Goal: Task Accomplishment & Management: Manage account settings

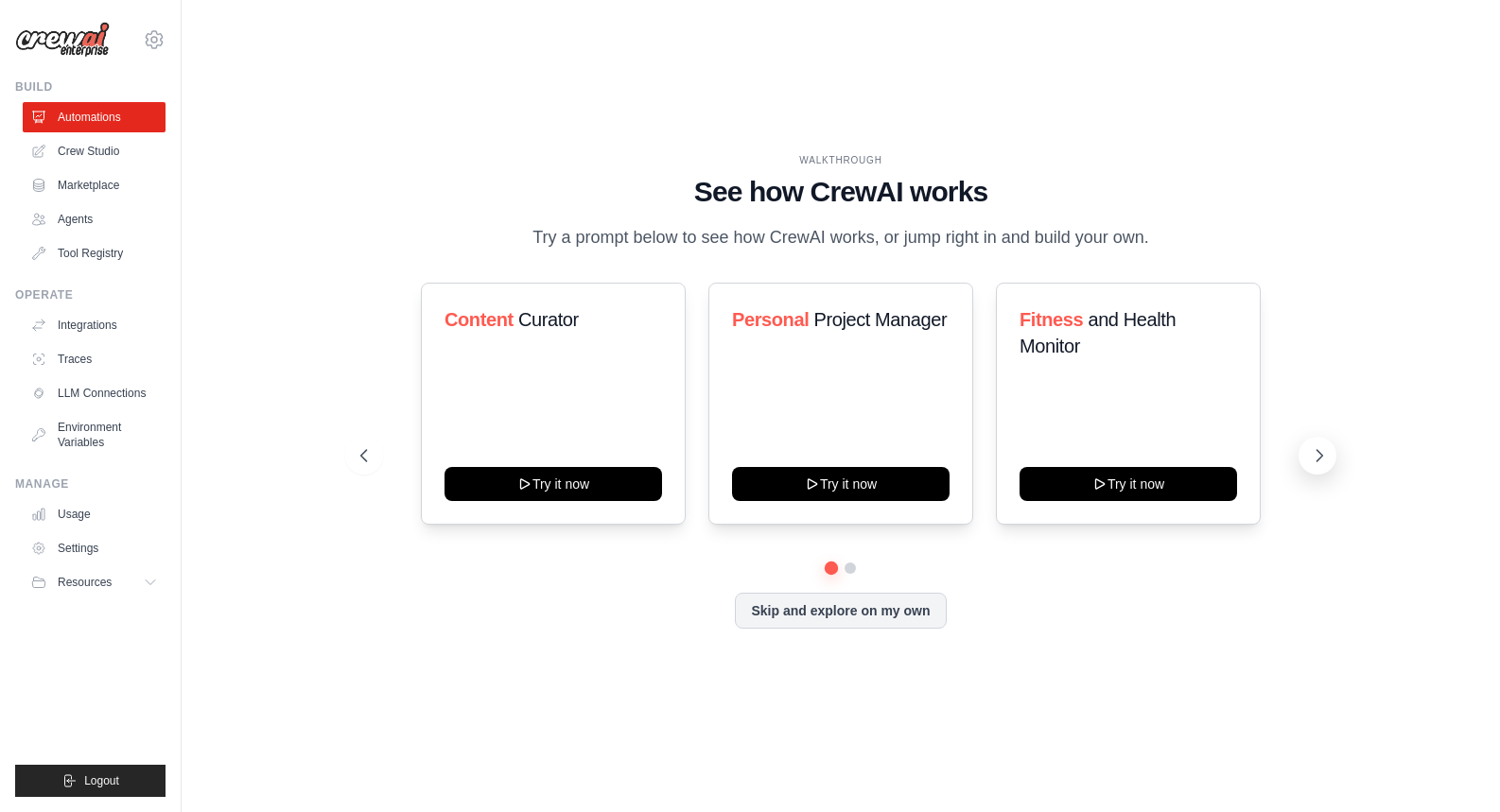
click at [1321, 454] on icon at bounding box center [1320, 456] width 19 height 19
click at [48, 208] on link "Agents" at bounding box center [96, 220] width 143 height 30
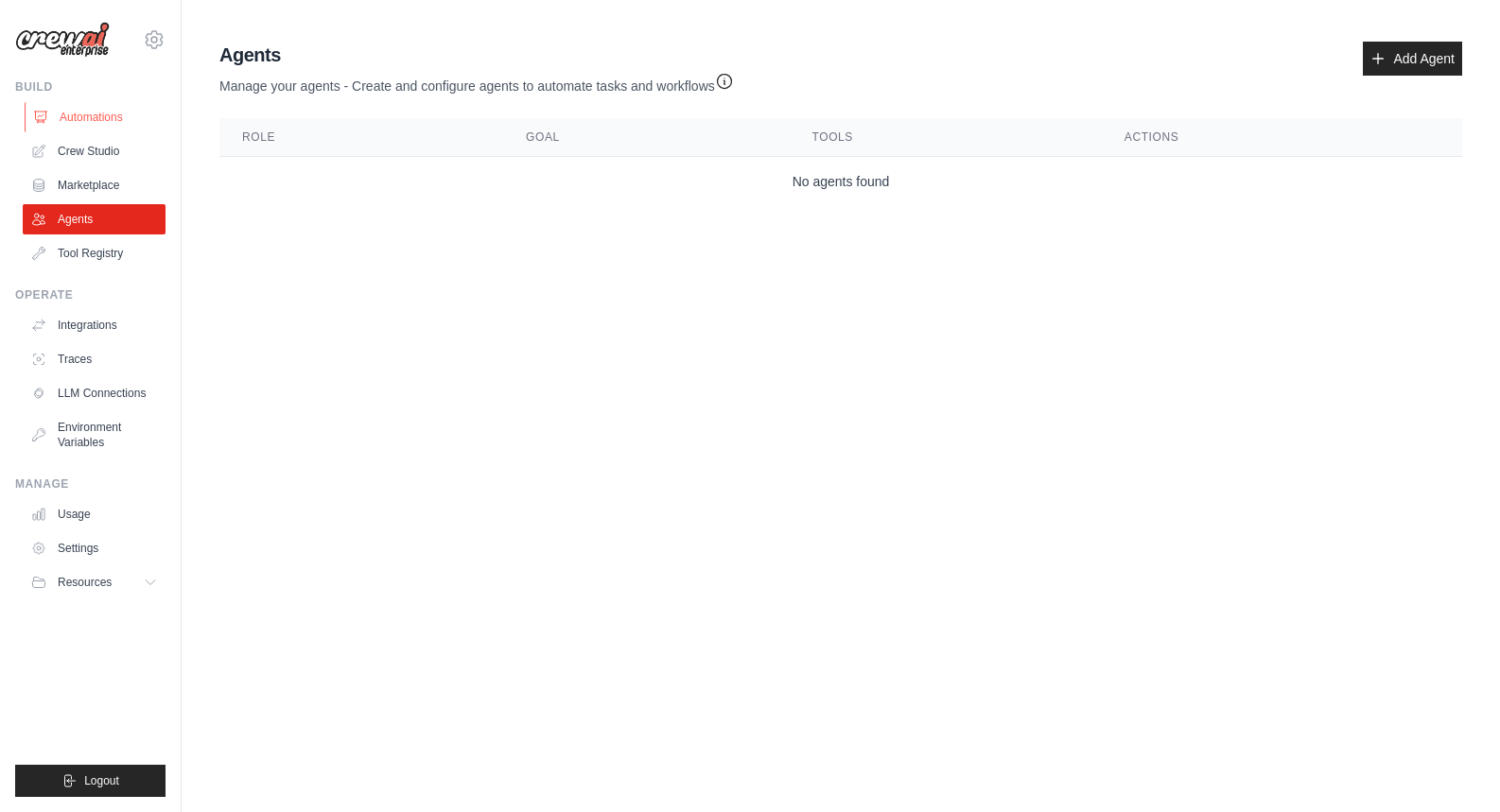
click at [95, 114] on link "Automations" at bounding box center [96, 117] width 143 height 30
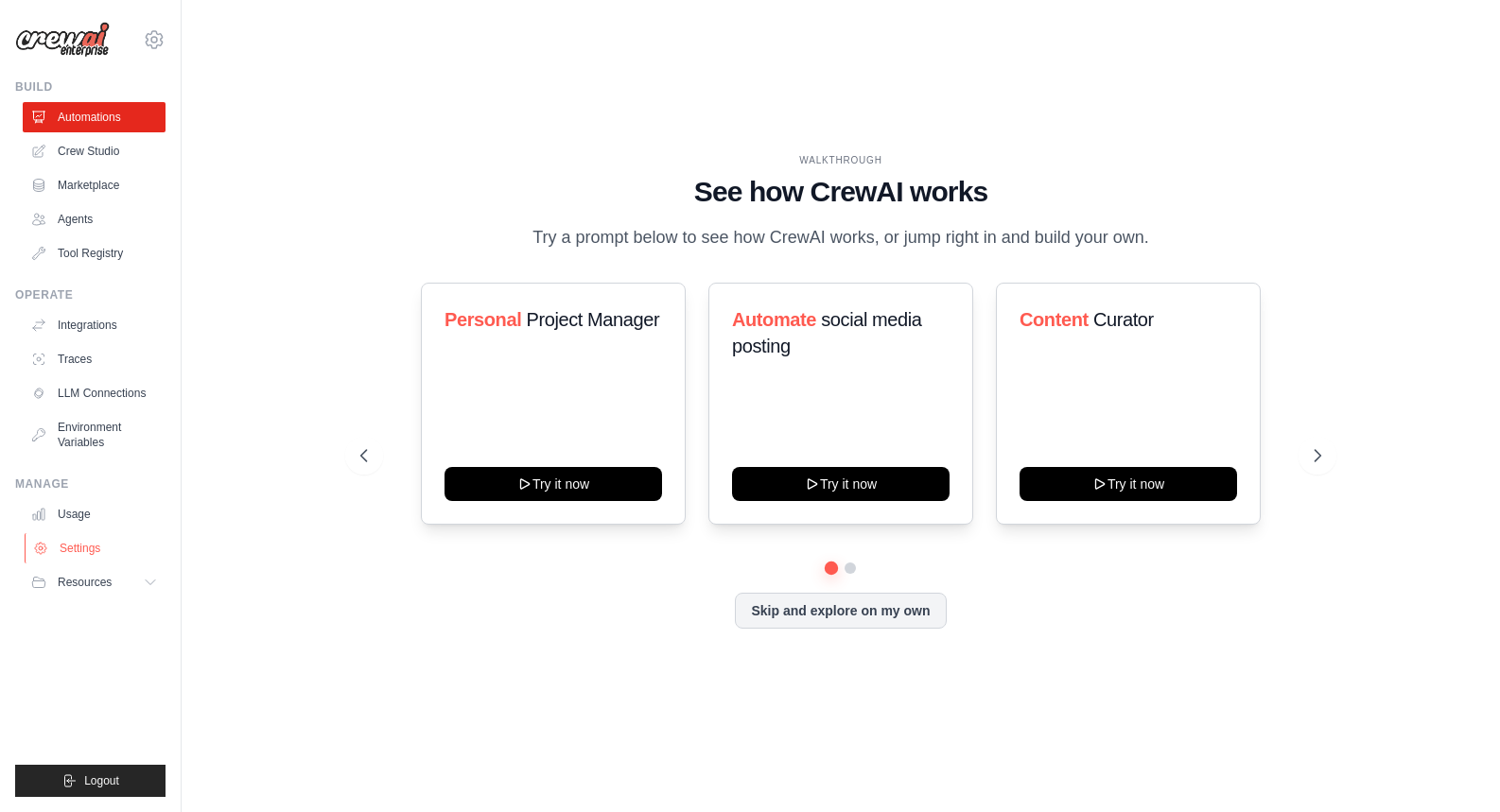
click at [102, 554] on link "Settings" at bounding box center [96, 549] width 143 height 30
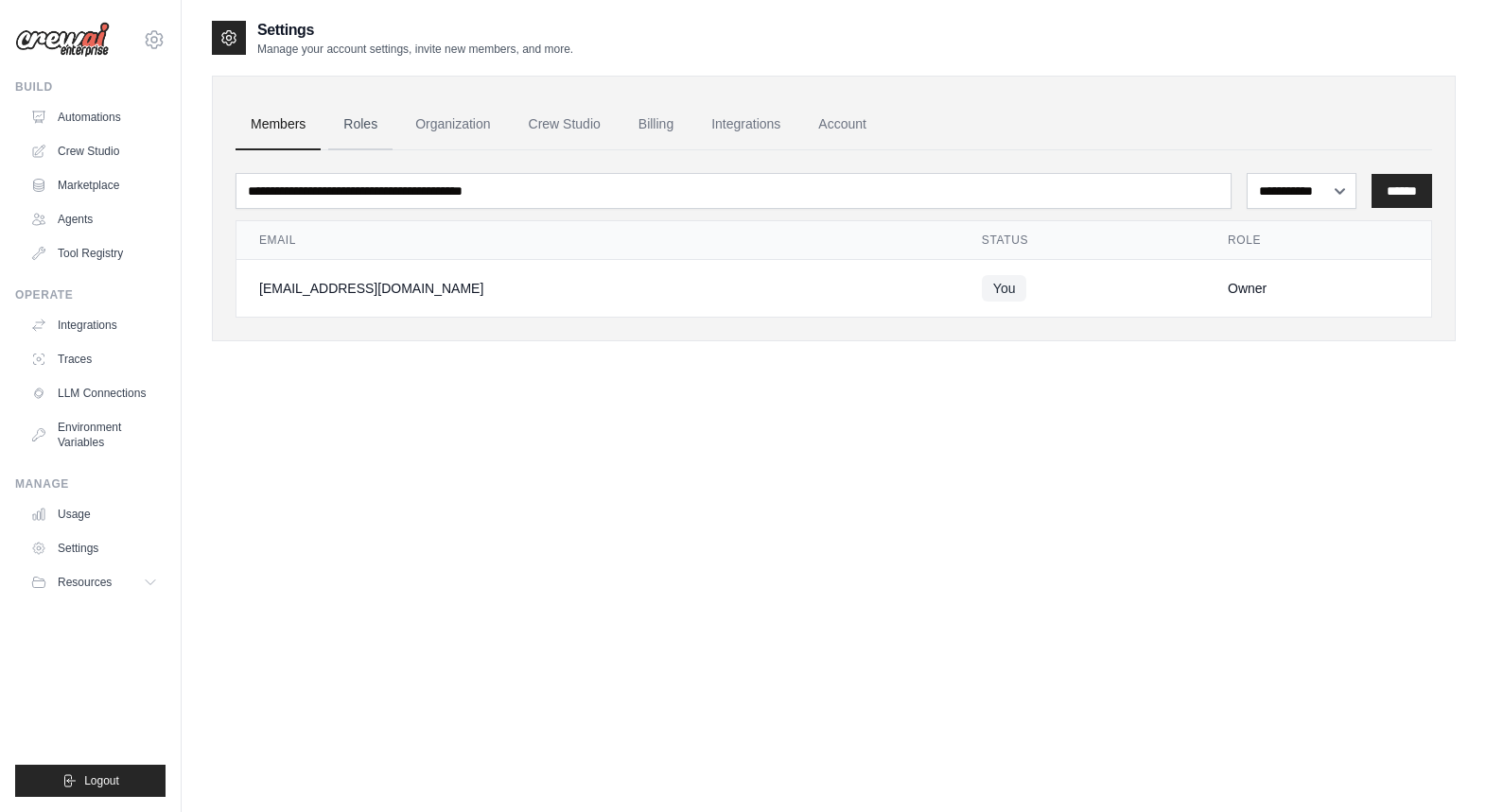
click at [338, 133] on link "Roles" at bounding box center [360, 125] width 64 height 51
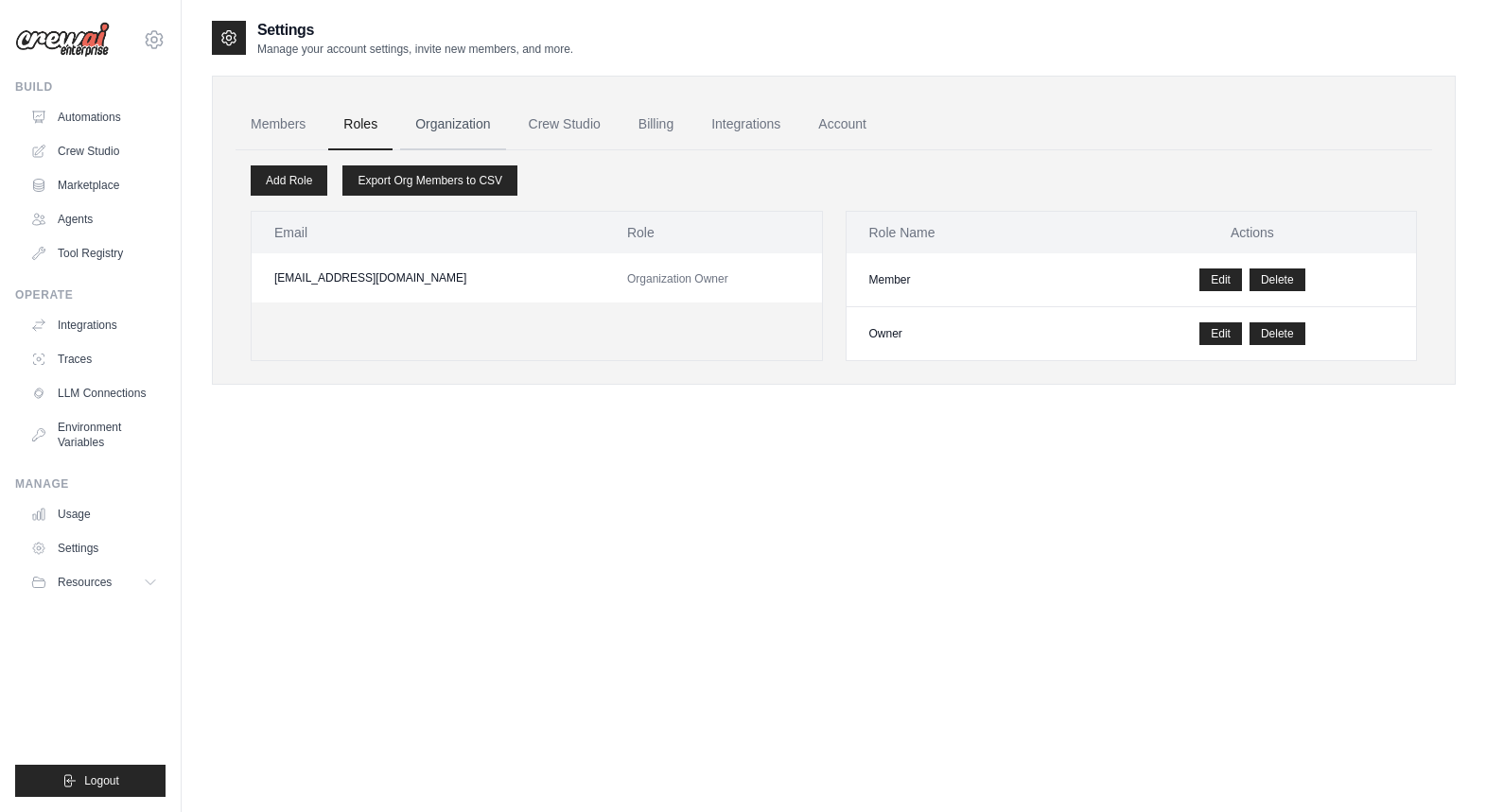
click at [426, 130] on link "Organization" at bounding box center [452, 125] width 105 height 51
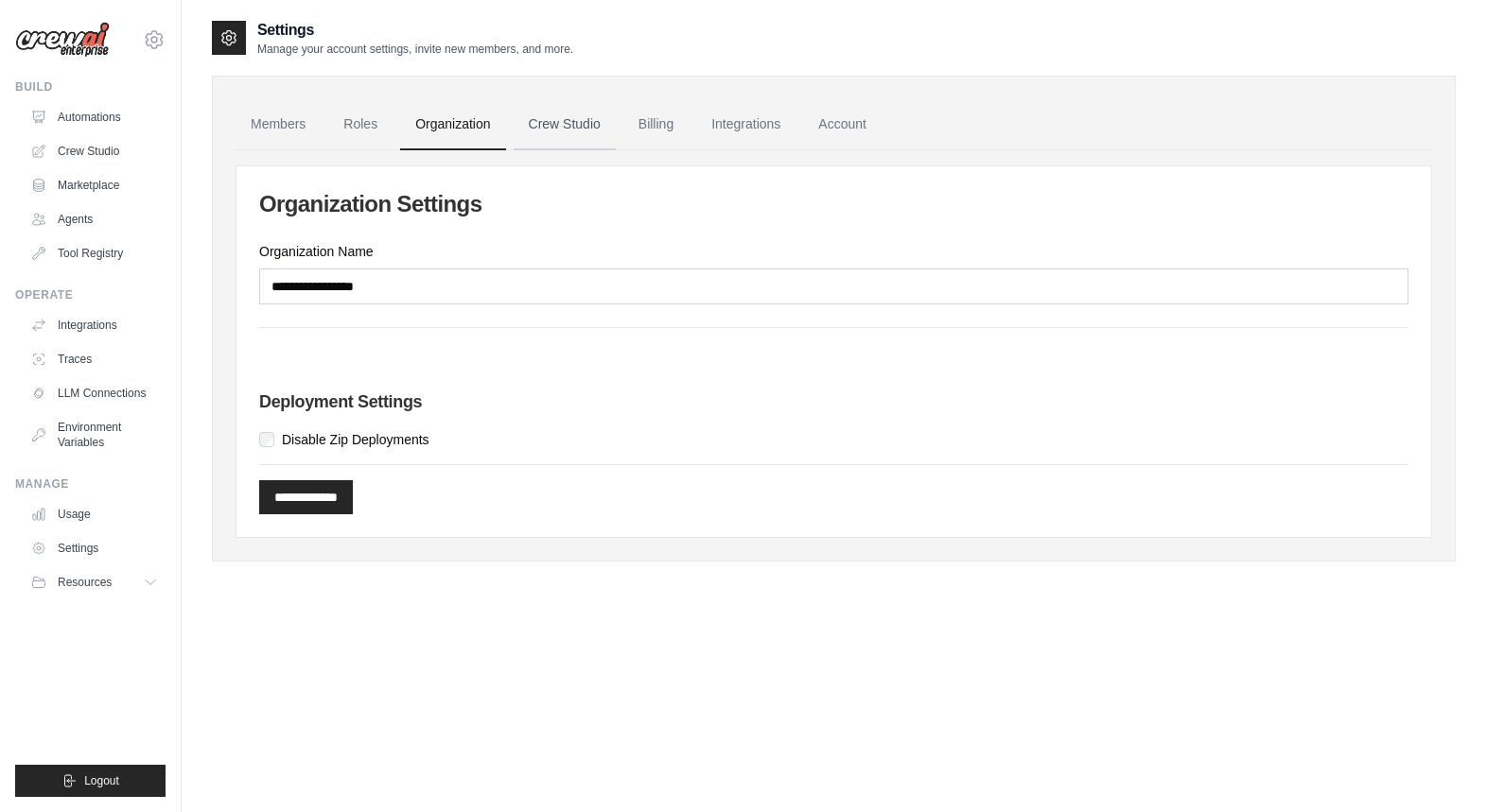
click at [543, 128] on link "Crew Studio" at bounding box center [565, 125] width 102 height 51
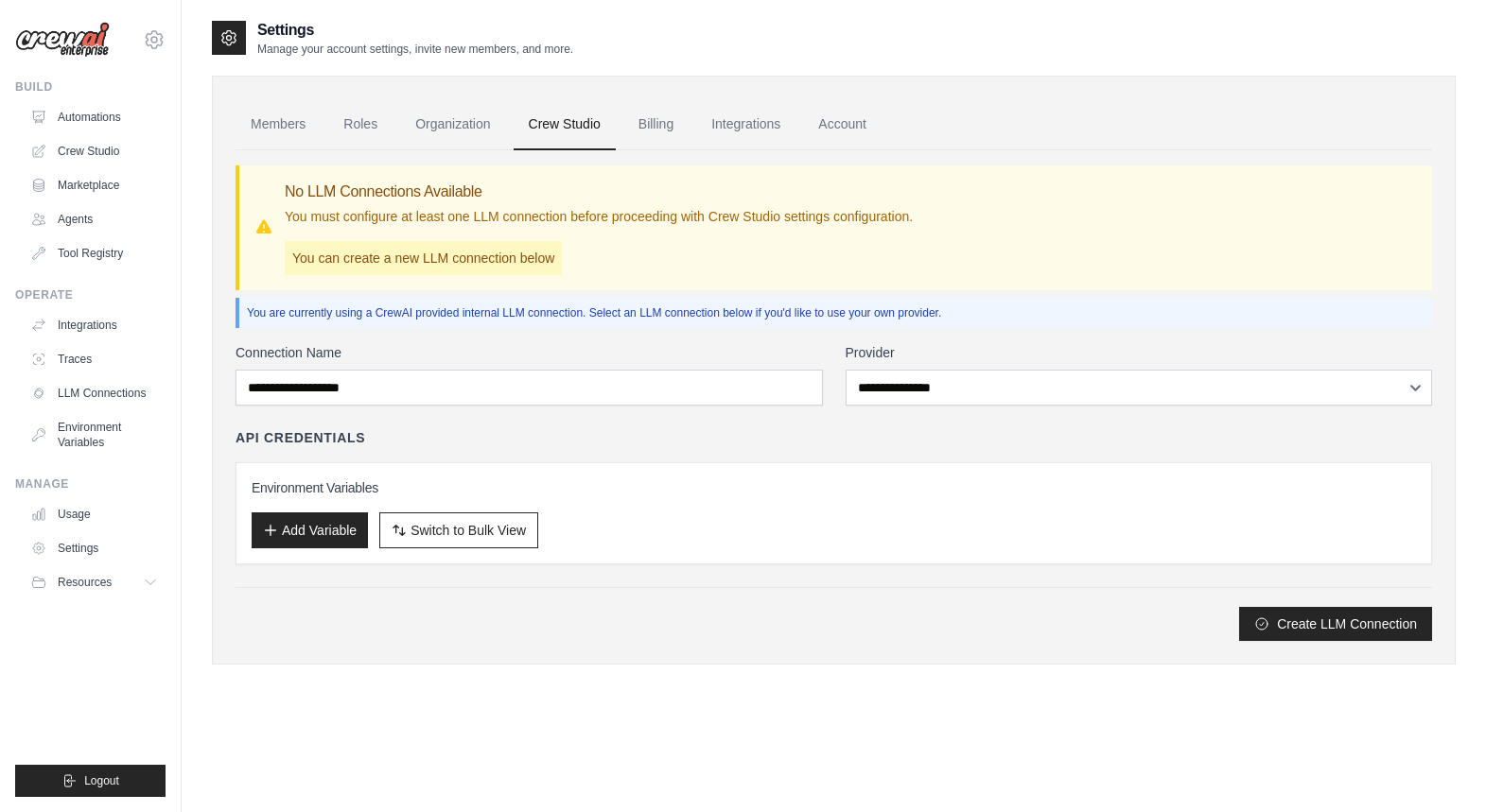
click at [631, 127] on link "Billing" at bounding box center [656, 125] width 65 height 51
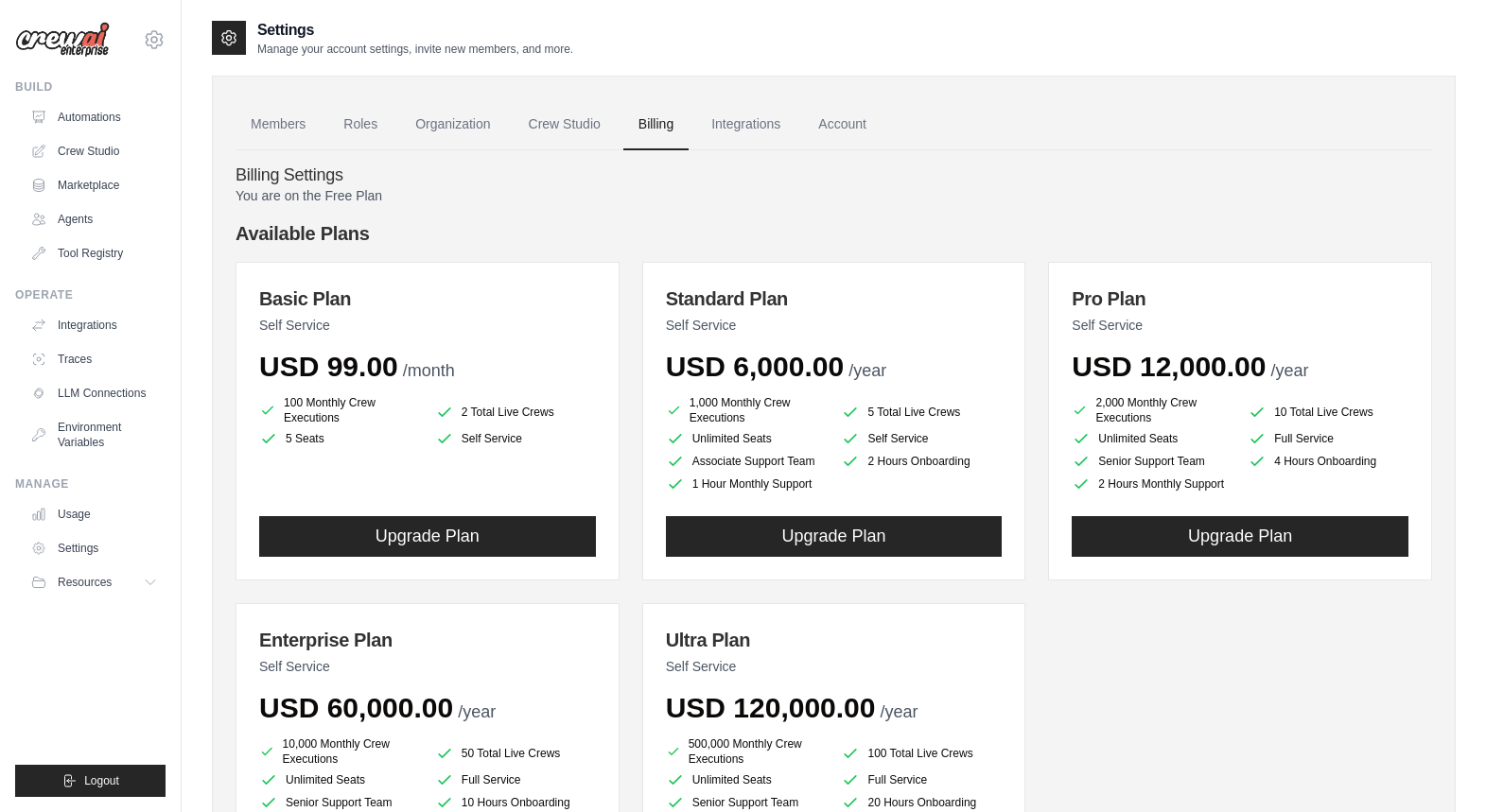
click at [721, 133] on link "Integrations" at bounding box center [746, 125] width 100 height 51
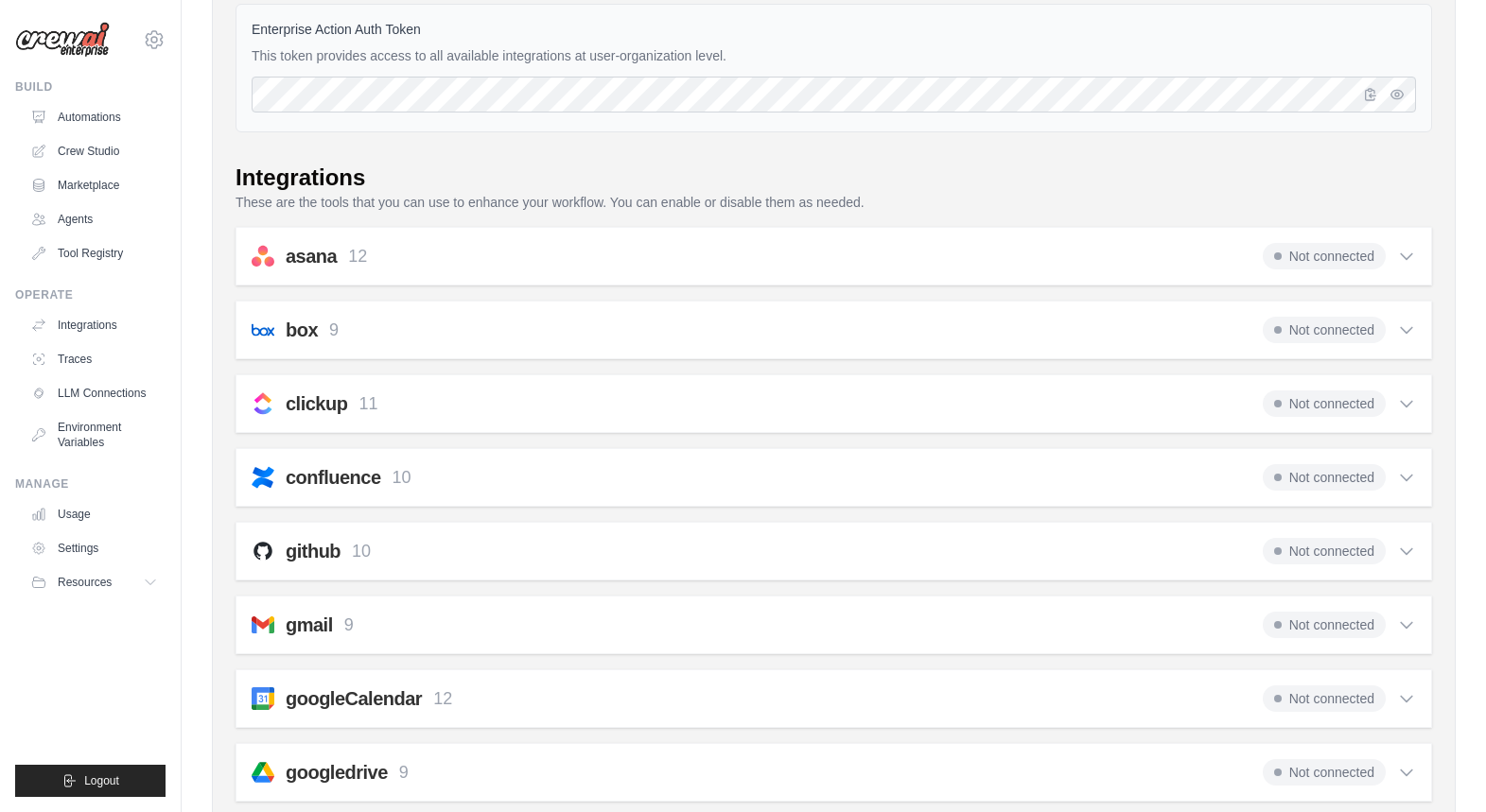
scroll to position [339, 0]
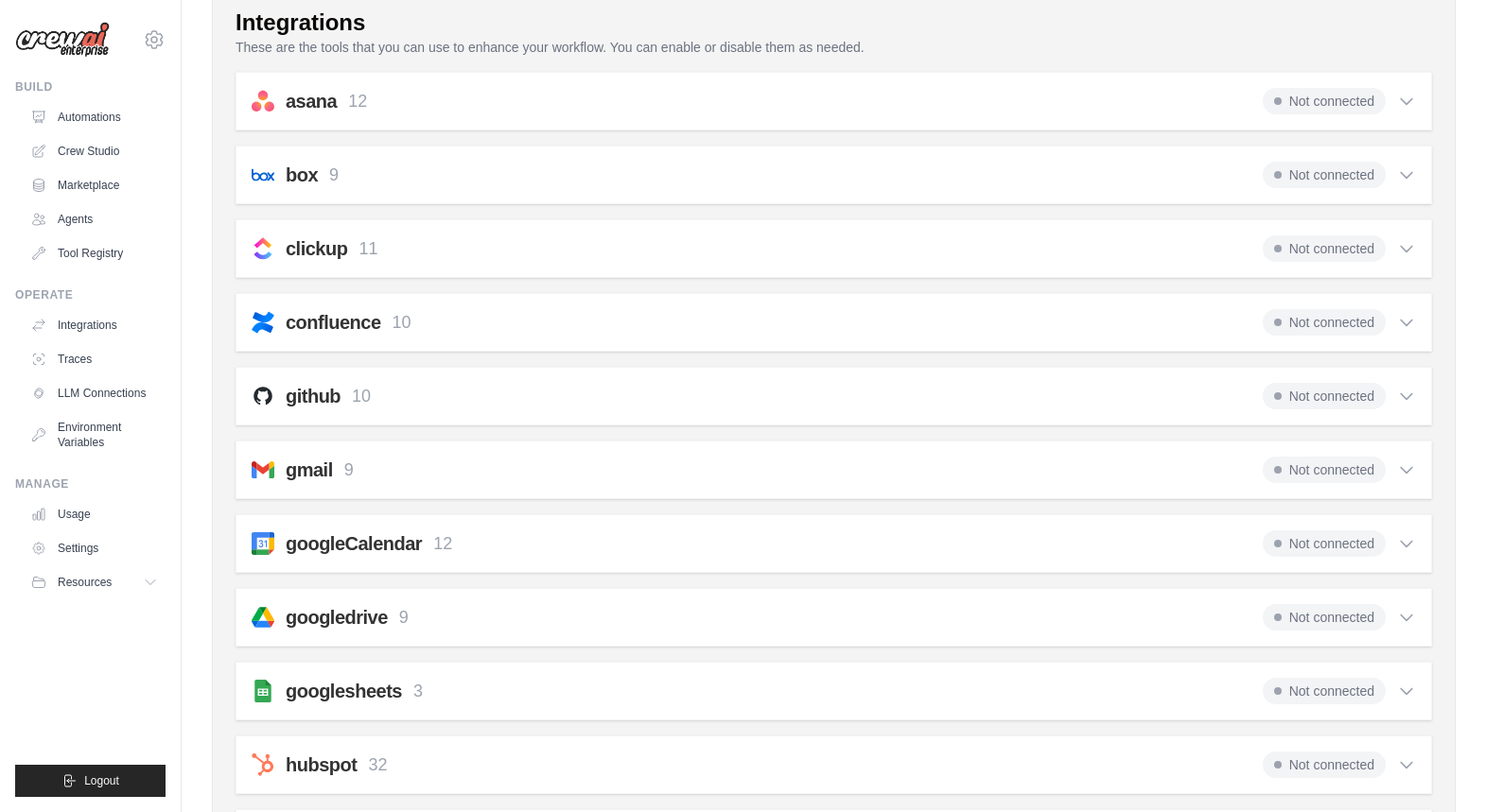
click at [1412, 470] on icon at bounding box center [1406, 470] width 19 height 19
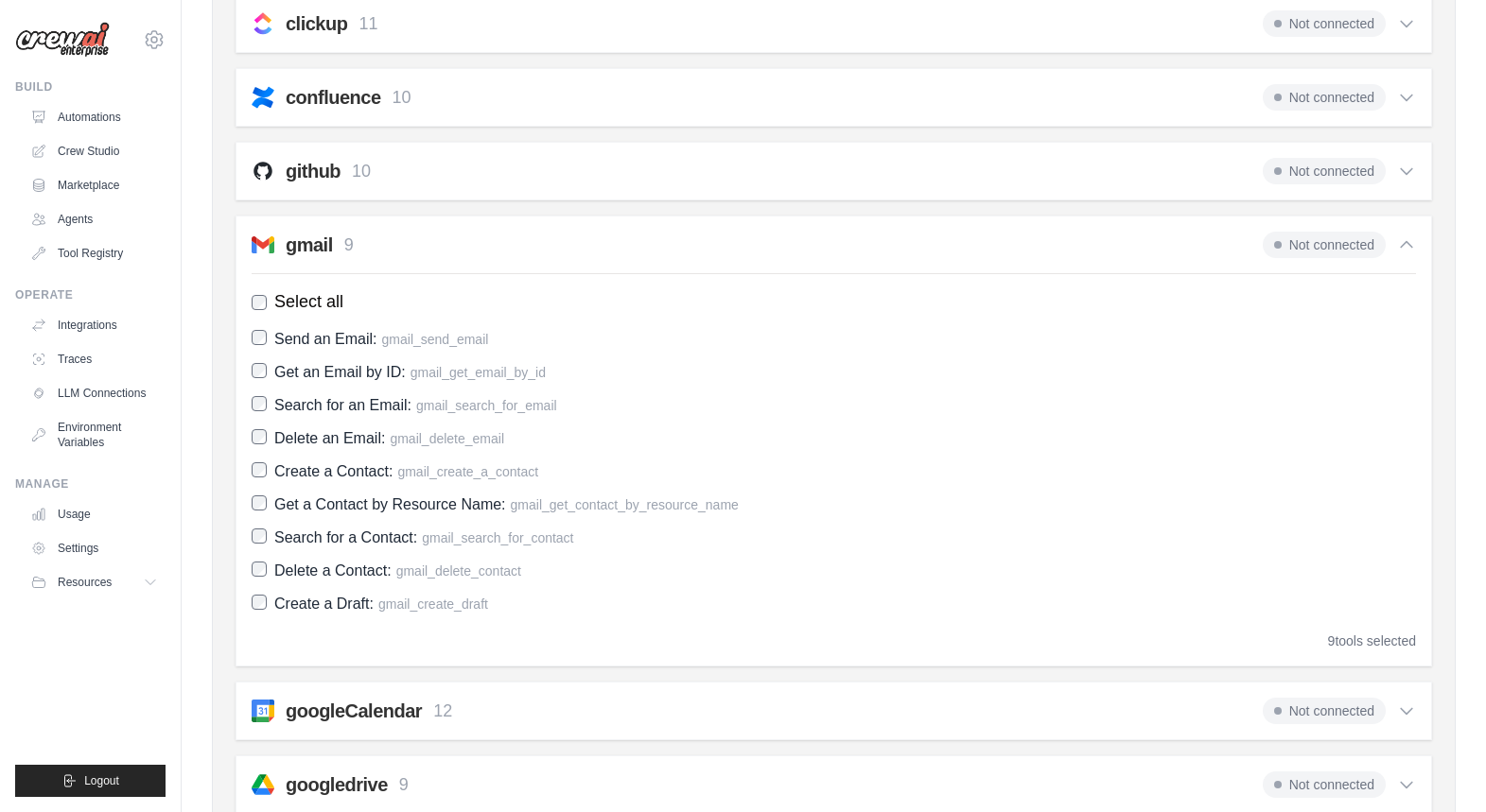
scroll to position [662, 0]
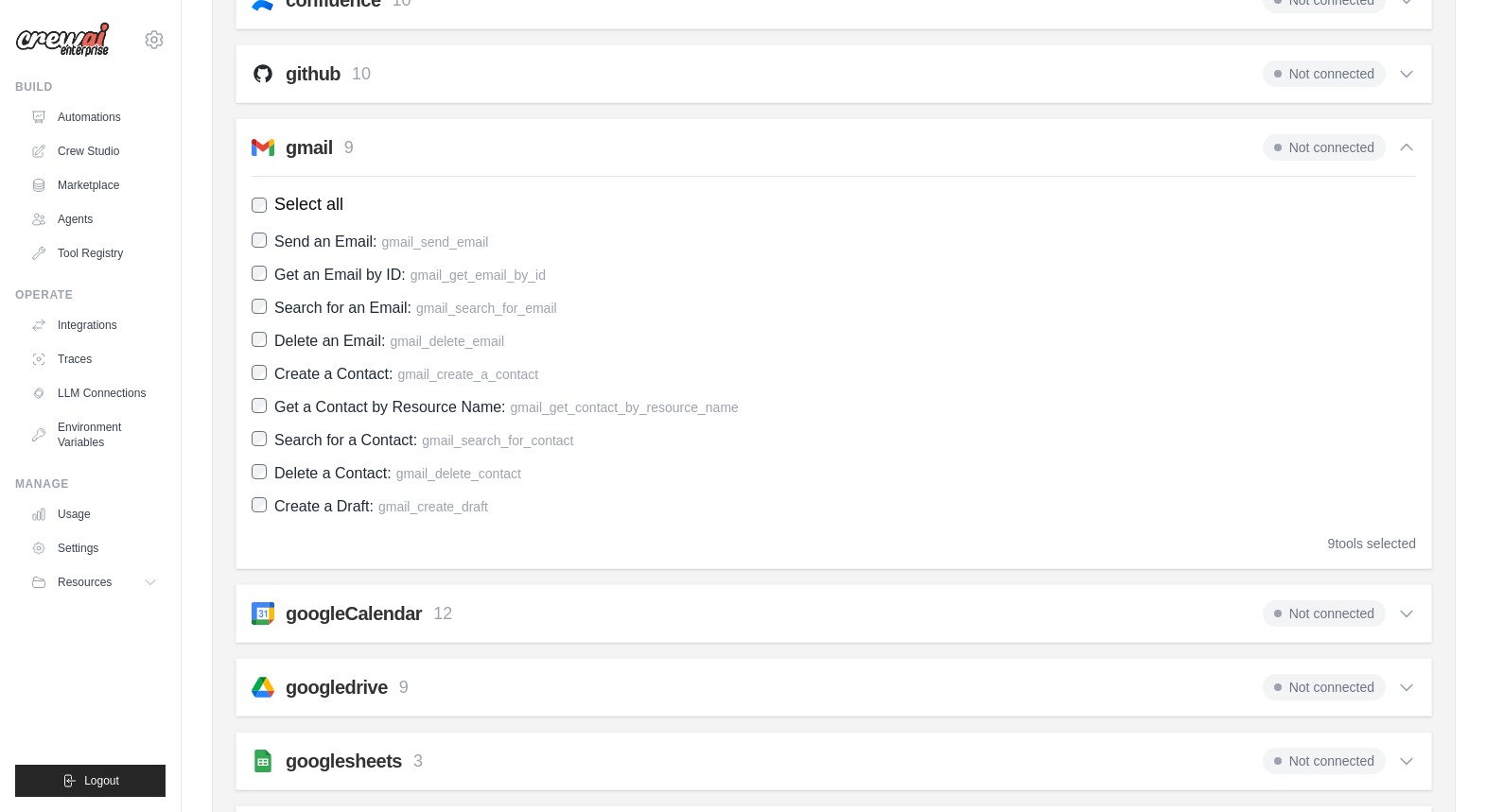
click at [1407, 152] on icon at bounding box center [1406, 148] width 19 height 19
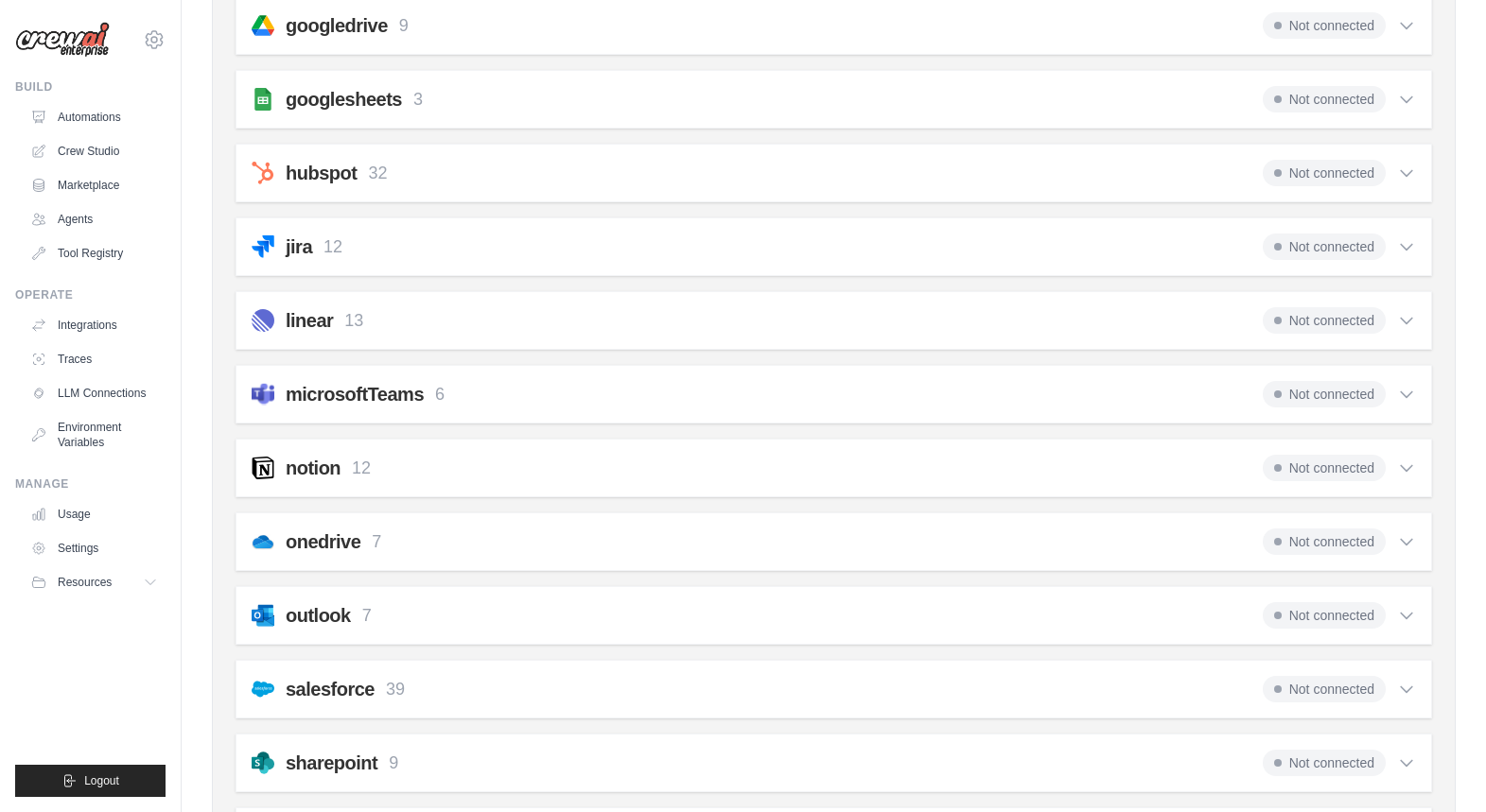
scroll to position [880, 0]
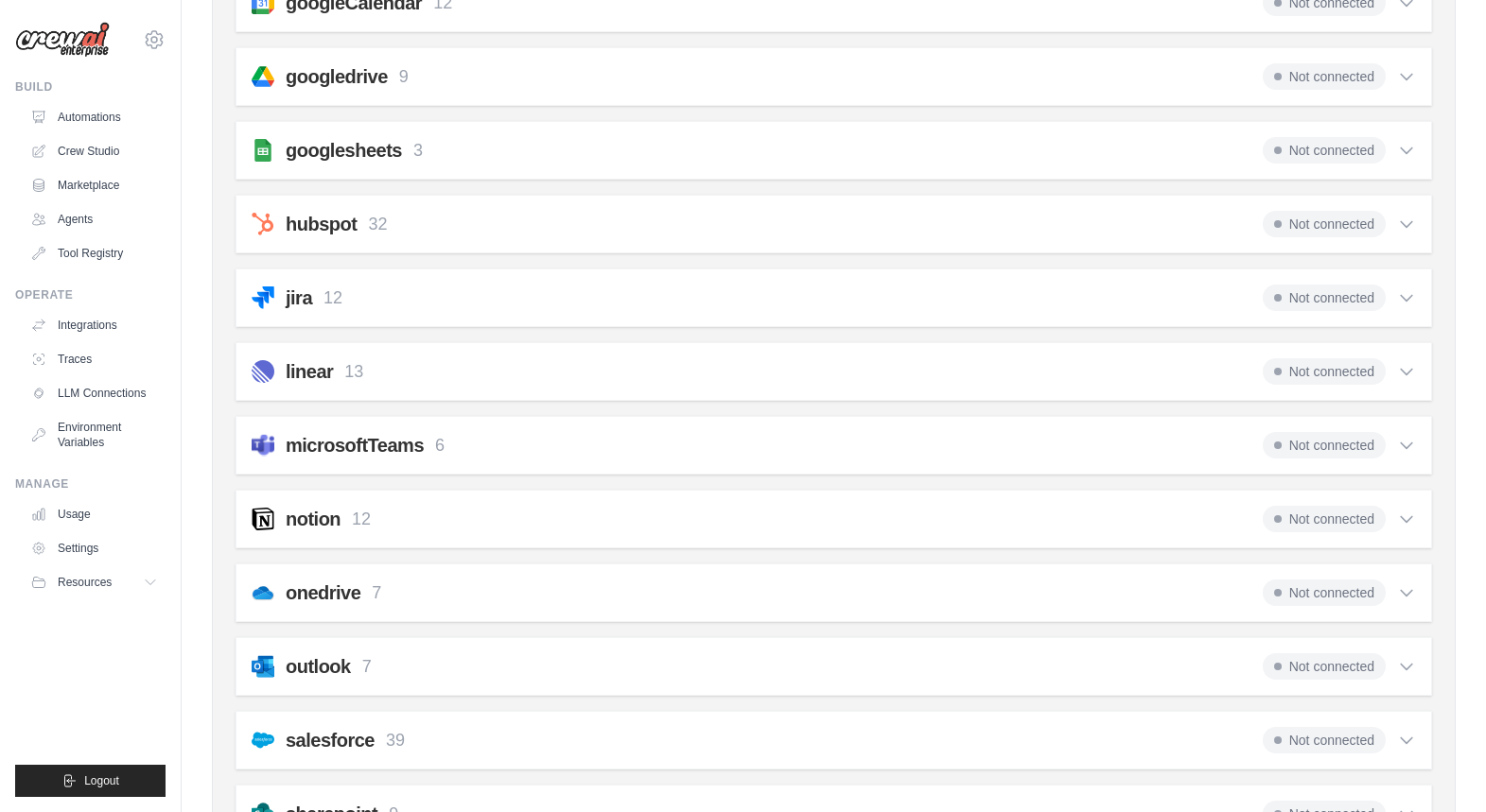
click at [1411, 153] on icon at bounding box center [1406, 151] width 19 height 19
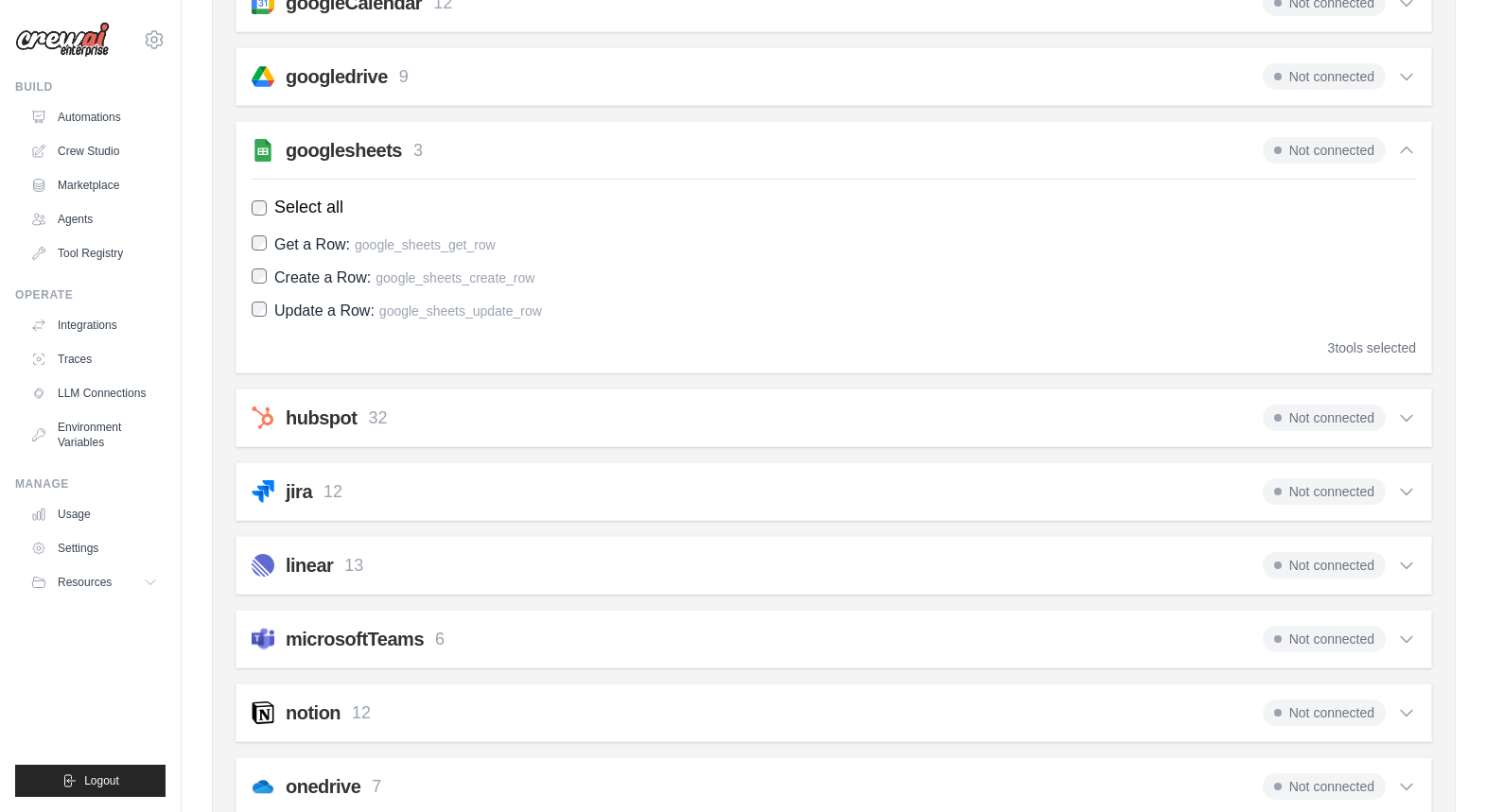
click at [1337, 156] on span "Not connected" at bounding box center [1325, 151] width 123 height 27
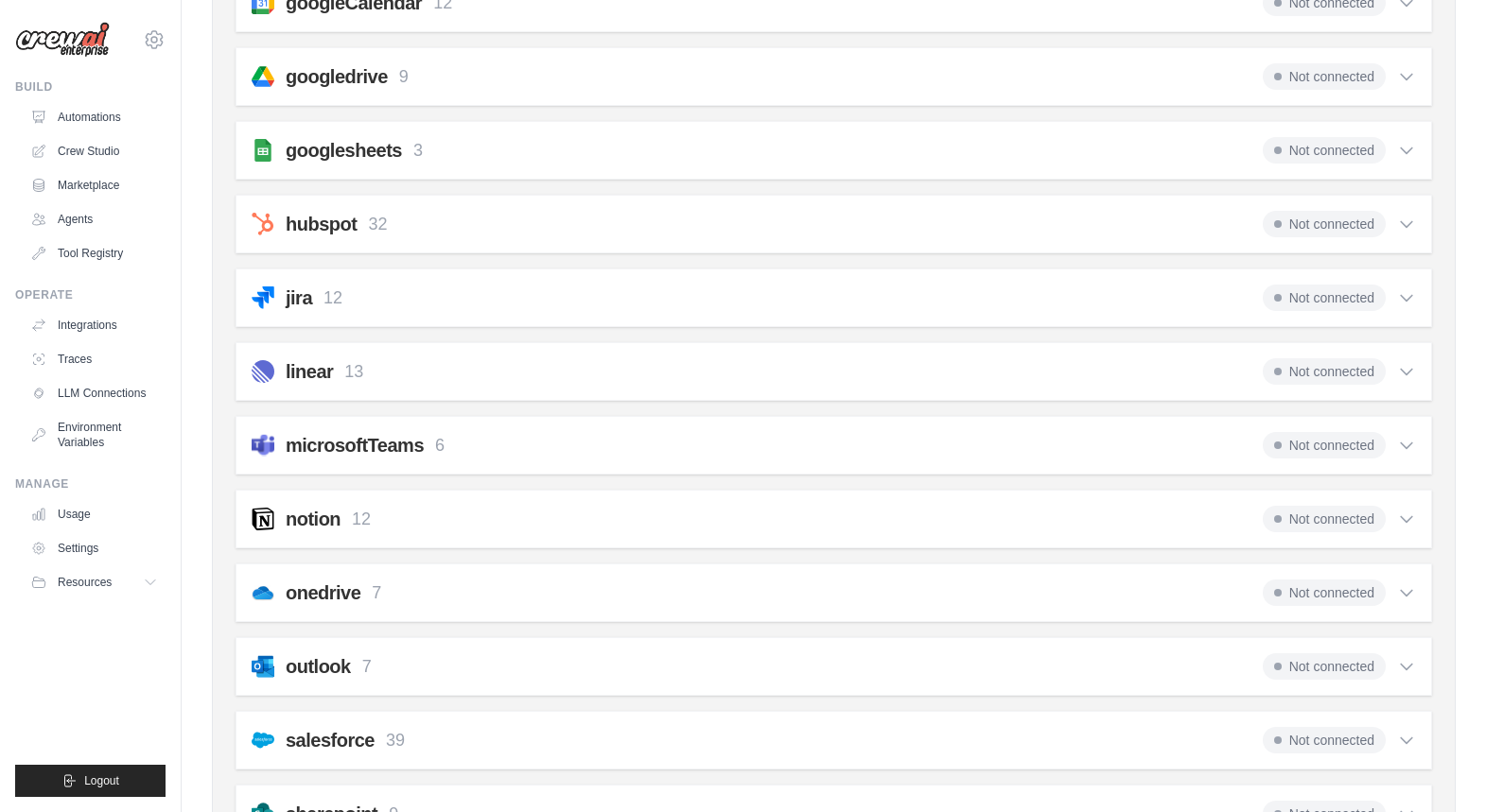
click at [1337, 156] on span "Not connected" at bounding box center [1325, 151] width 123 height 27
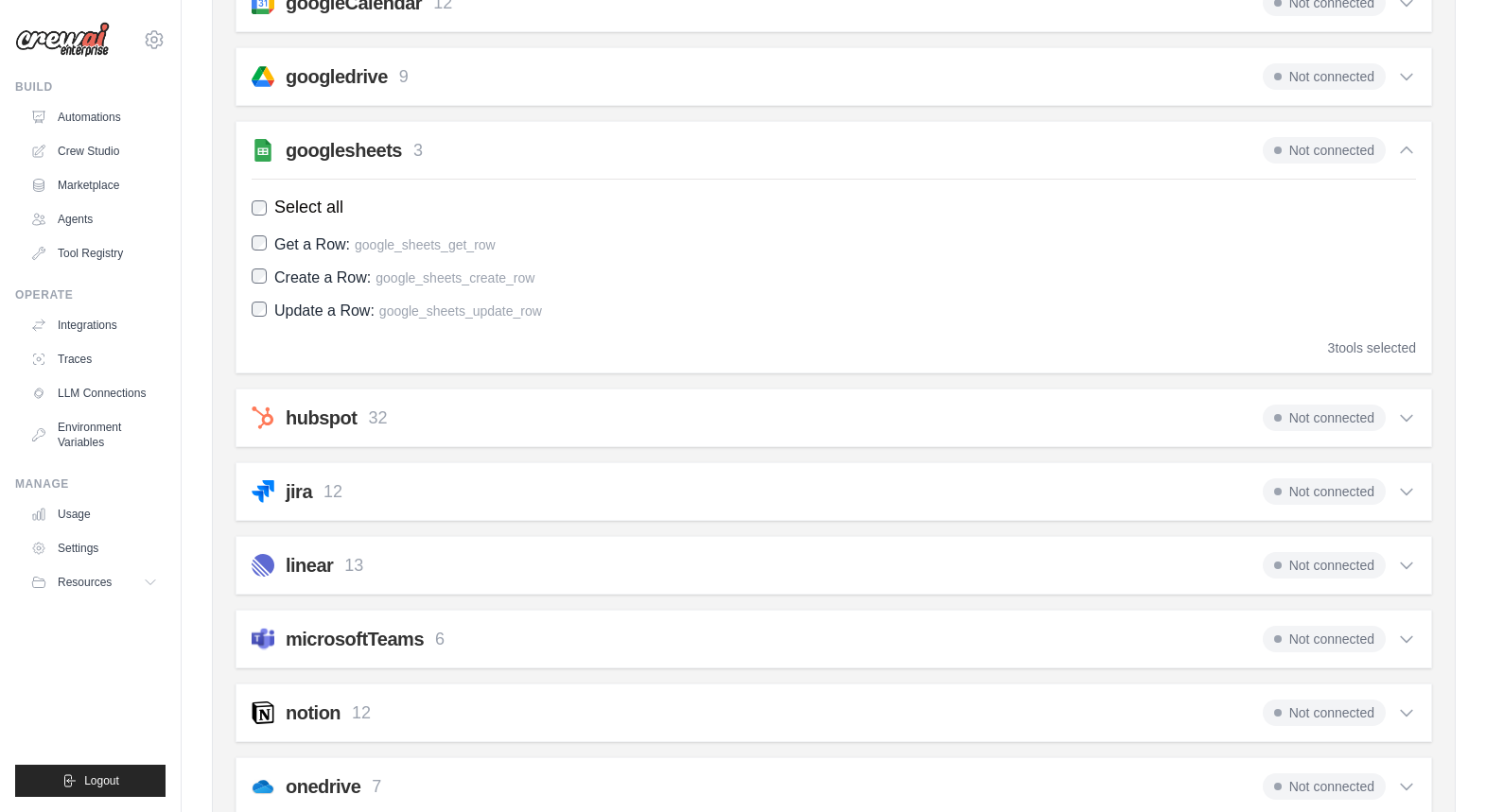
click at [1337, 156] on span "Not connected" at bounding box center [1325, 151] width 123 height 27
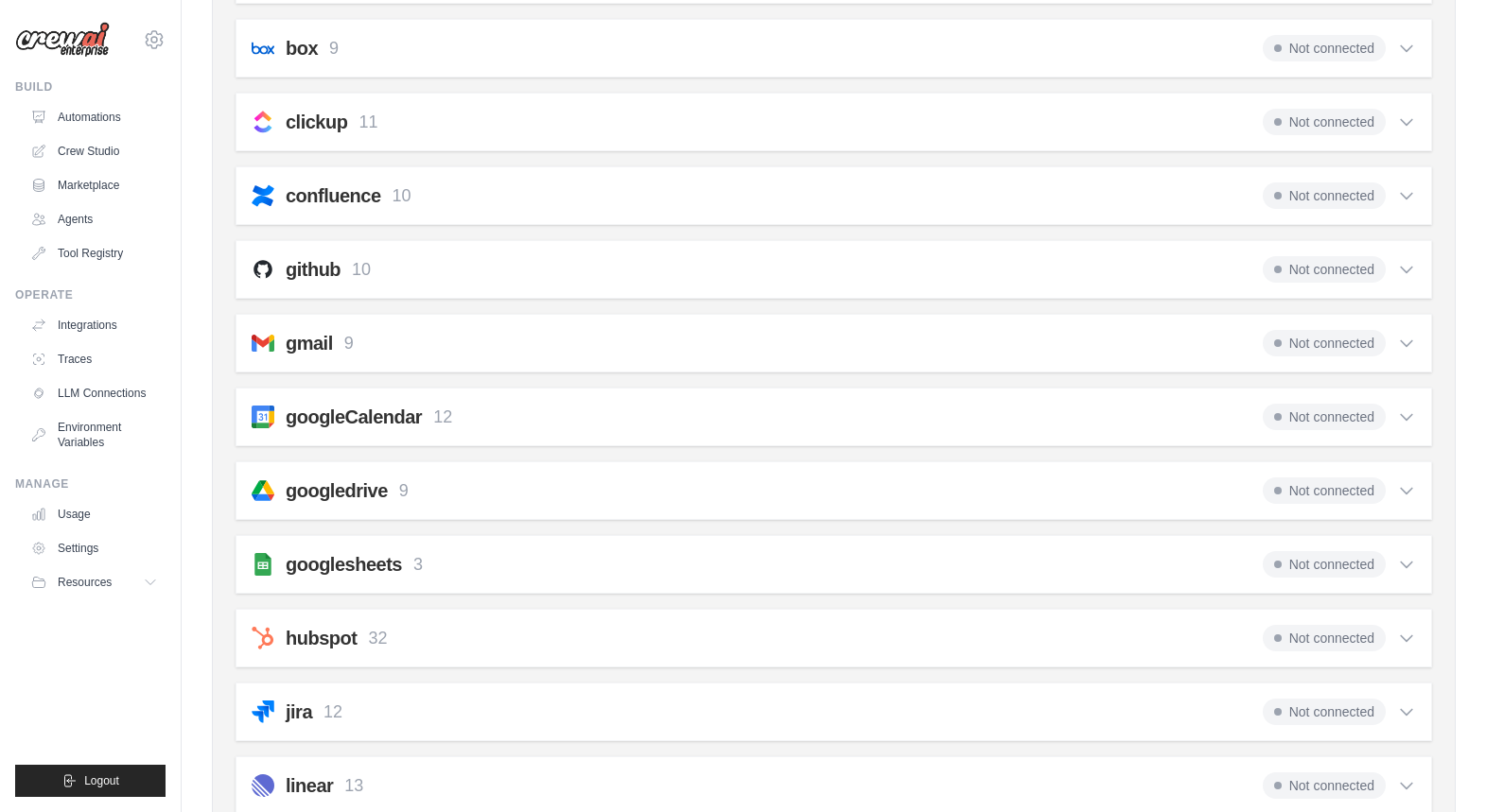
scroll to position [0, 0]
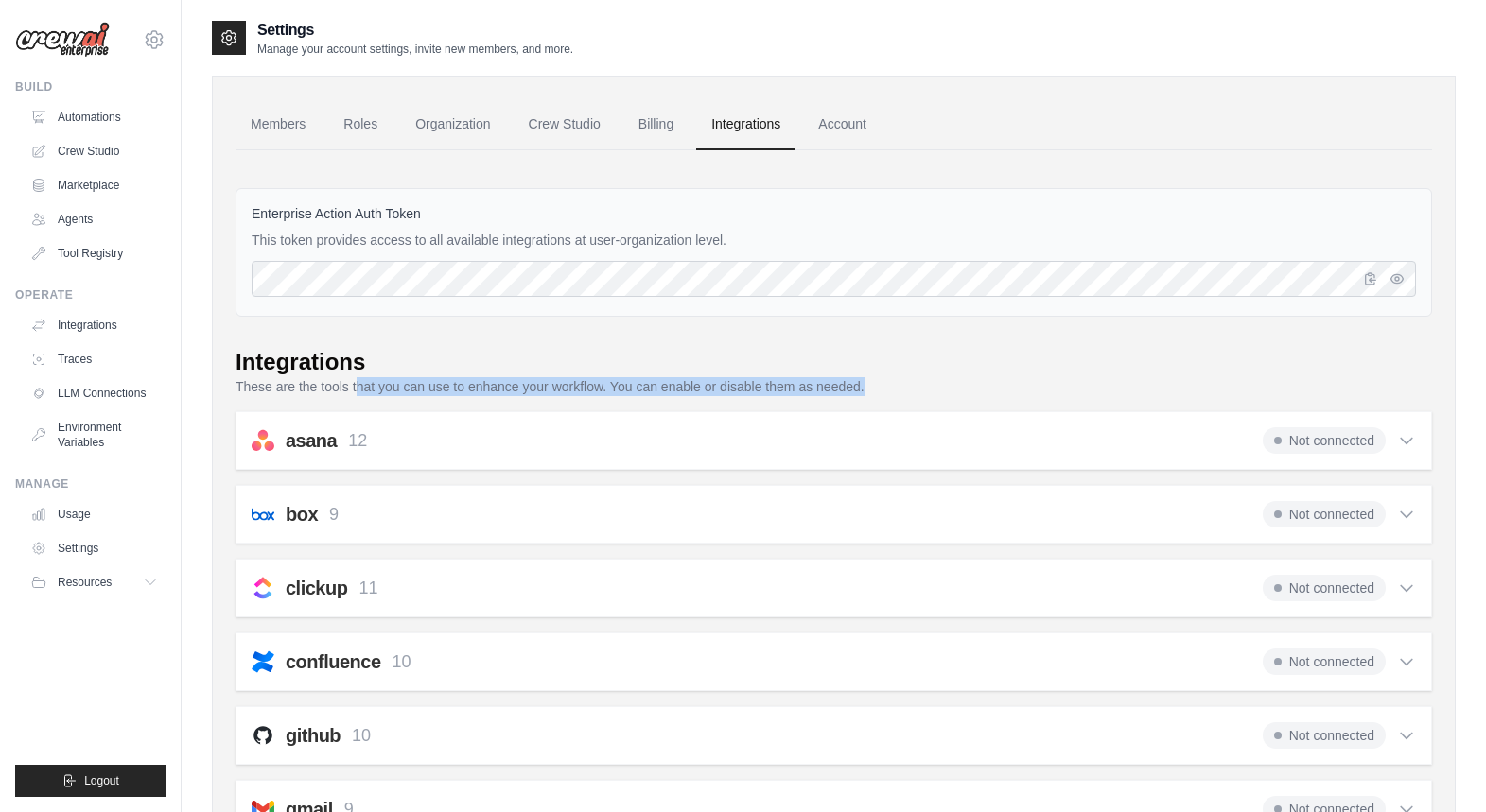
drag, startPoint x: 350, startPoint y: 388, endPoint x: 871, endPoint y: 392, distance: 521.0
click at [874, 390] on p "These are the tools that you can use to enhance your workflow. You can enable o…" at bounding box center [834, 387] width 1197 height 19
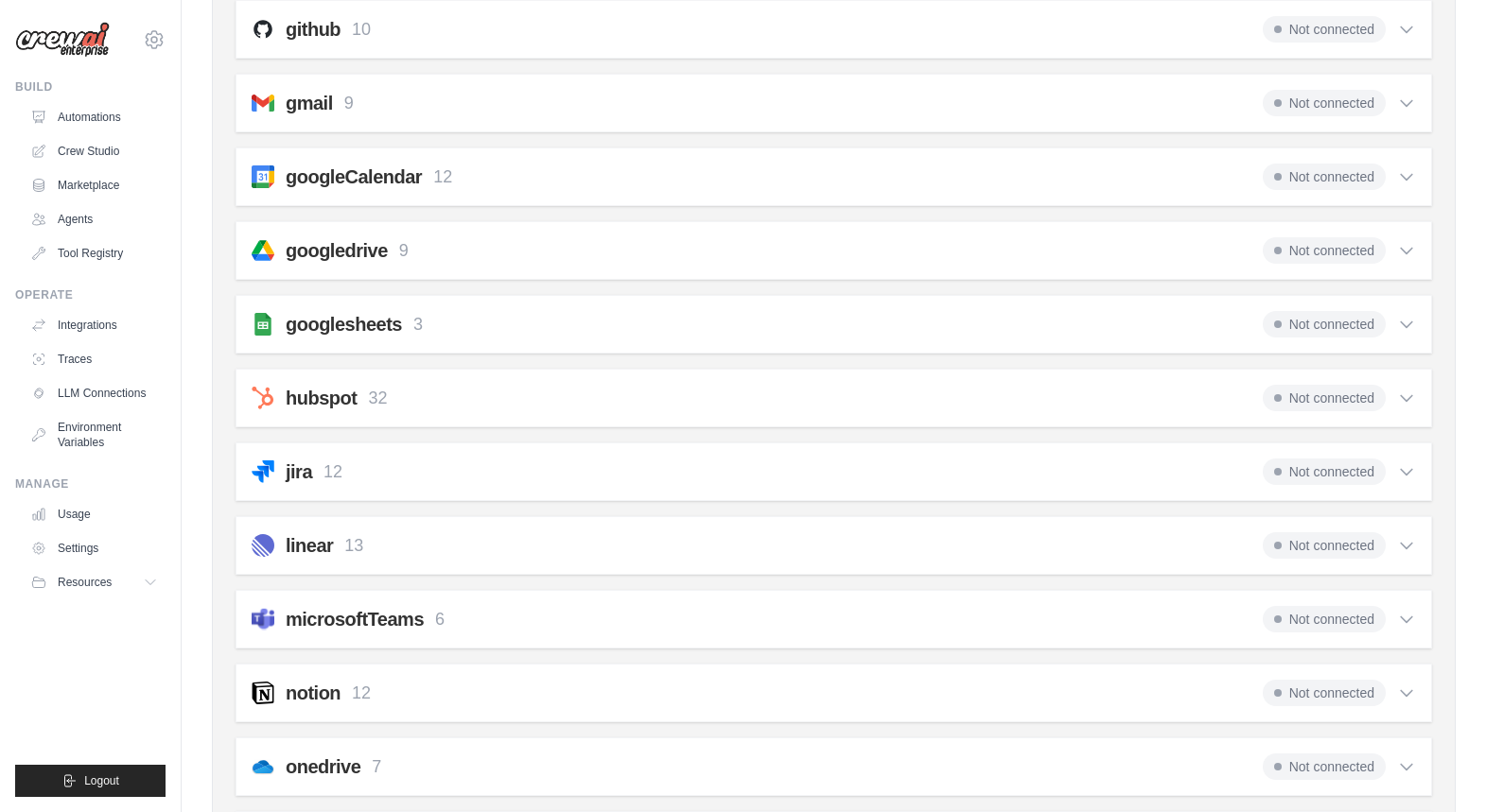
scroll to position [695, 0]
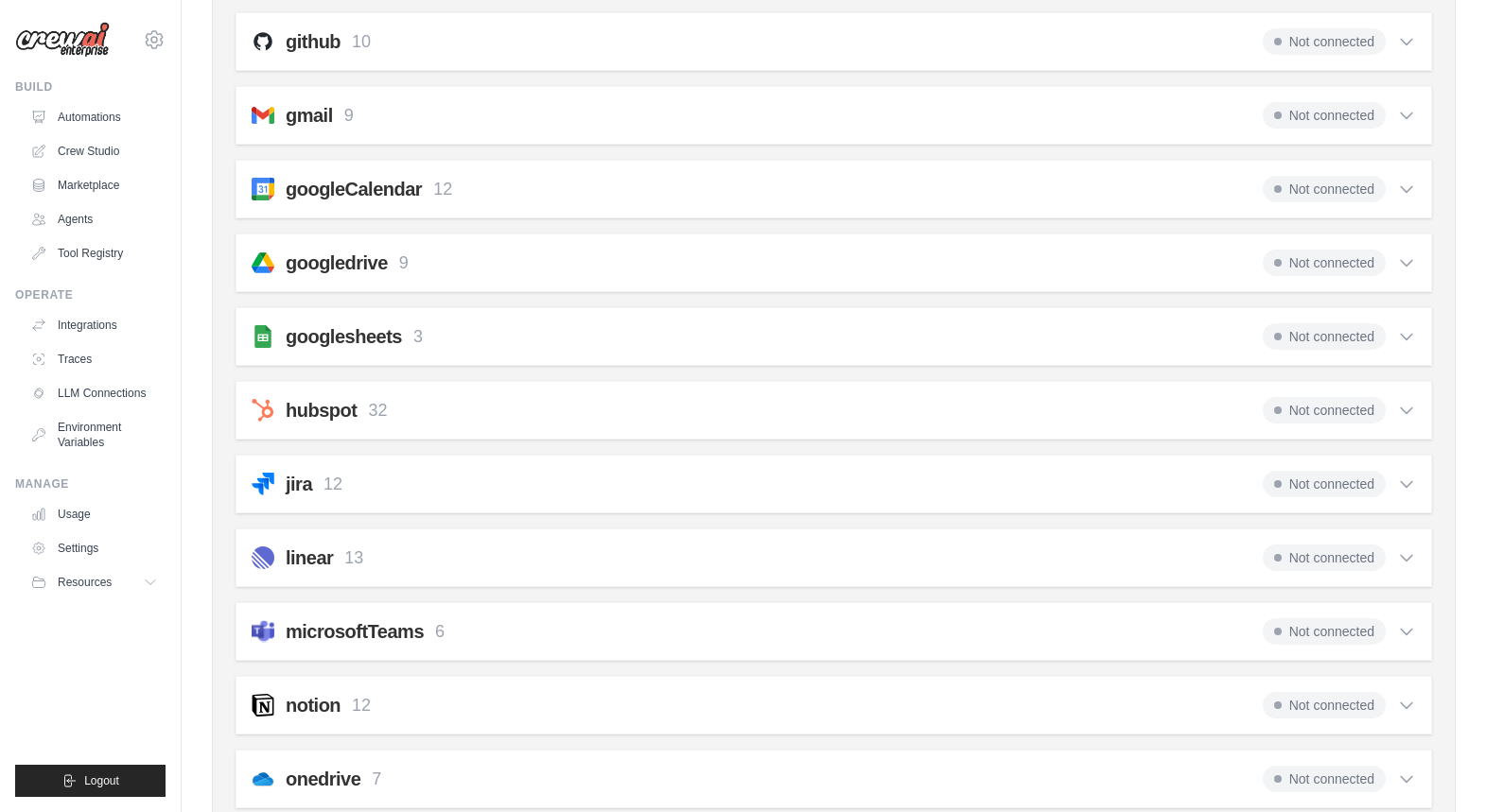
click at [375, 269] on h2 "googledrive" at bounding box center [336, 263] width 102 height 27
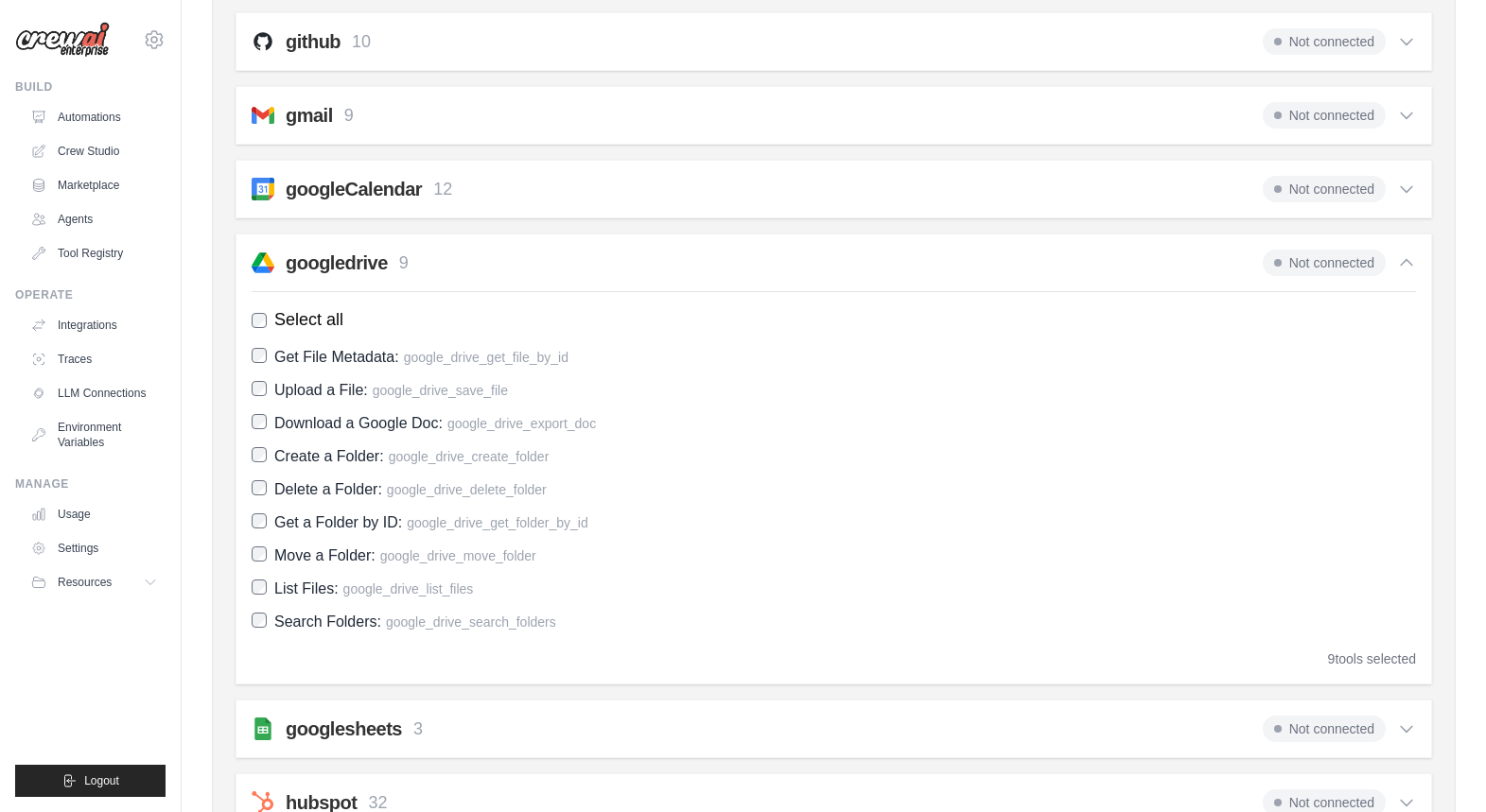
click at [299, 315] on span "Select all" at bounding box center [308, 319] width 69 height 26
click at [294, 319] on span "Select all" at bounding box center [308, 319] width 69 height 26
click at [346, 267] on h2 "googledrive" at bounding box center [336, 263] width 102 height 27
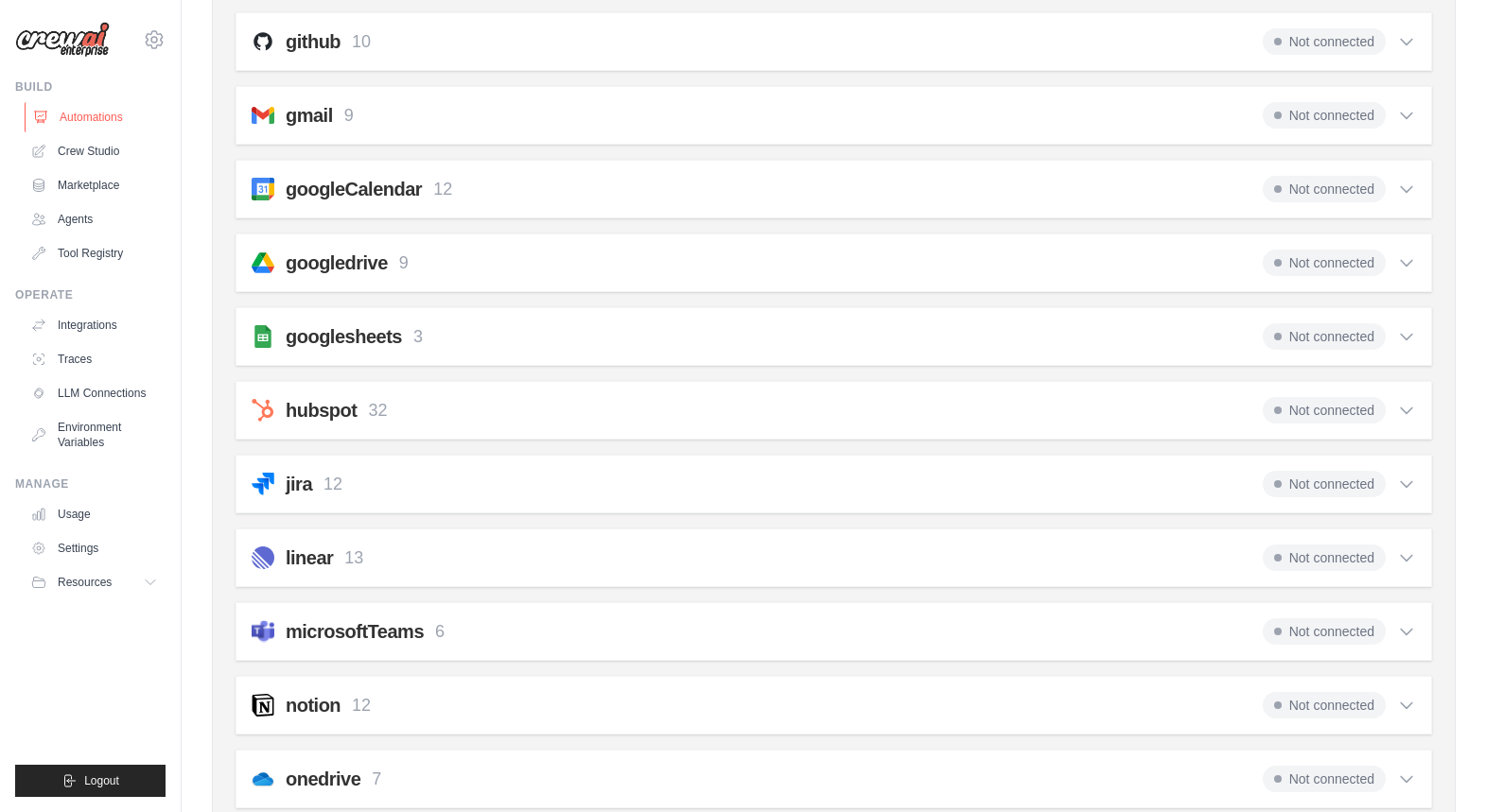
click at [89, 121] on link "Automations" at bounding box center [96, 117] width 143 height 30
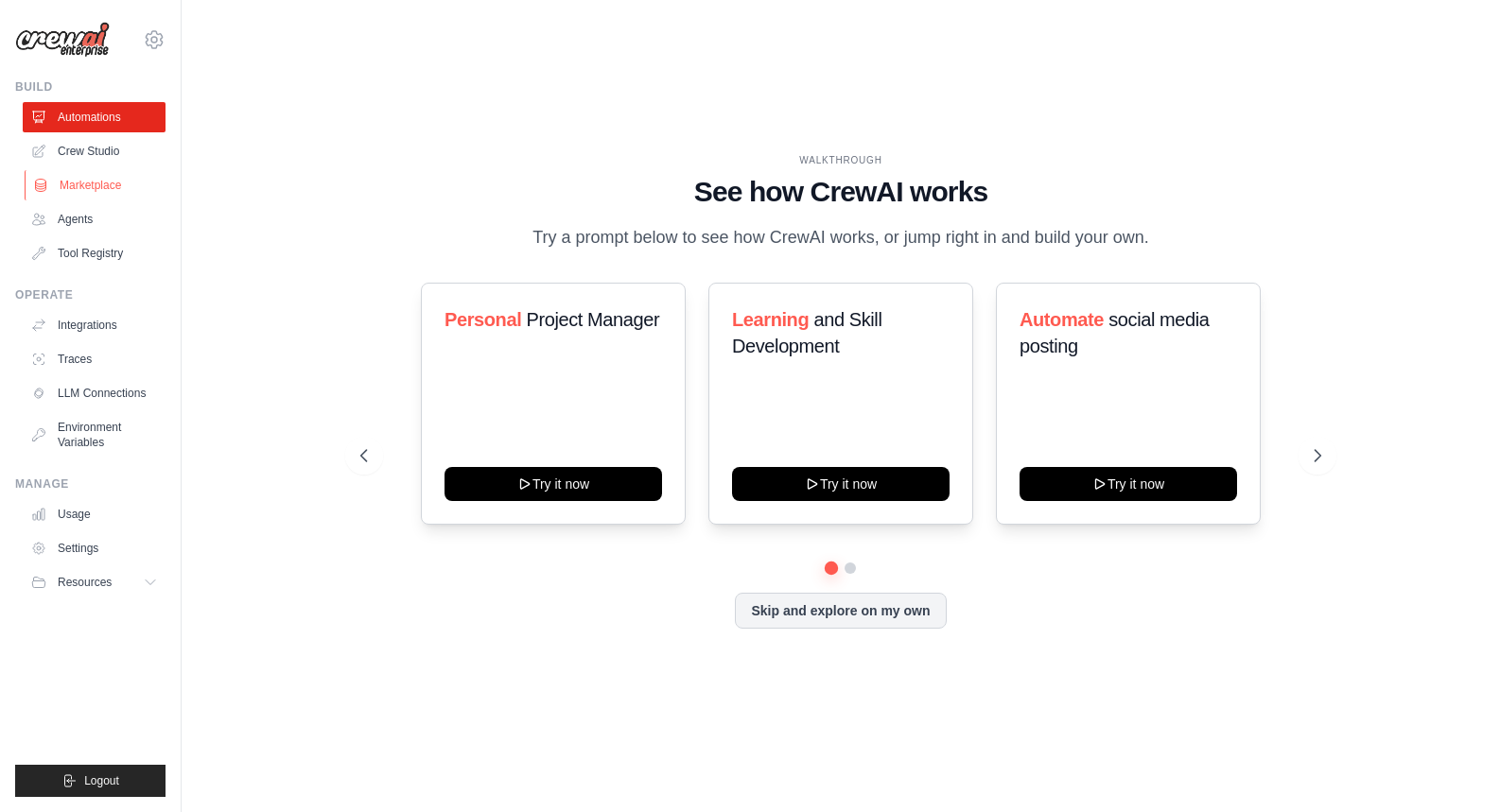
click at [91, 195] on link "Marketplace" at bounding box center [96, 186] width 143 height 30
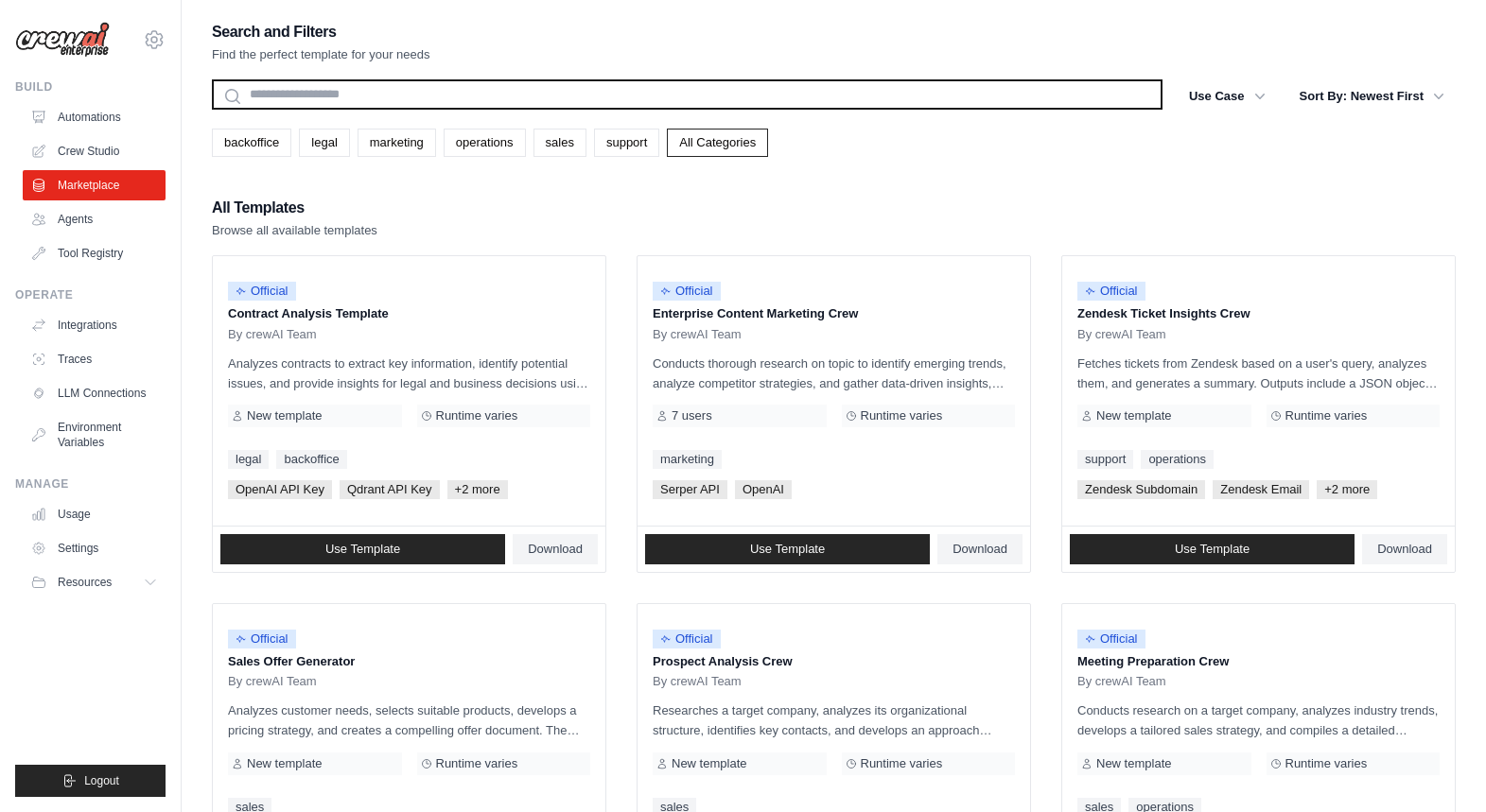
click at [270, 102] on input "text" at bounding box center [687, 95] width 951 height 30
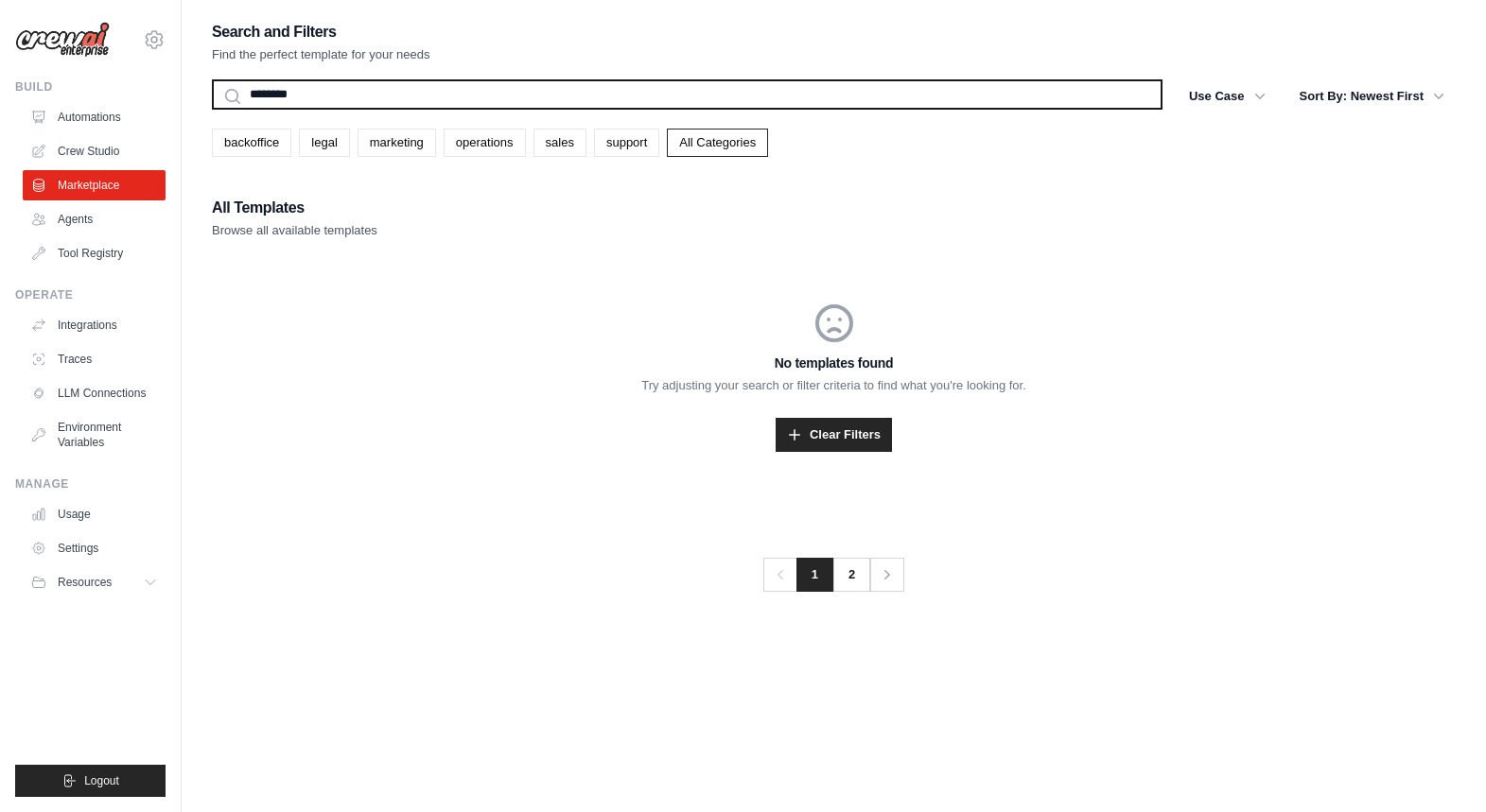
type input "********"
type input "*********"
type input "**********"
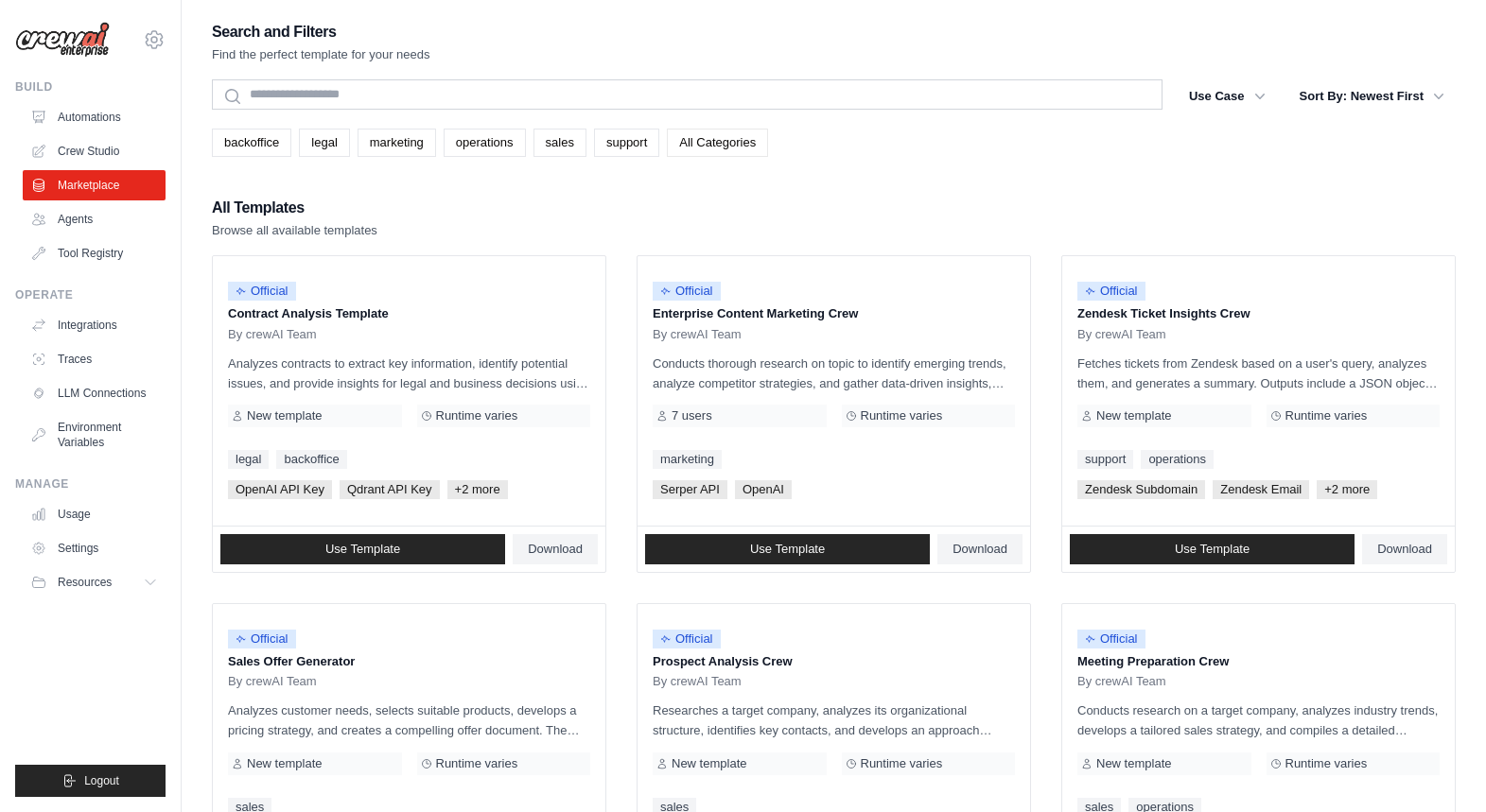
click at [704, 151] on link "All Categories" at bounding box center [717, 143] width 101 height 28
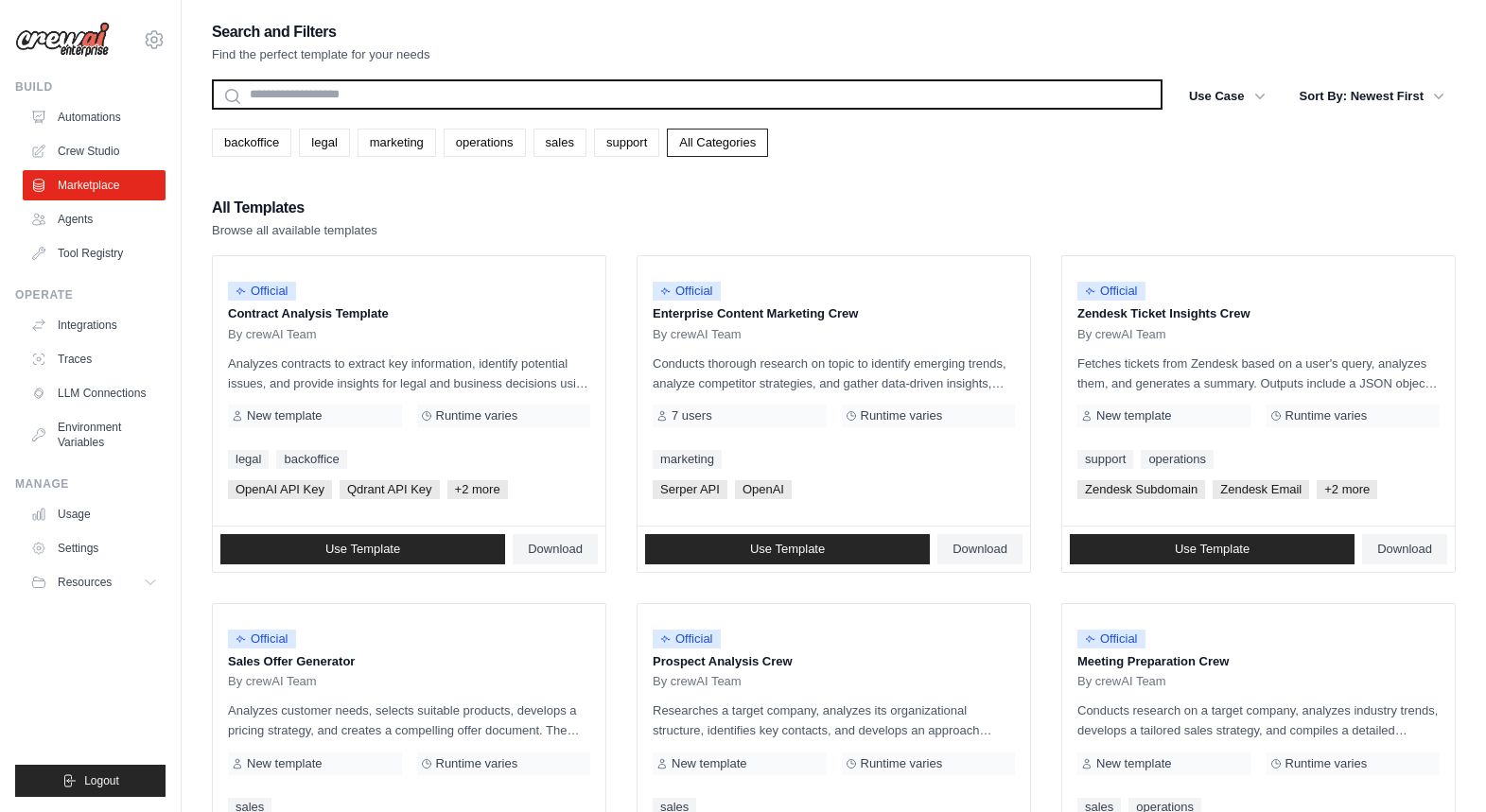
click at [315, 98] on input "text" at bounding box center [687, 95] width 951 height 30
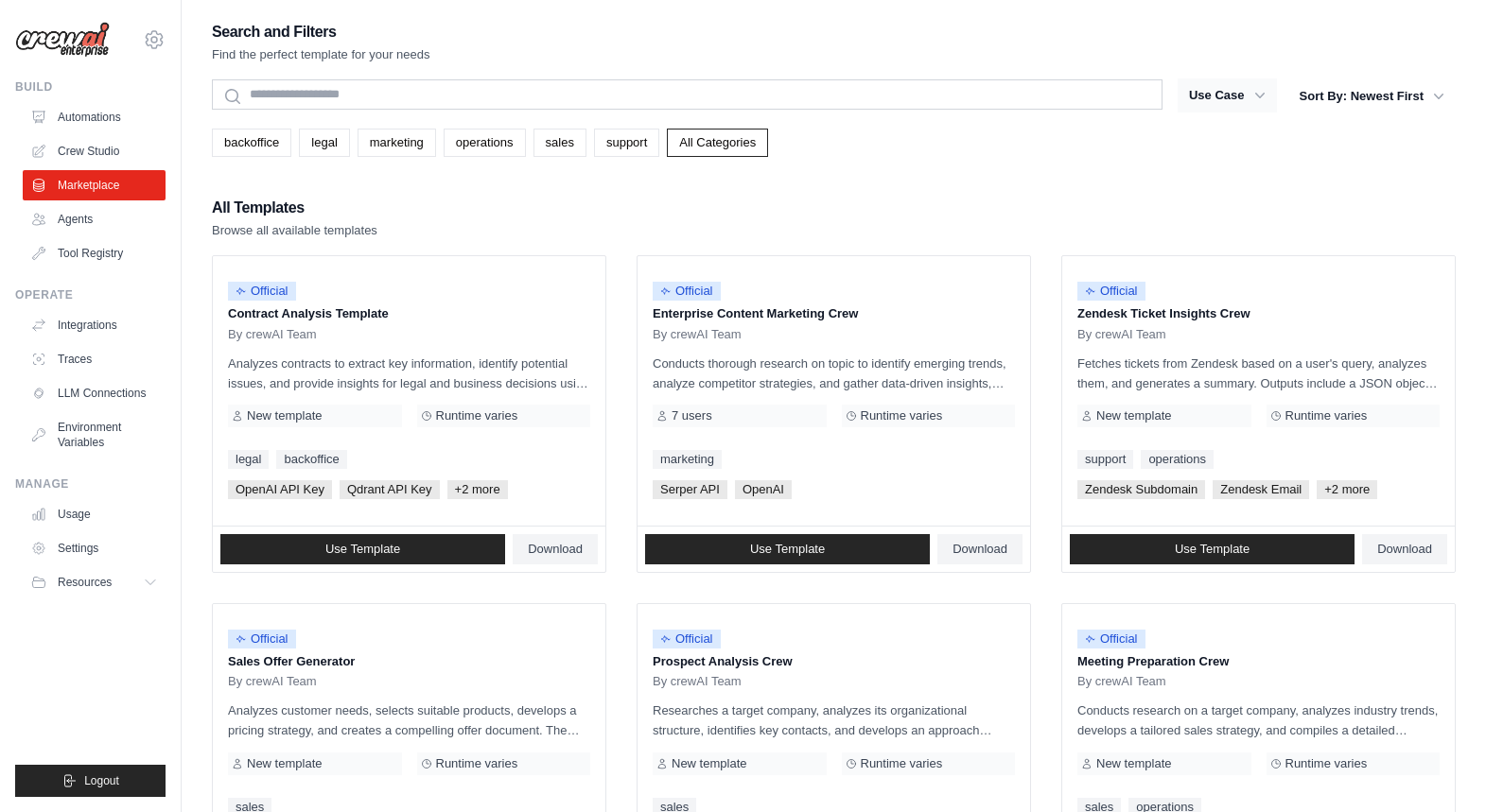
click at [1265, 91] on icon "button" at bounding box center [1260, 96] width 19 height 19
click at [1251, 94] on button "Use Case" at bounding box center [1227, 96] width 100 height 34
click at [1355, 99] on button "Sort By: Newest First" at bounding box center [1372, 96] width 168 height 34
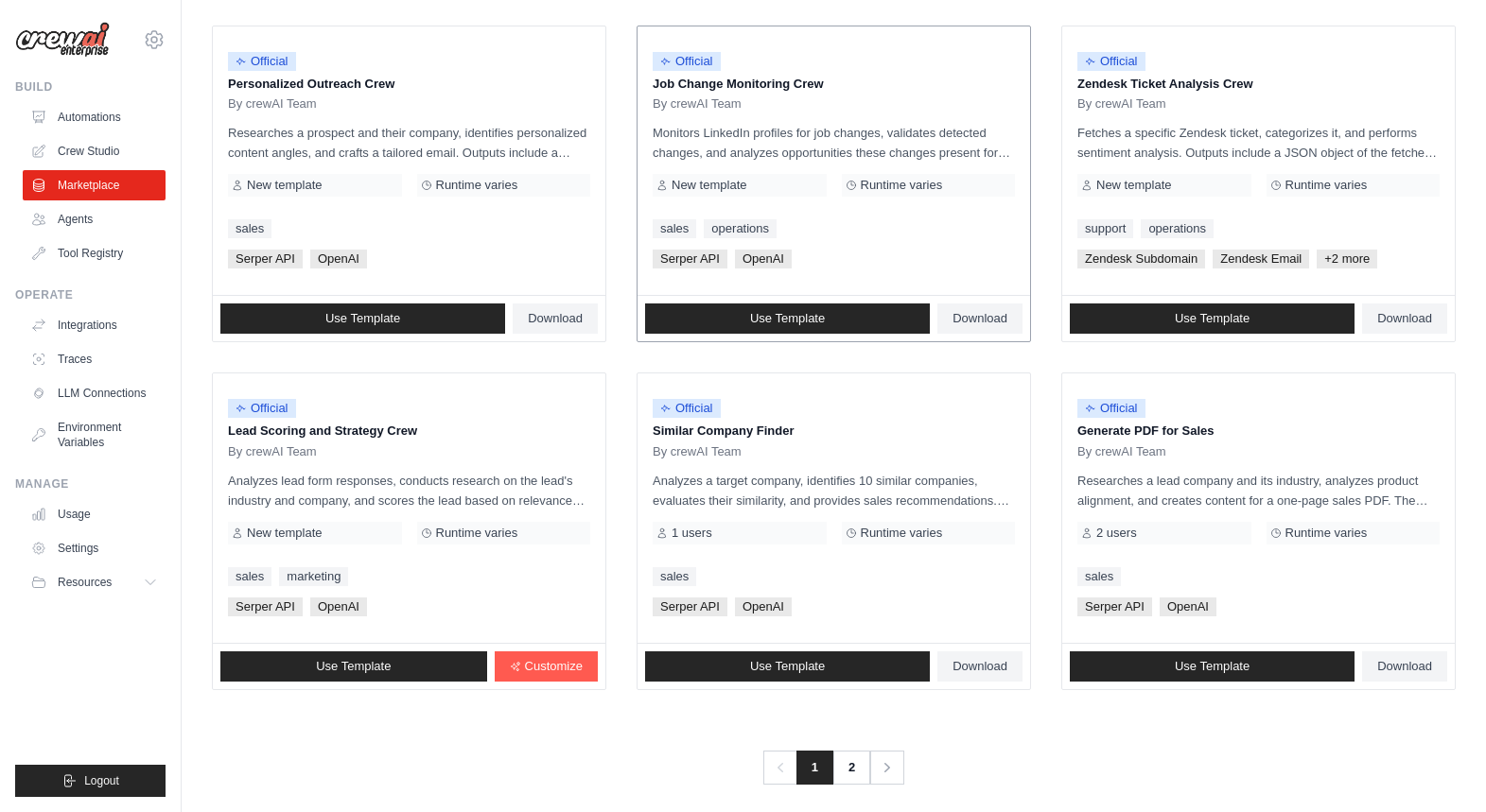
scroll to position [940, 0]
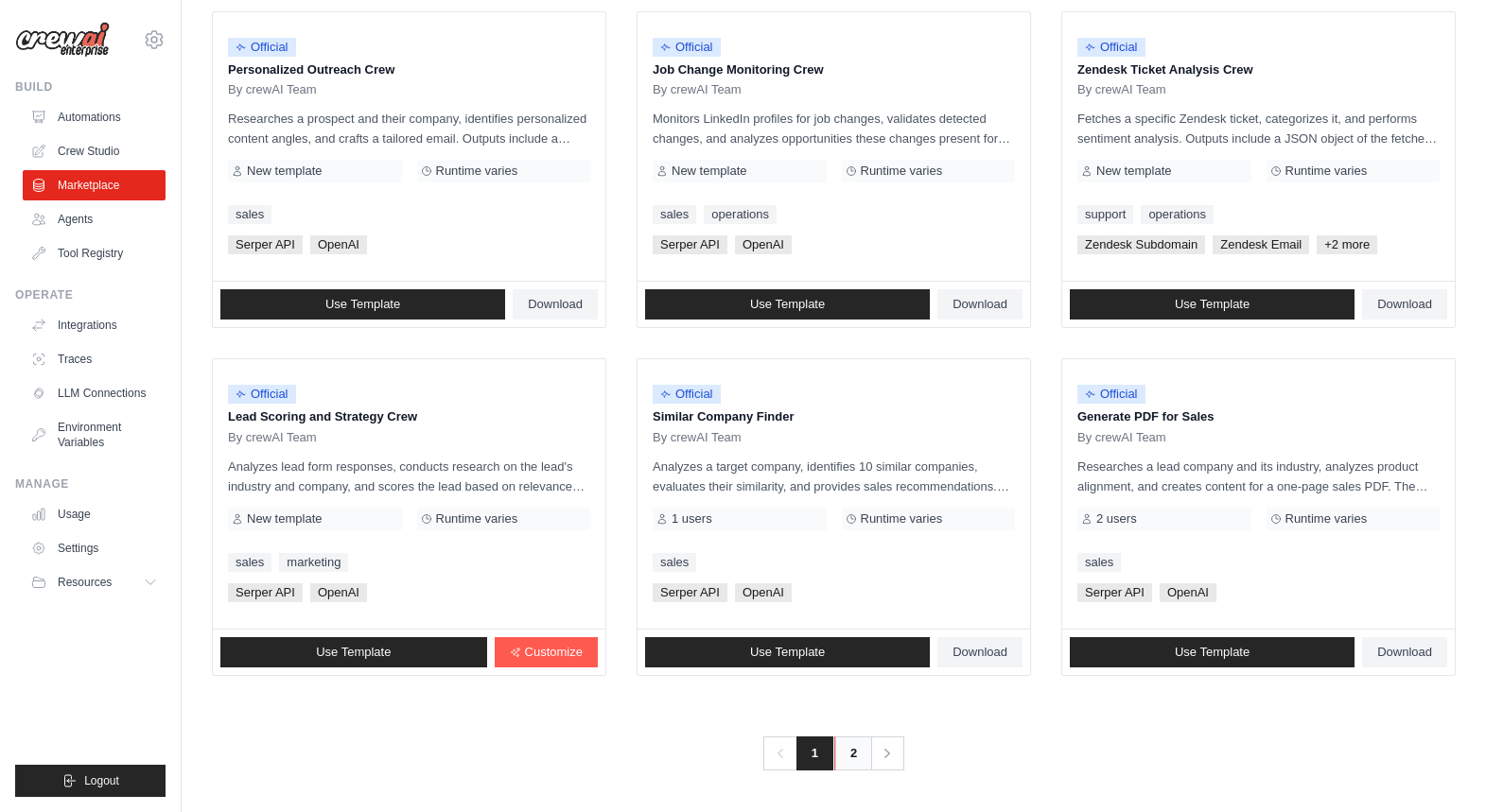
click at [849, 737] on link "2" at bounding box center [853, 754] width 38 height 34
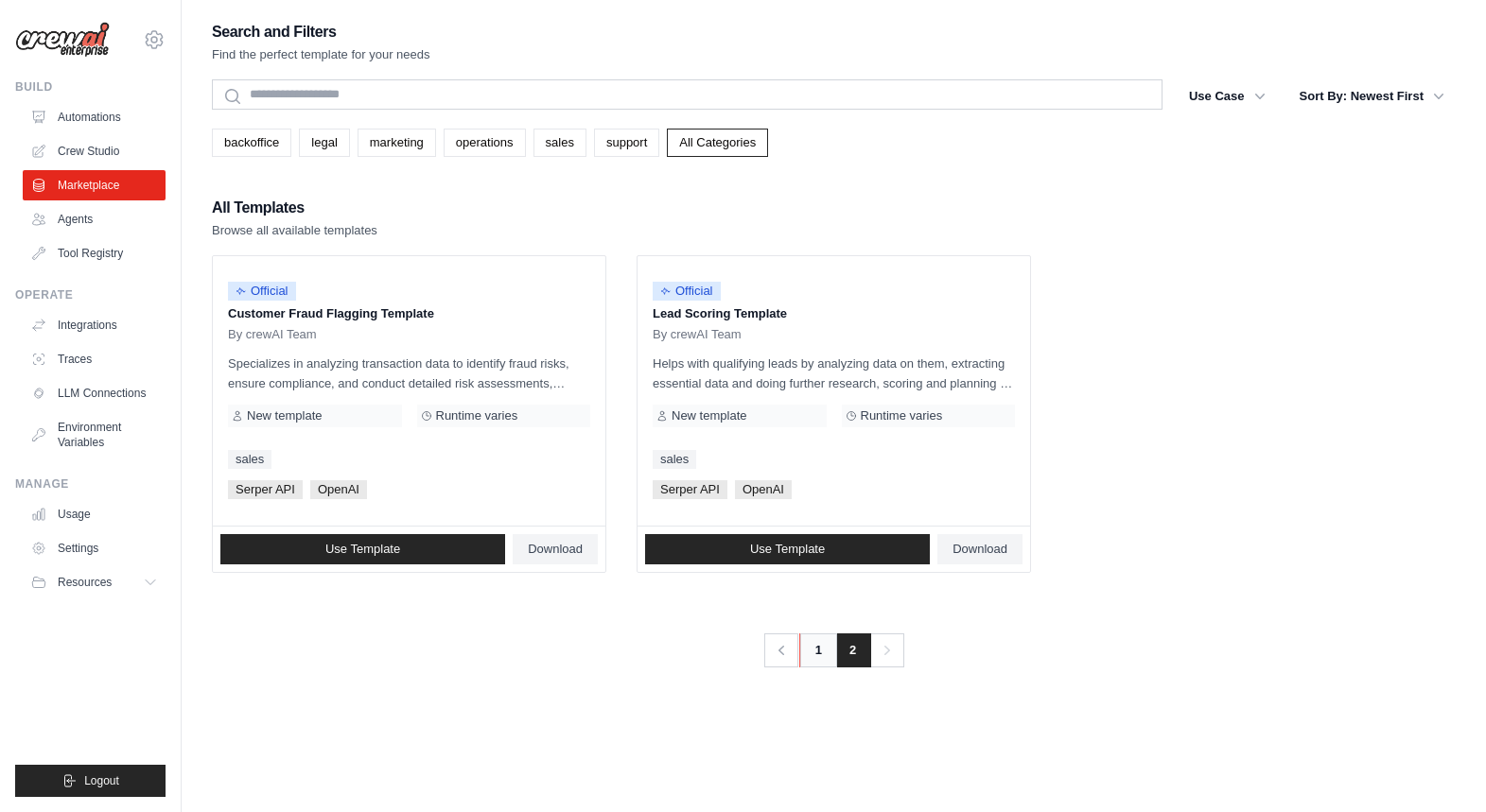
click at [812, 655] on link "1" at bounding box center [819, 651] width 38 height 34
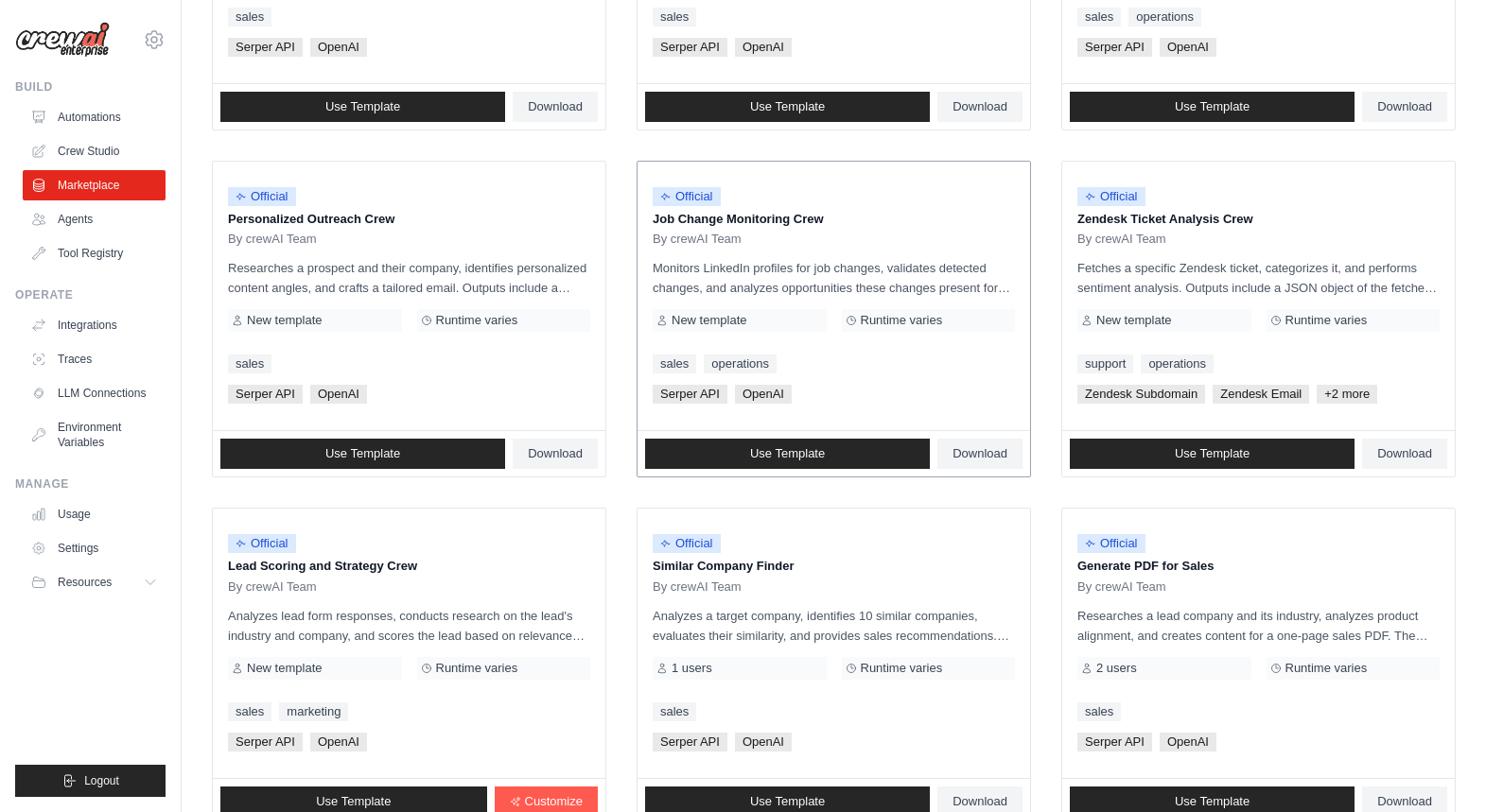
scroll to position [888, 0]
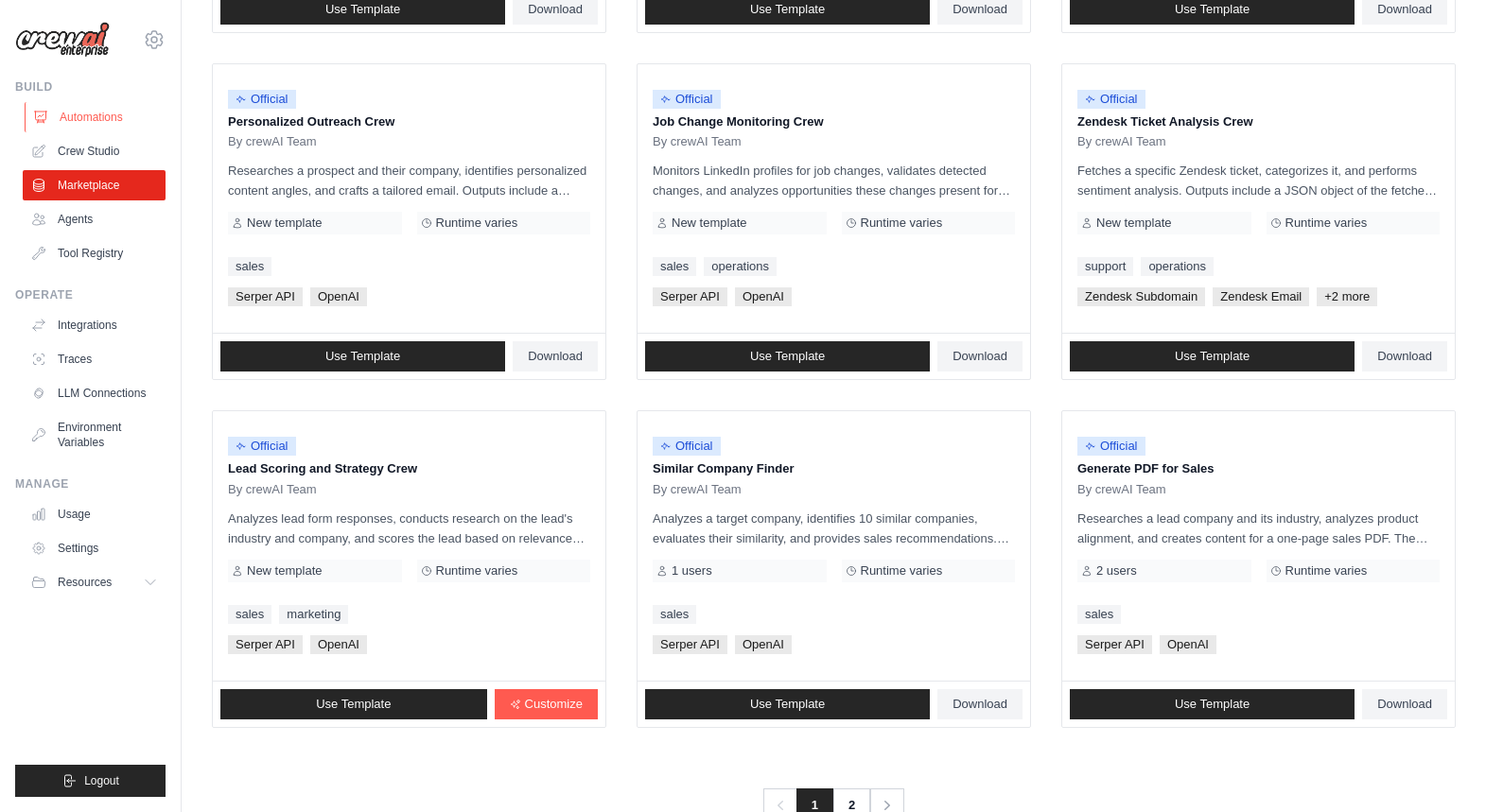
click at [84, 115] on link "Automations" at bounding box center [96, 117] width 143 height 30
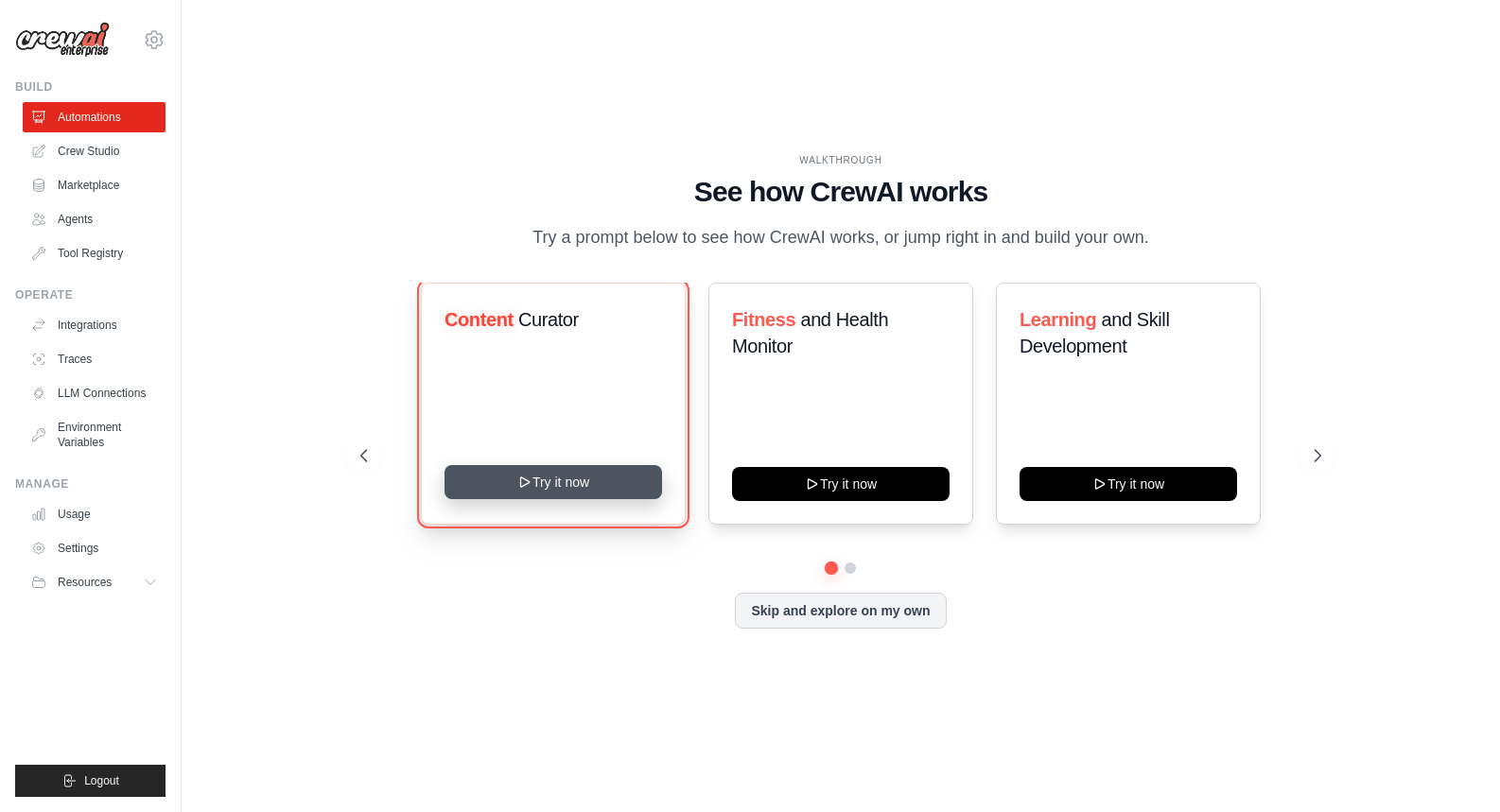
click at [583, 484] on button "Try it now" at bounding box center [553, 482] width 218 height 34
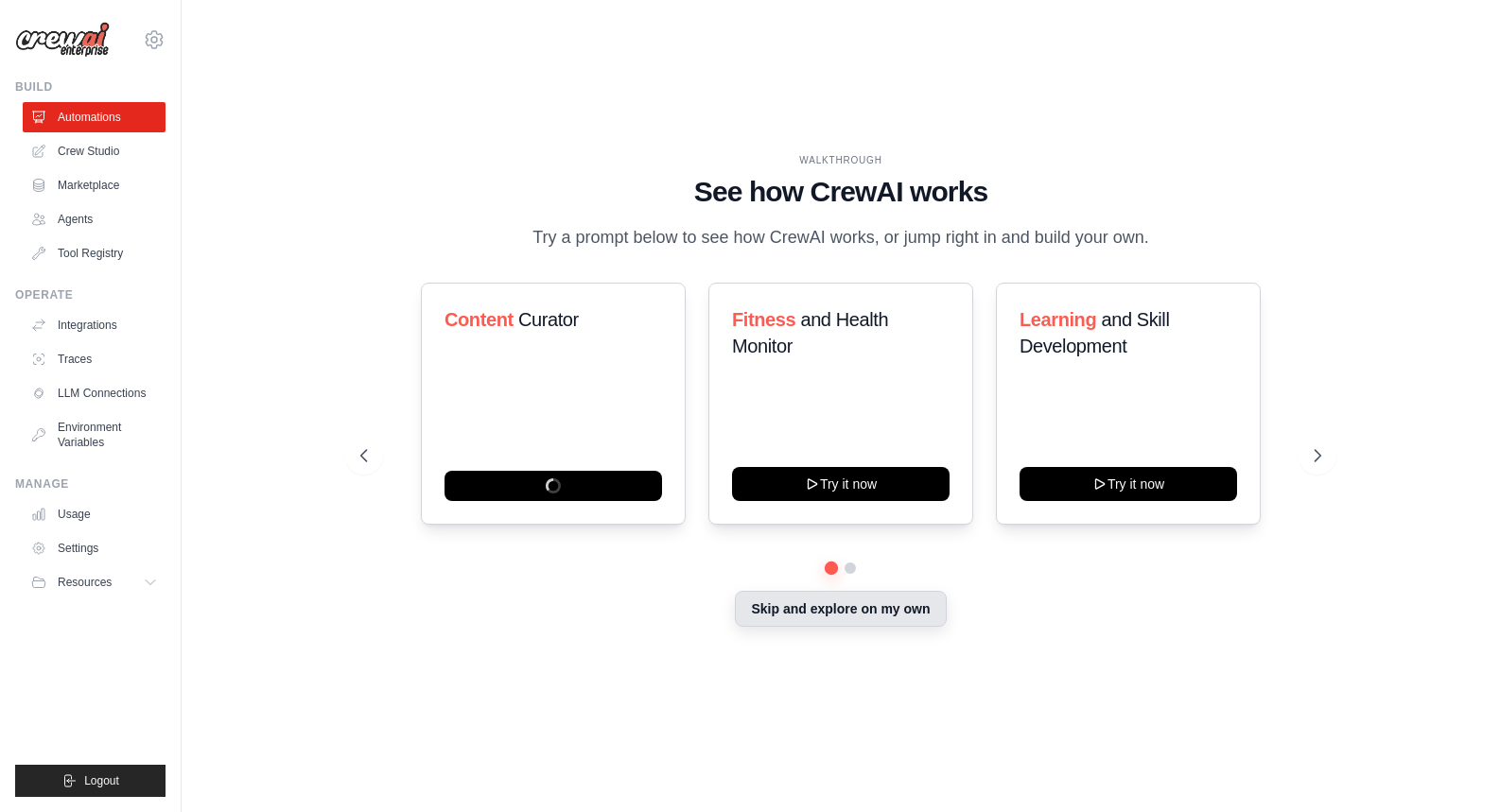
click at [874, 607] on button "Skip and explore on my own" at bounding box center [840, 609] width 211 height 36
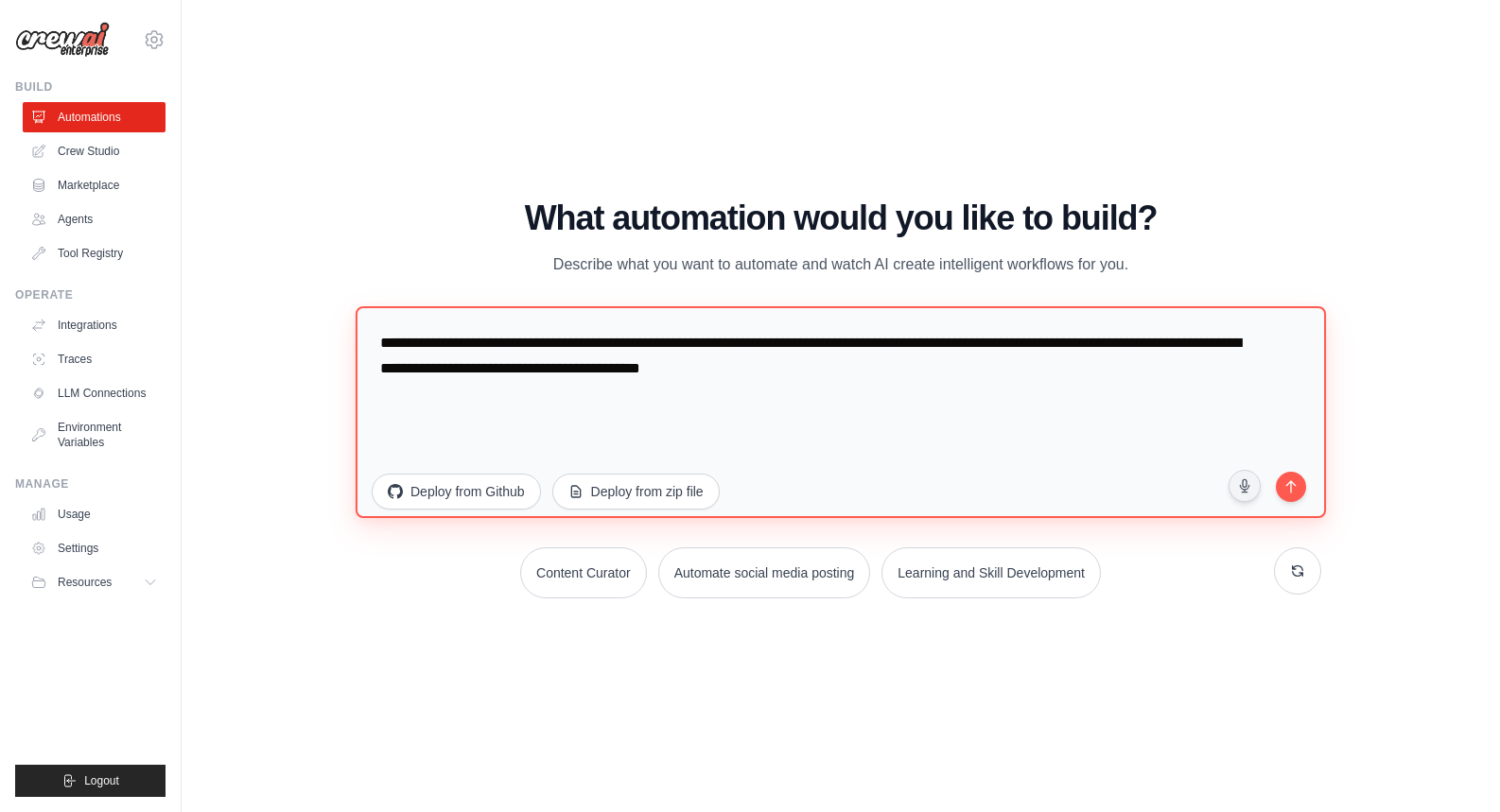
click at [675, 404] on textarea "**********" at bounding box center [840, 411] width 970 height 212
paste textarea "**********"
type textarea "**********"
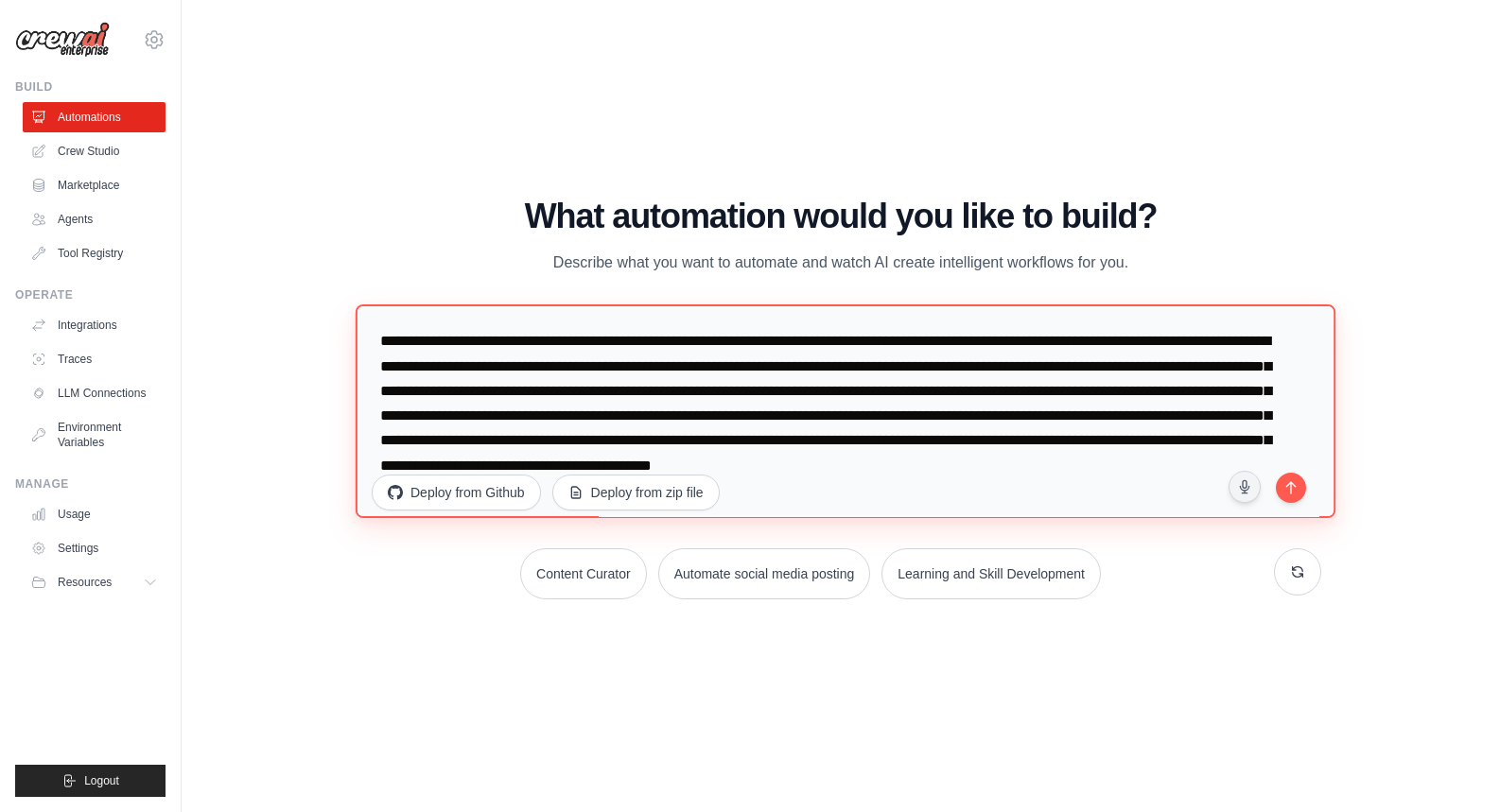
click at [953, 418] on textarea at bounding box center [845, 411] width 980 height 214
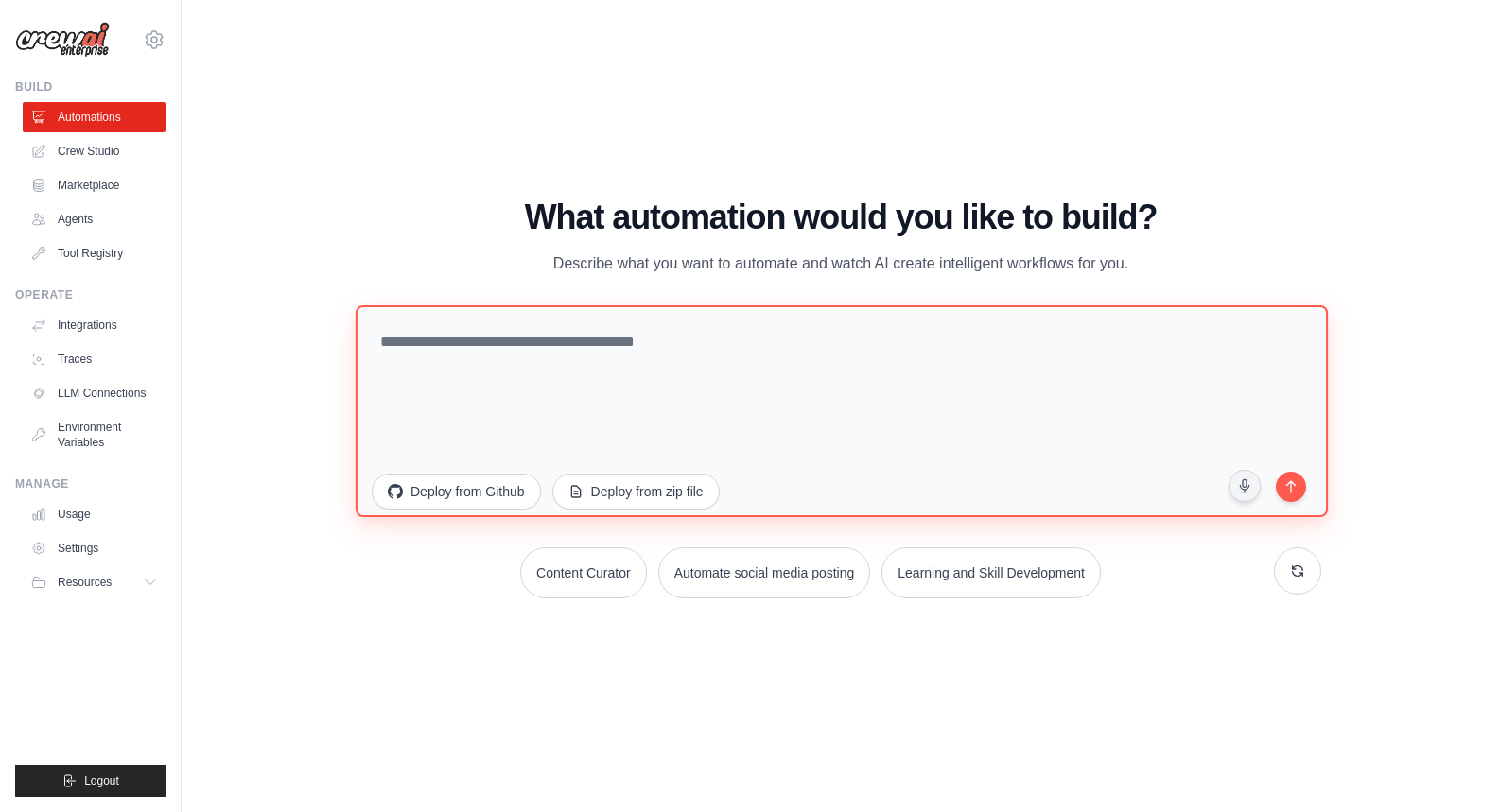
paste textarea "**********"
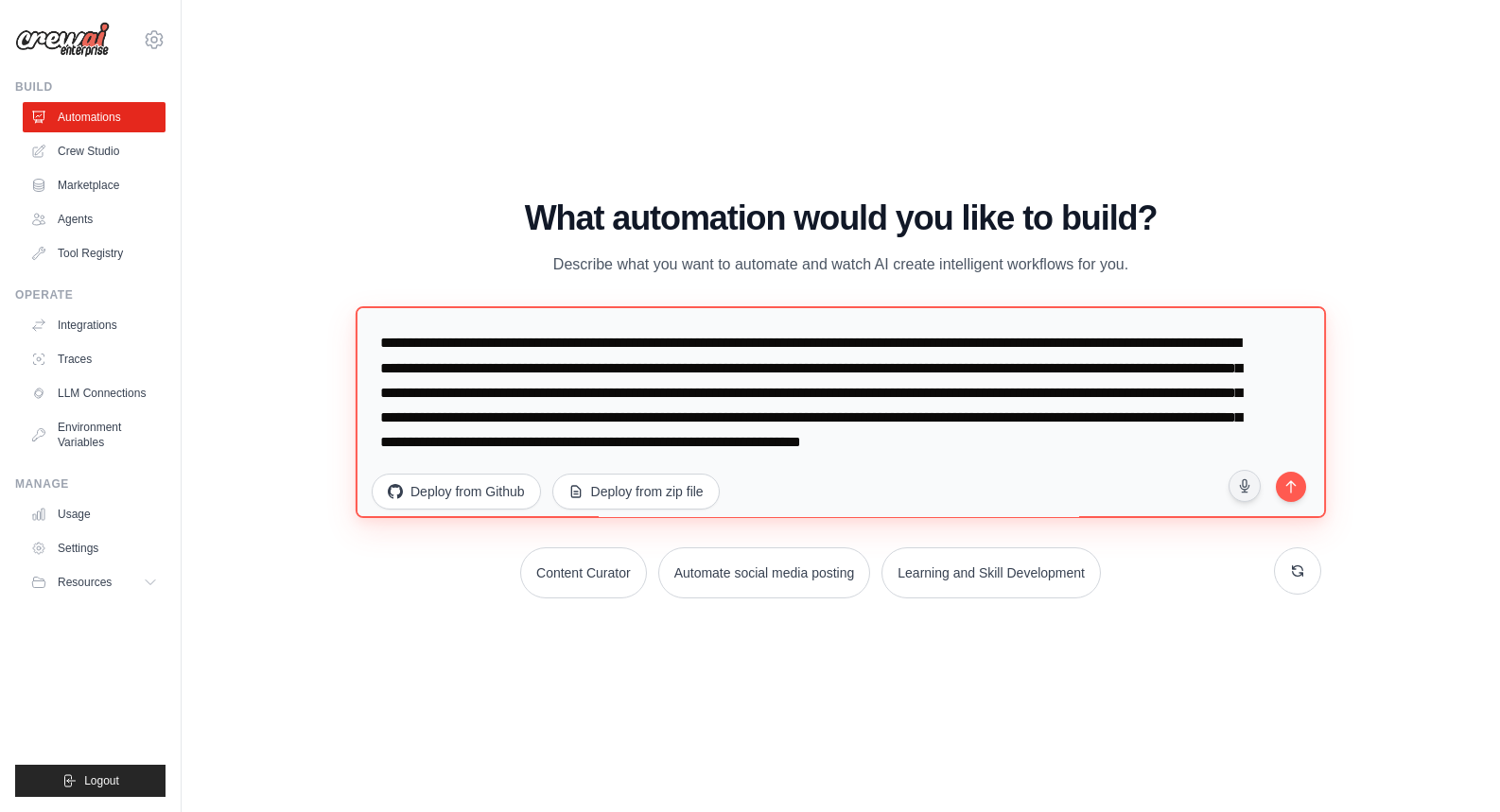
drag, startPoint x: 655, startPoint y: 342, endPoint x: 368, endPoint y: 326, distance: 287.4
click at [368, 326] on textarea at bounding box center [840, 411] width 970 height 212
click at [701, 343] on textarea at bounding box center [840, 411] width 970 height 212
drag, startPoint x: 727, startPoint y: 343, endPoint x: 357, endPoint y: 313, distance: 371.2
click at [352, 314] on div "WALKTHROUGH See how CrewAI works Try a prompt below to see how CrewAI works, or…" at bounding box center [840, 406] width 1006 height 414
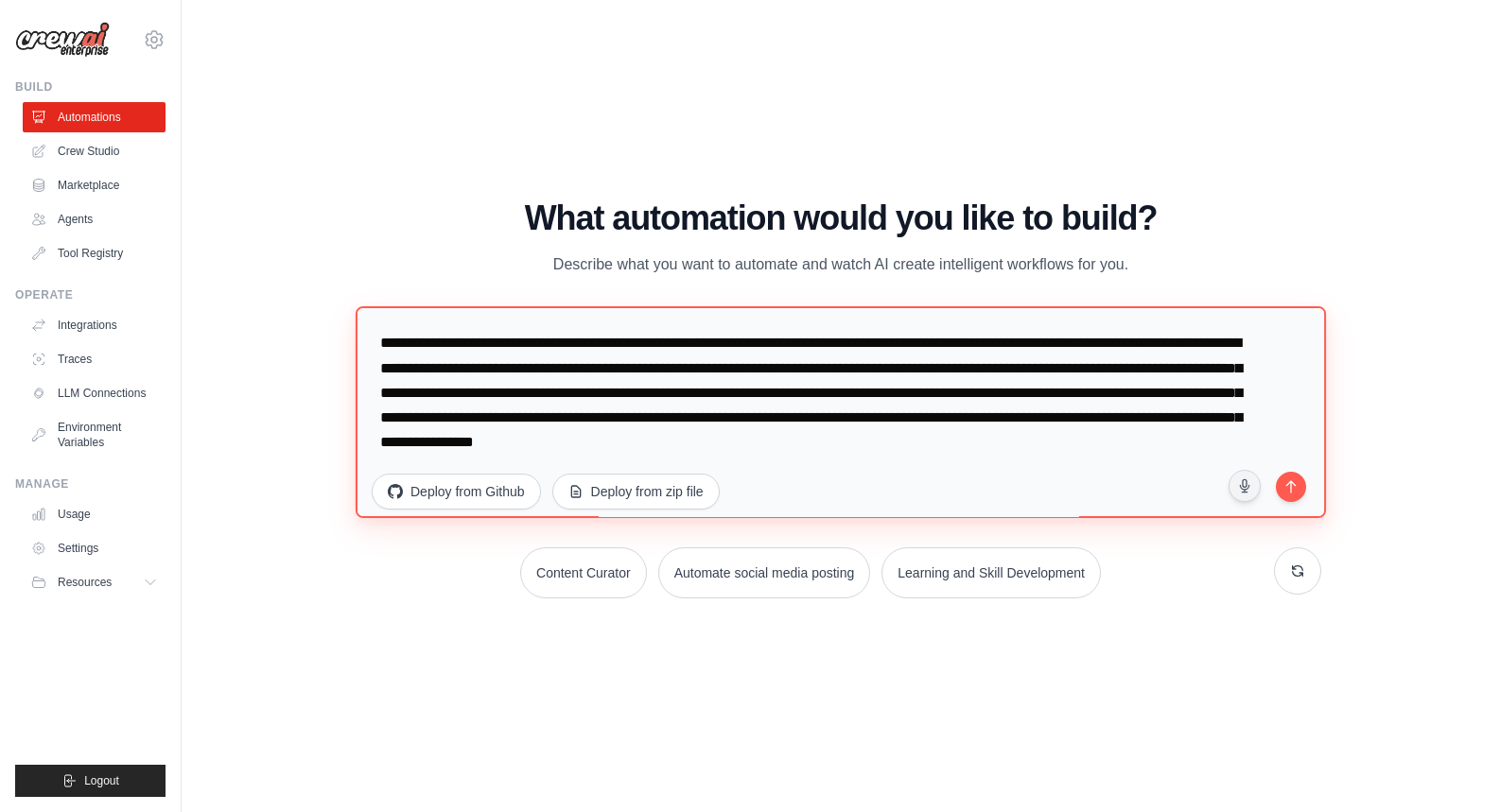
click at [444, 348] on textarea at bounding box center [840, 411] width 970 height 212
click at [668, 342] on textarea at bounding box center [840, 411] width 970 height 212
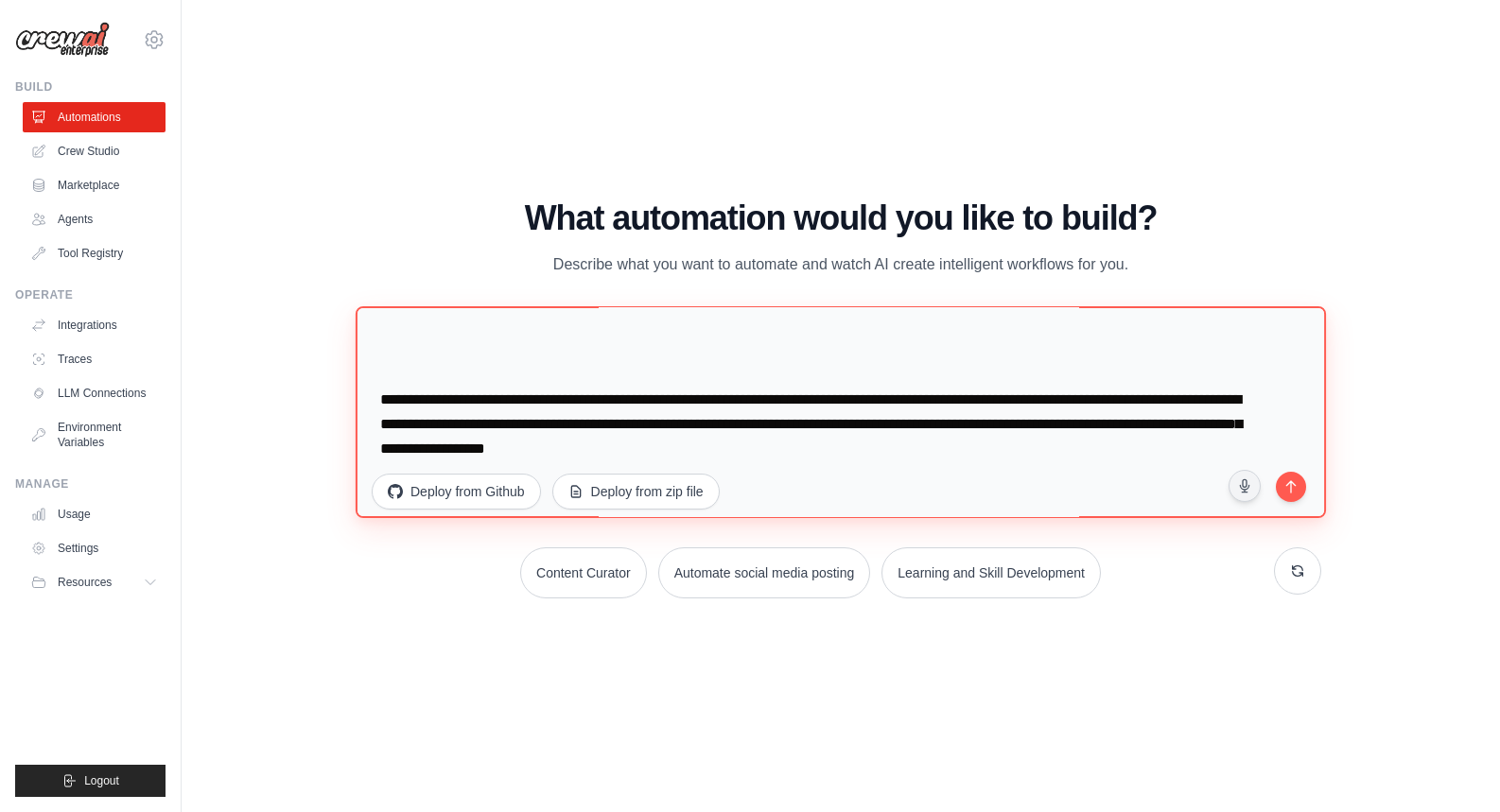
scroll to position [129, 0]
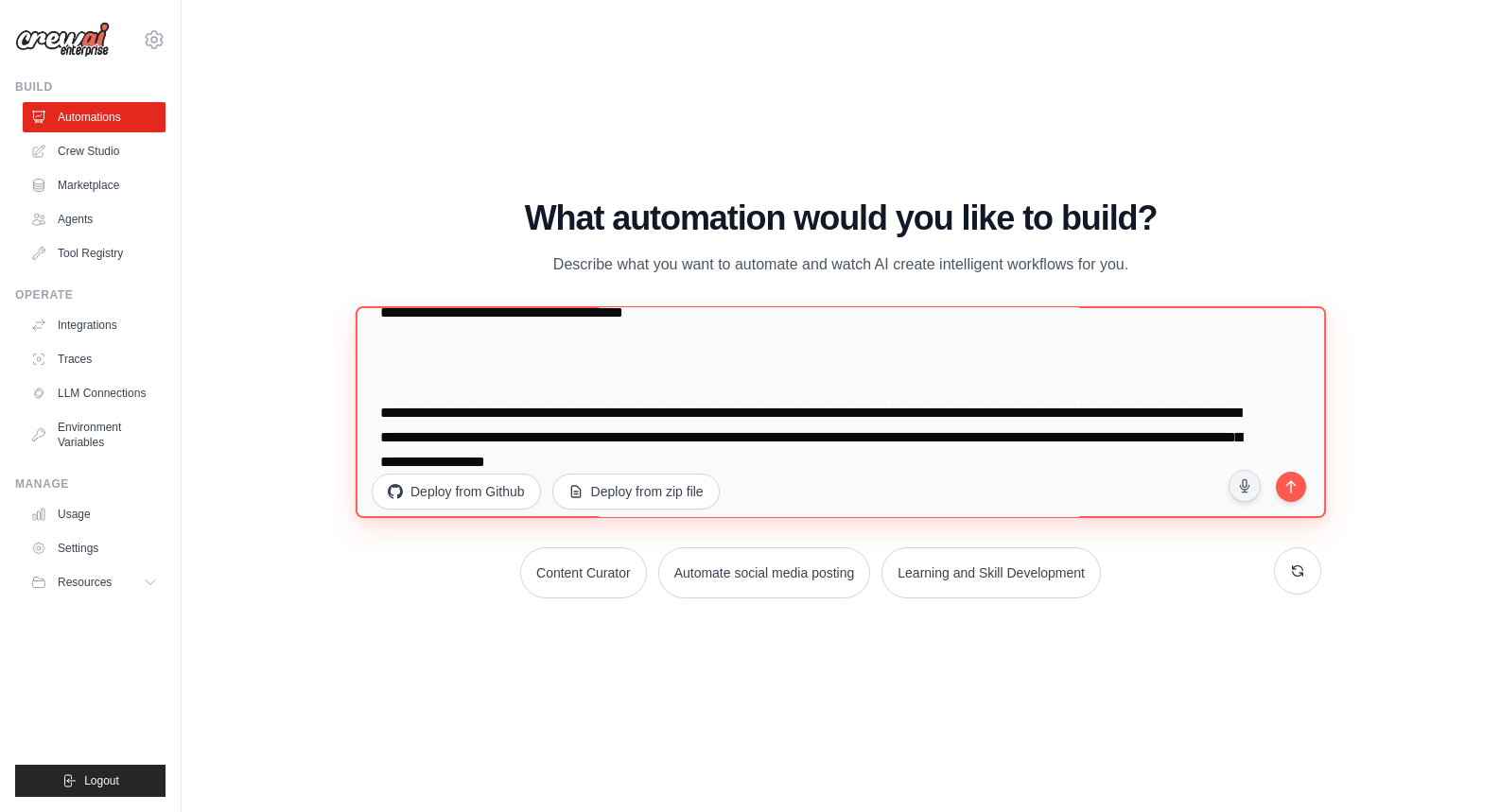
click at [1054, 410] on textarea at bounding box center [840, 411] width 970 height 212
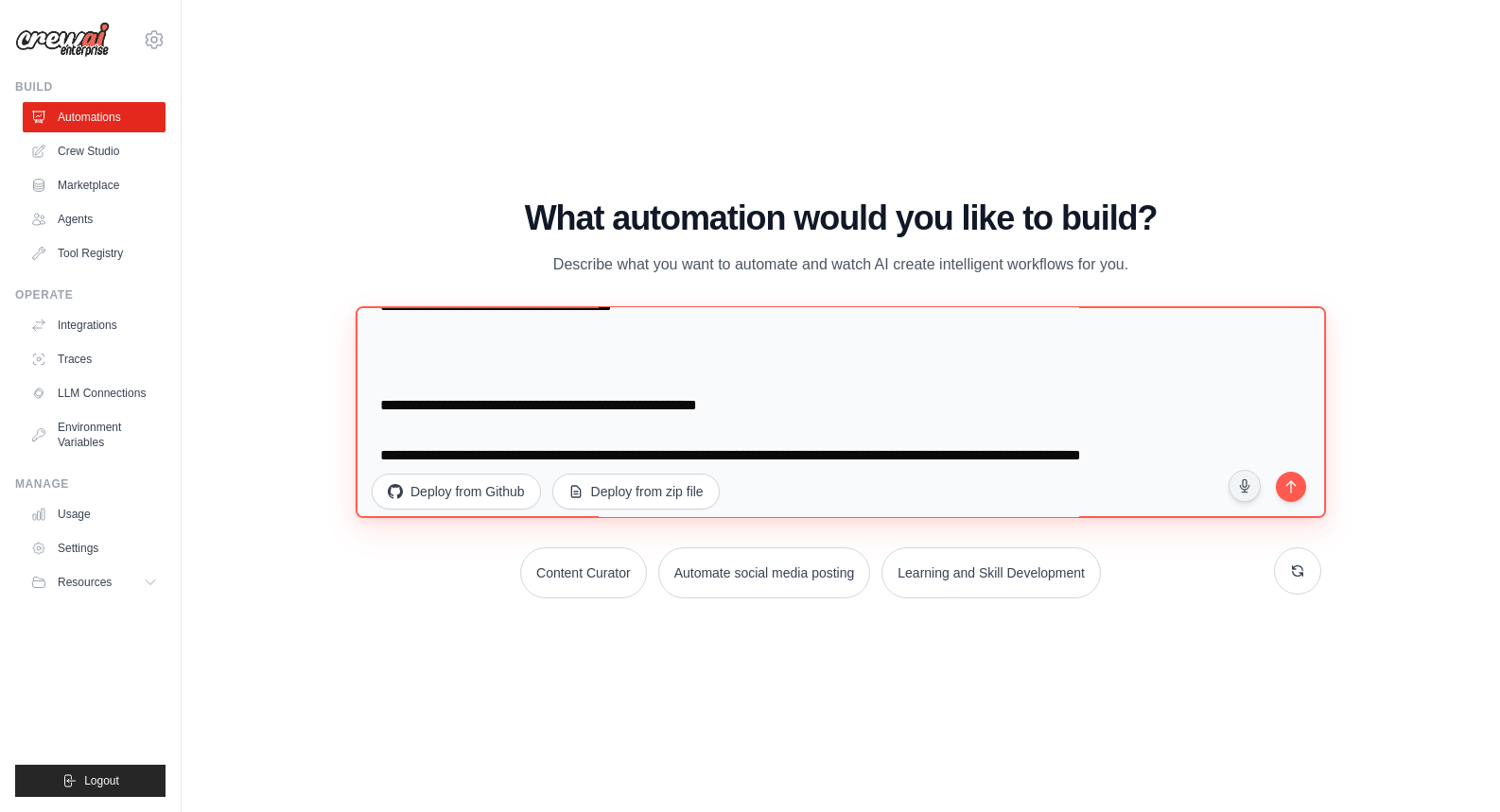
scroll to position [295, 0]
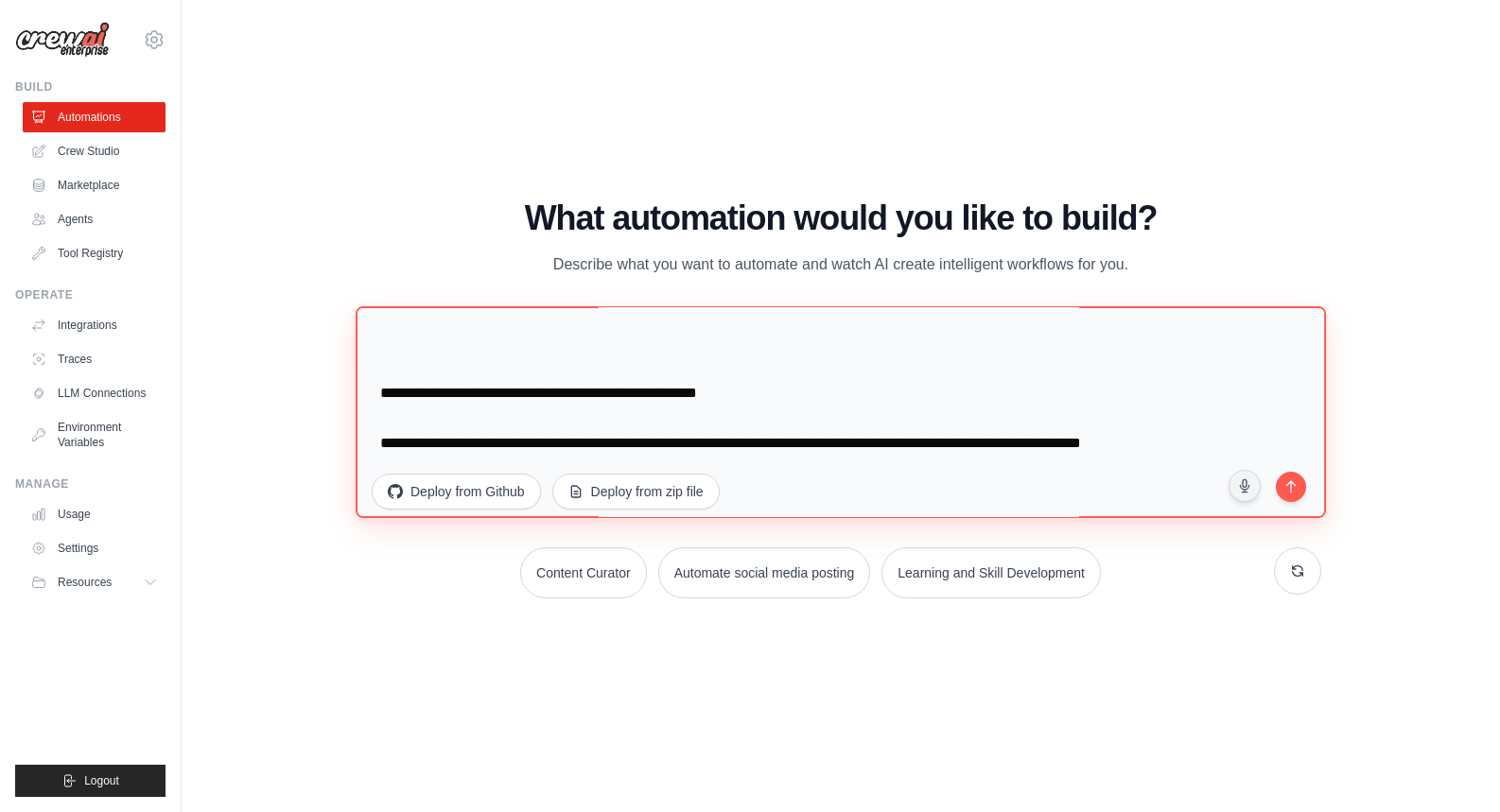
click at [426, 441] on textarea at bounding box center [840, 411] width 970 height 212
type textarea "**********"
click at [407, 443] on textarea at bounding box center [840, 411] width 970 height 212
drag, startPoint x: 465, startPoint y: 444, endPoint x: 572, endPoint y: 452, distance: 107.3
click at [465, 444] on textarea at bounding box center [840, 411] width 970 height 212
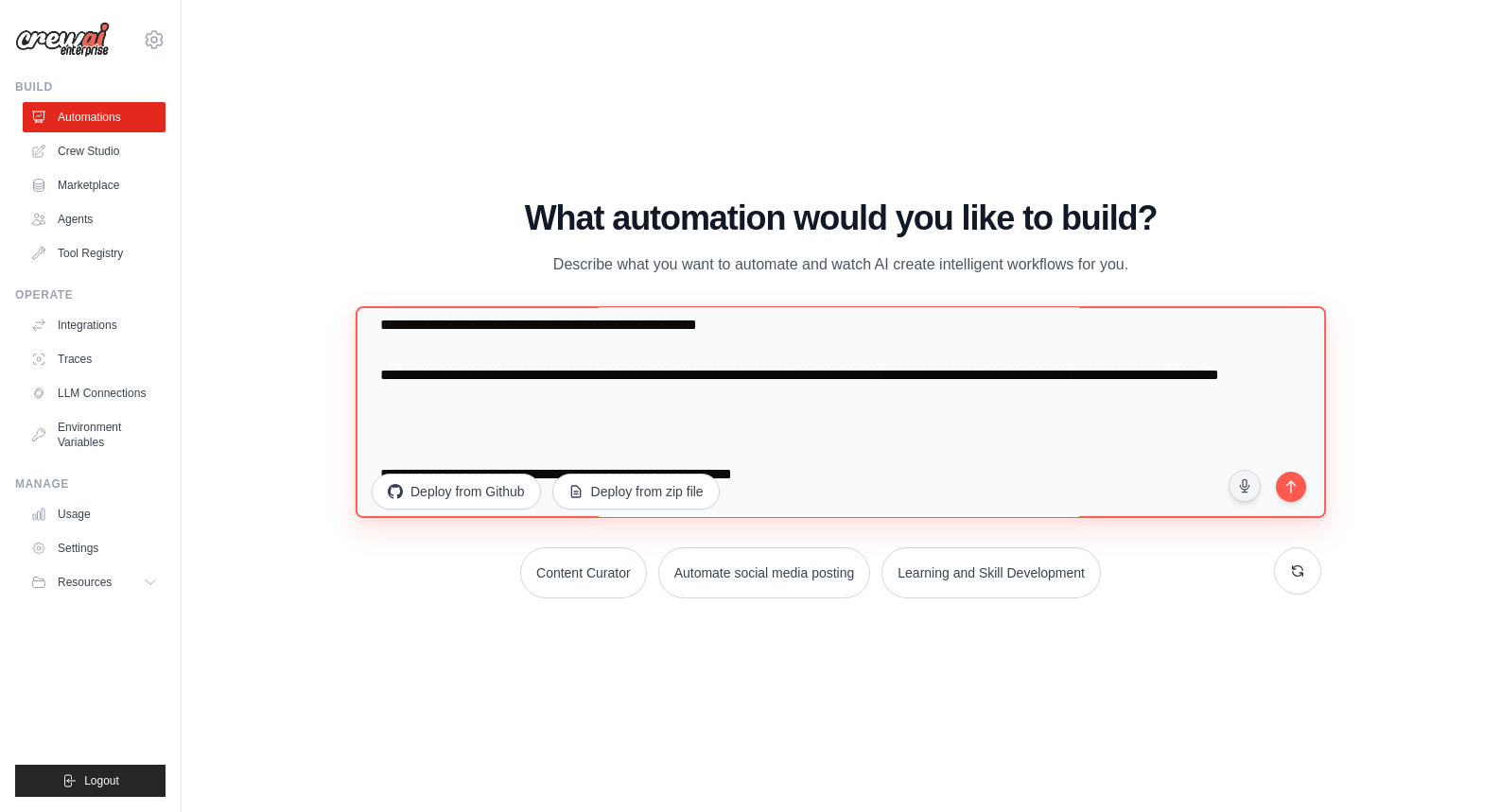
scroll to position [418, 0]
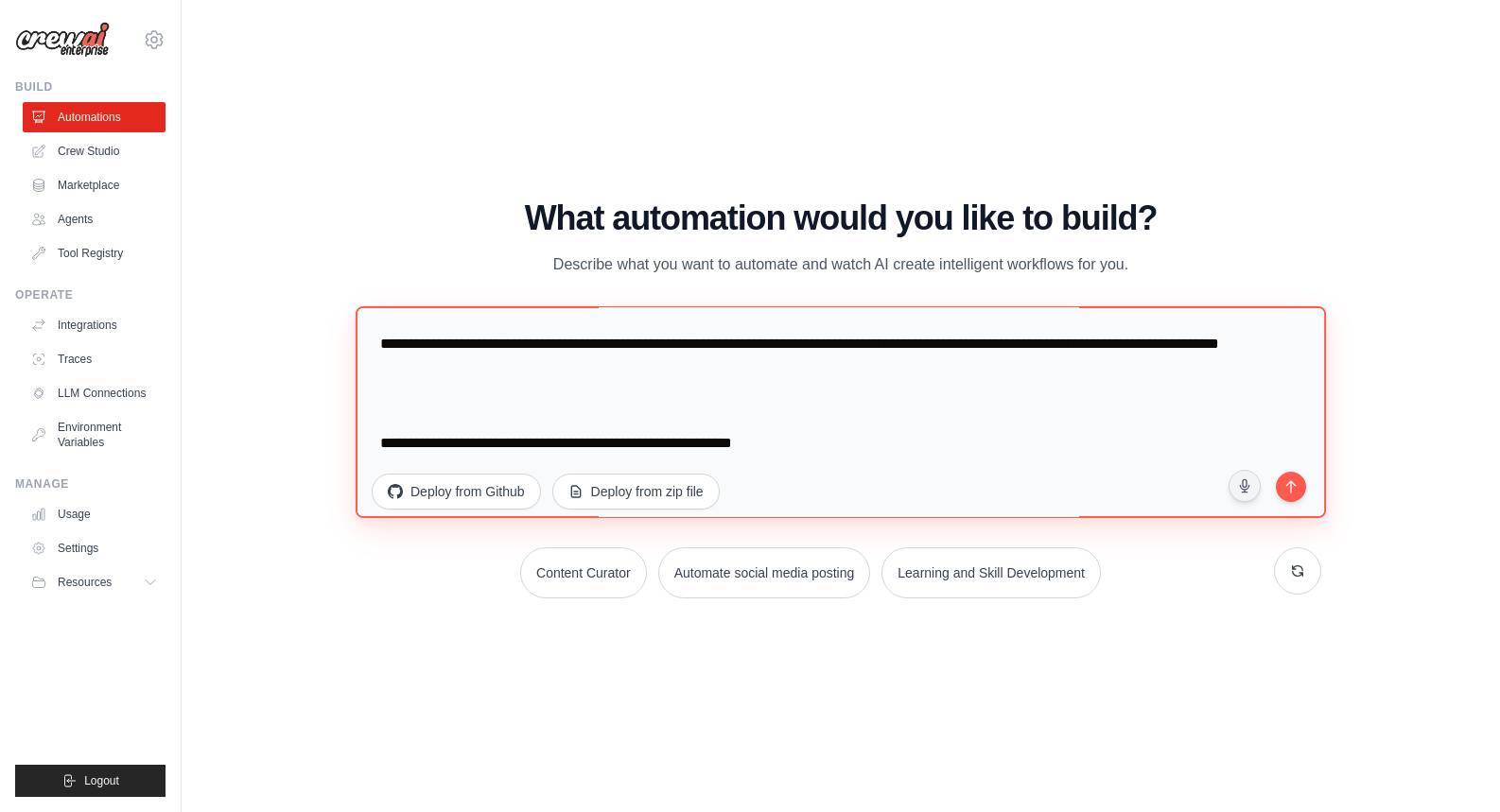
click at [400, 424] on textarea at bounding box center [840, 411] width 970 height 212
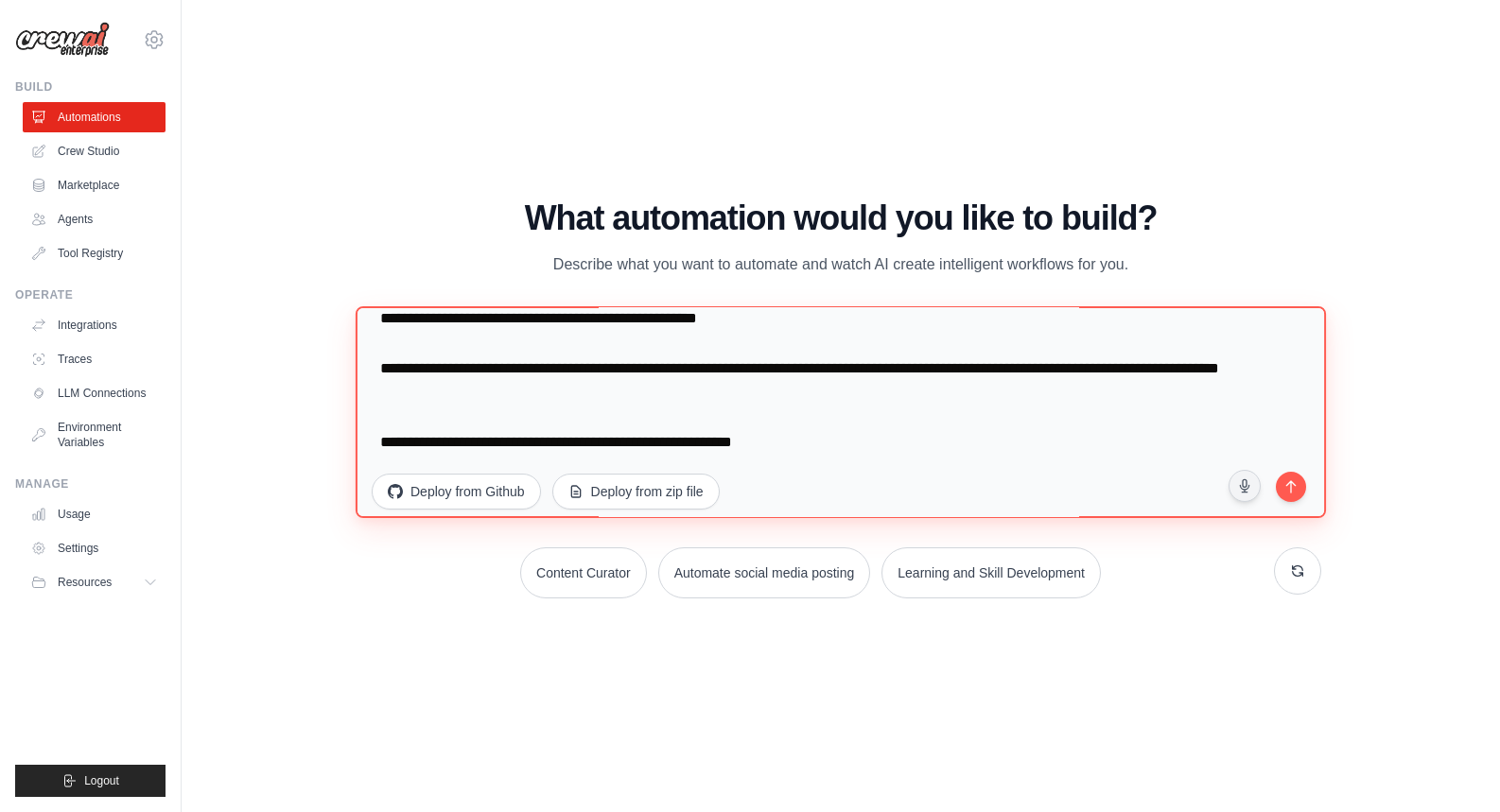
scroll to position [369, 0]
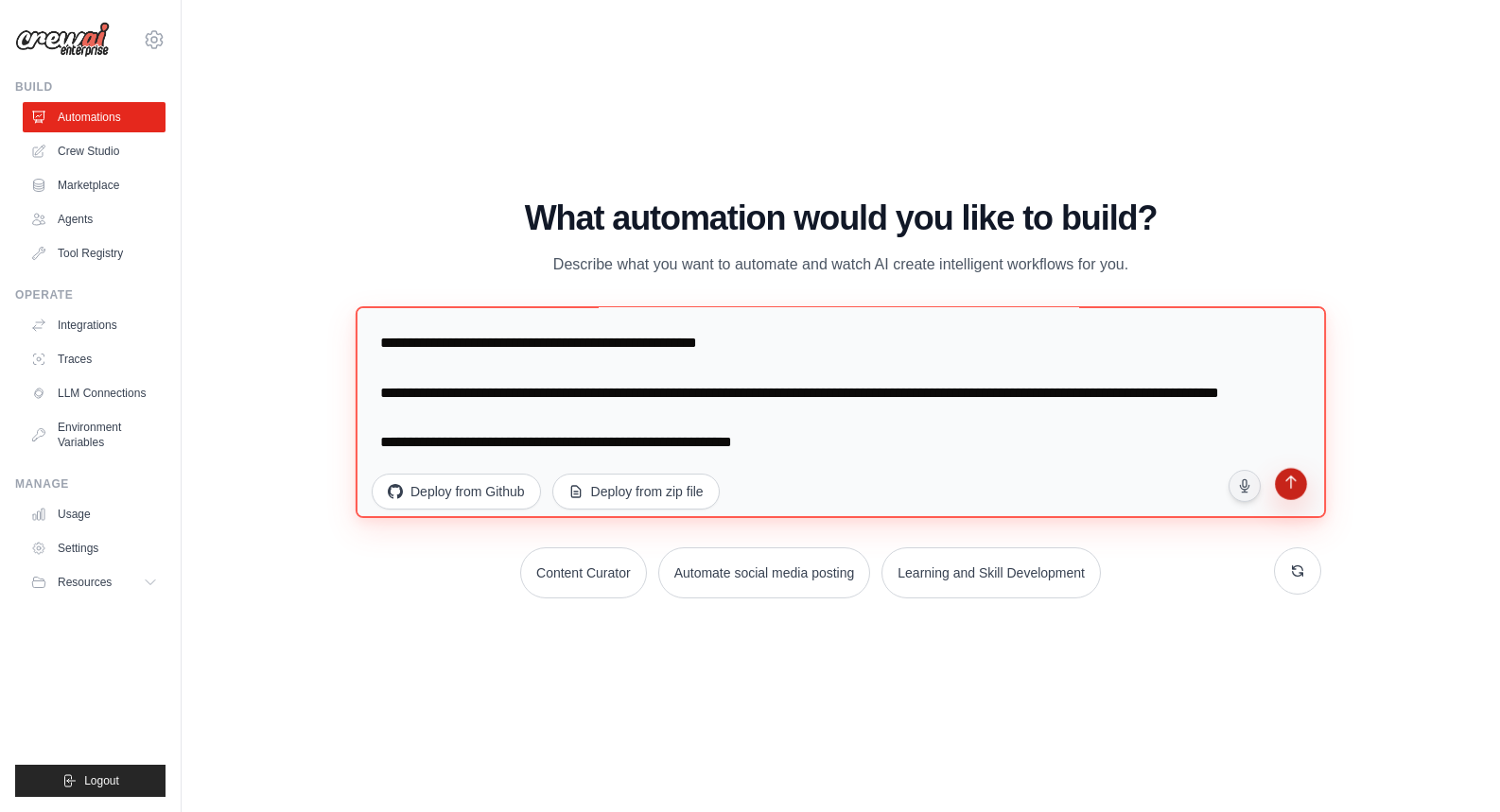
type textarea "**********"
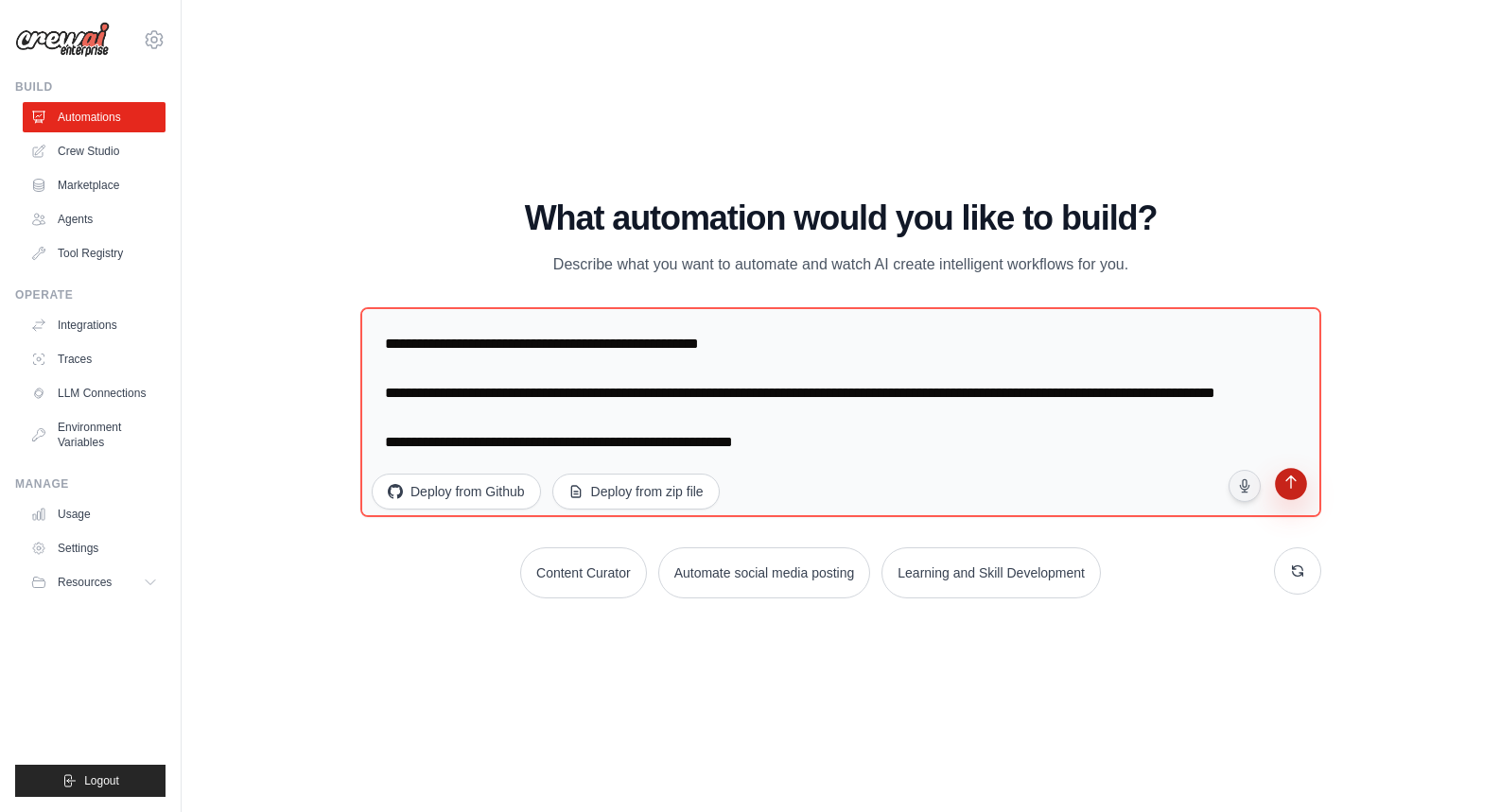
click at [1300, 488] on icon "submit" at bounding box center [1291, 484] width 18 height 18
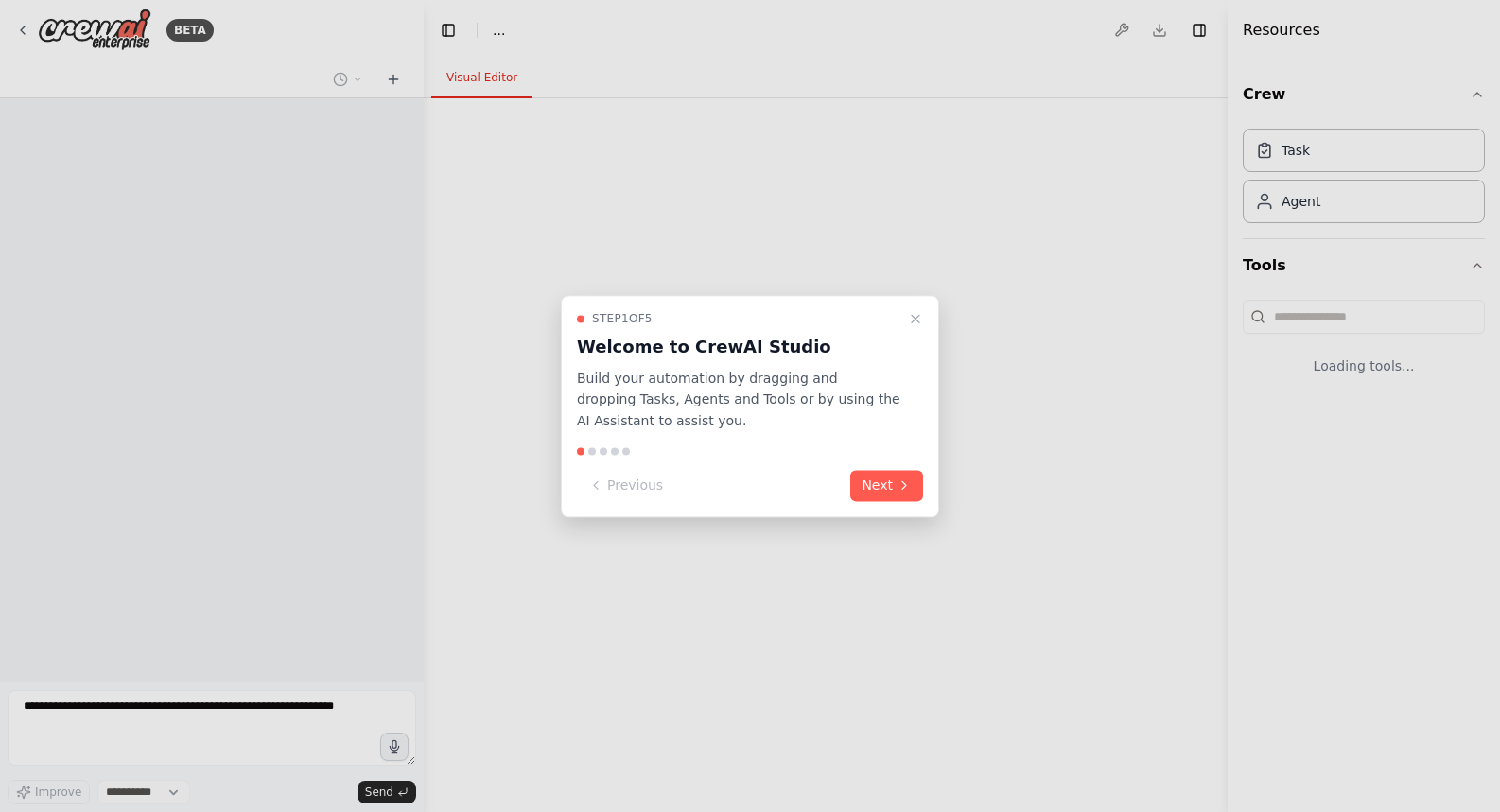
select select "****"
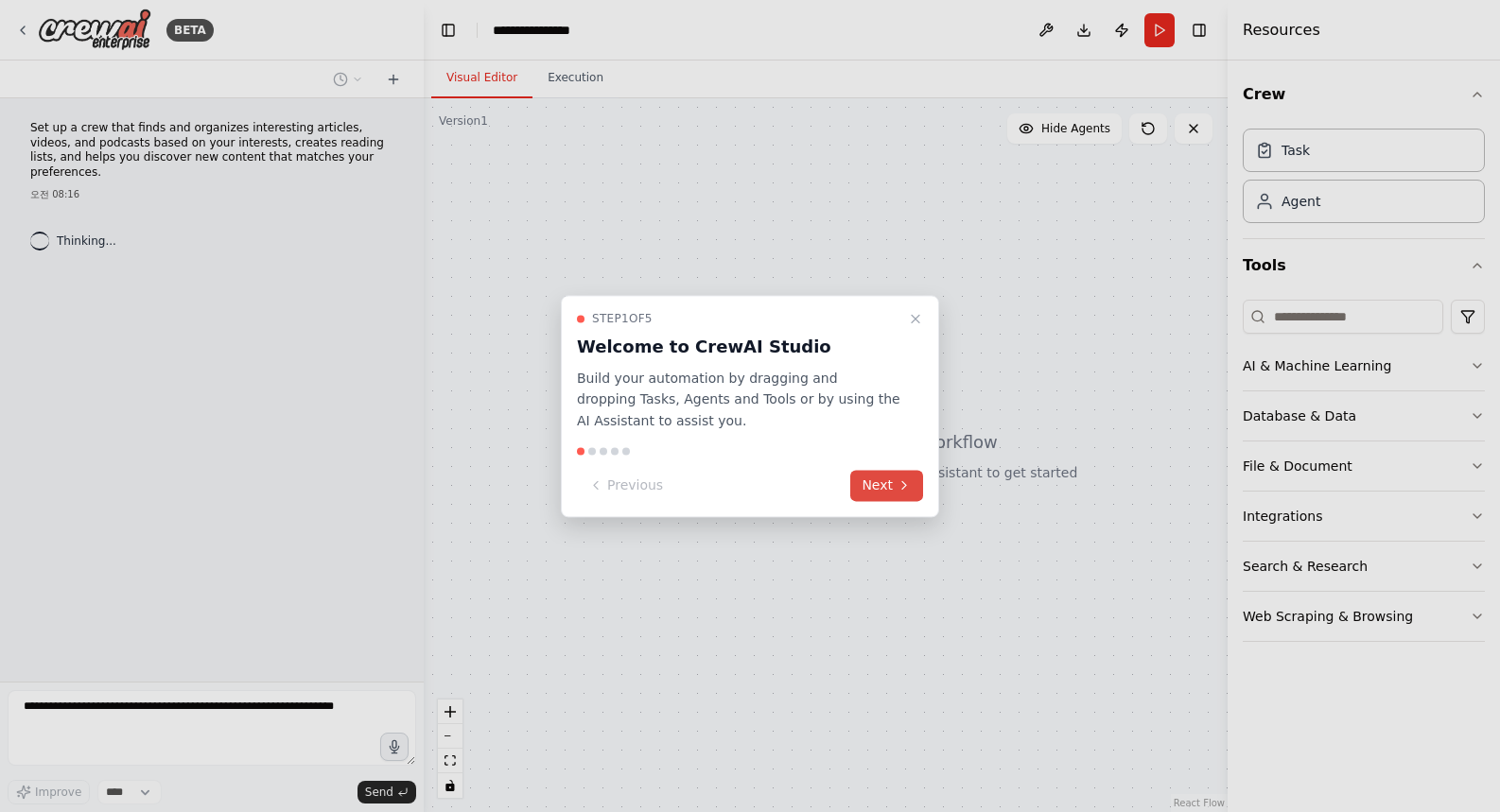
click at [885, 490] on button "Next" at bounding box center [886, 485] width 73 height 31
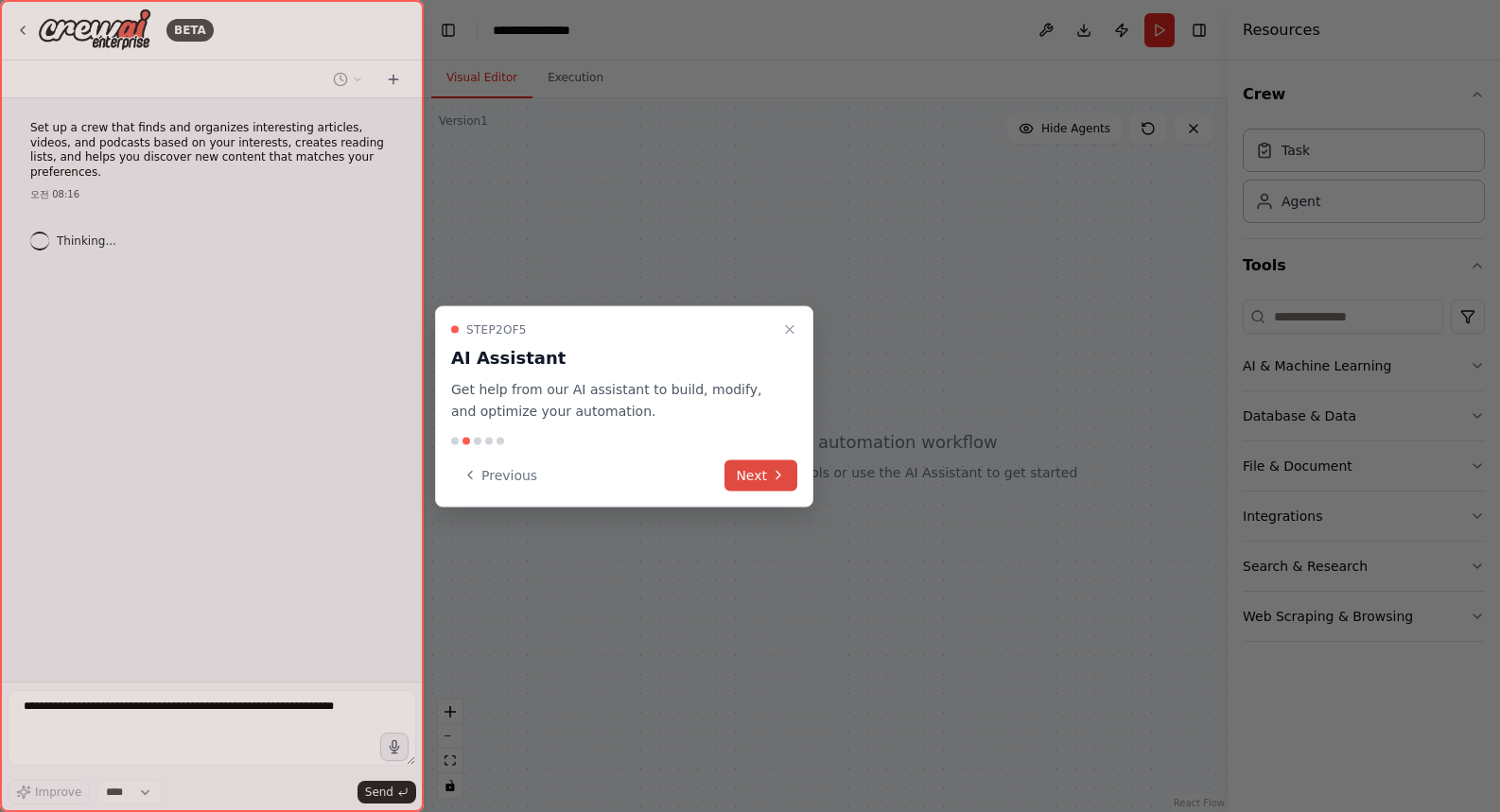
click at [751, 482] on button "Next" at bounding box center [761, 475] width 73 height 31
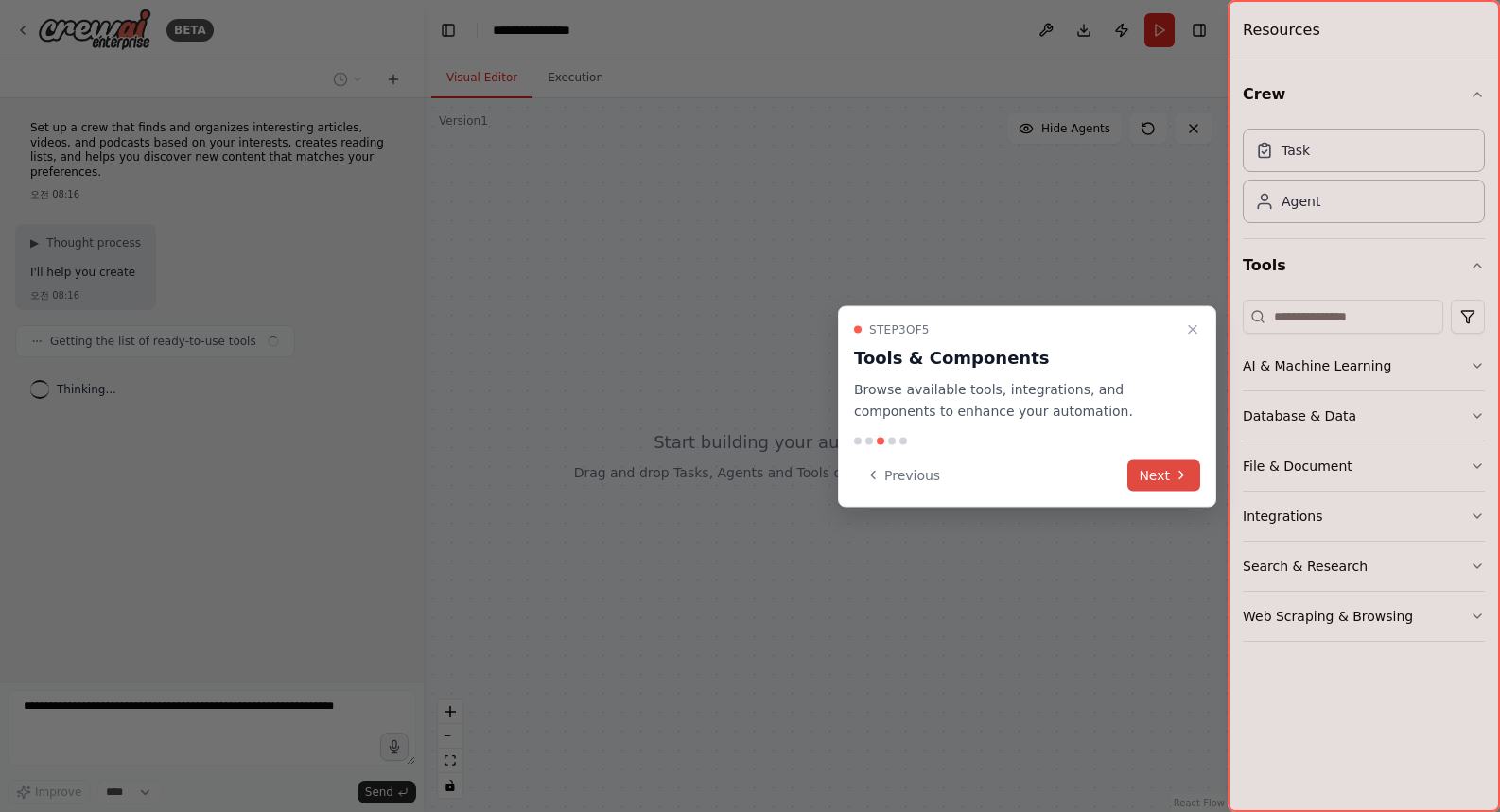
click at [1171, 483] on button "Next" at bounding box center [1164, 475] width 73 height 31
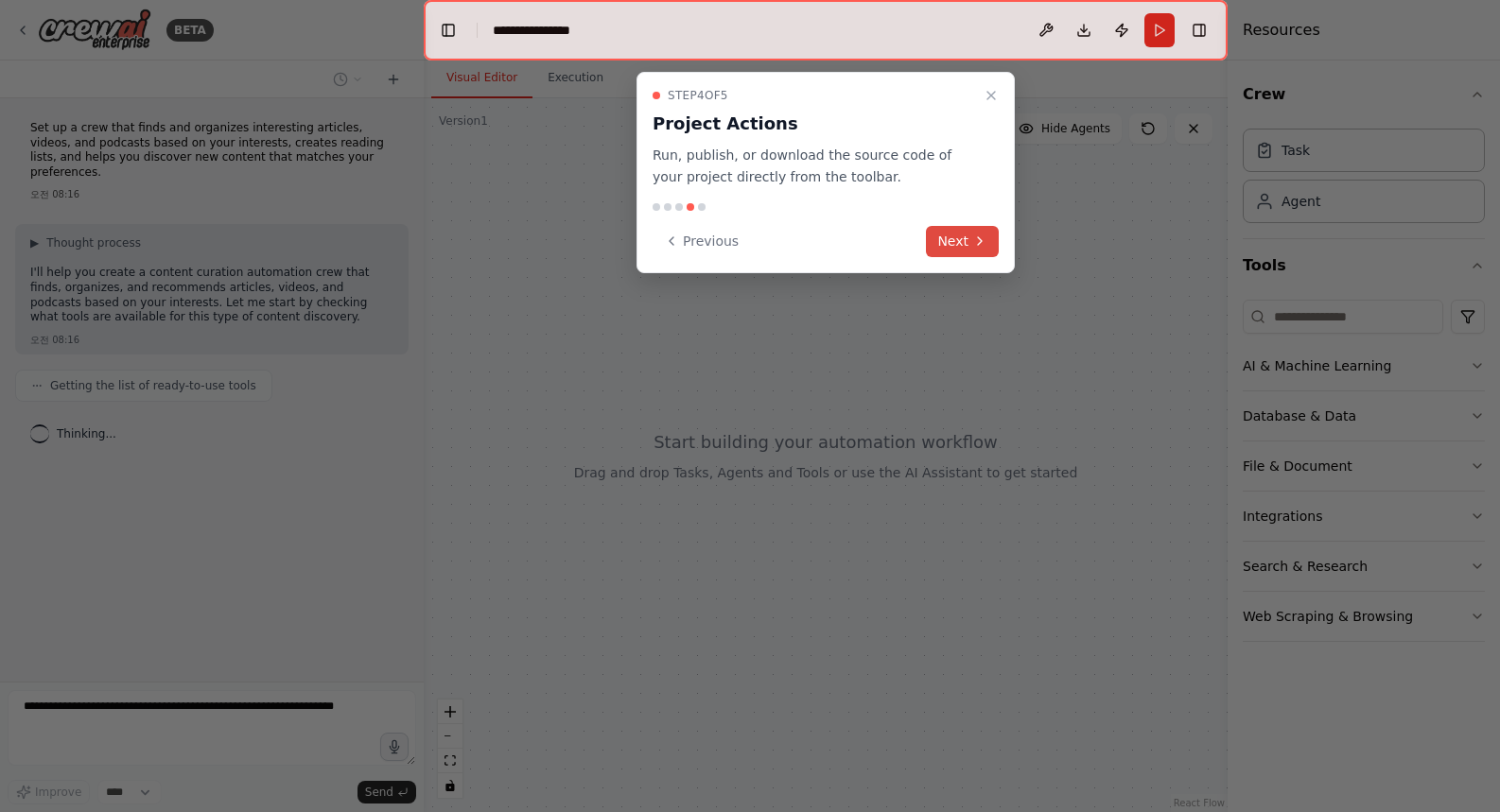
click at [959, 226] on button "Next" at bounding box center [962, 242] width 73 height 31
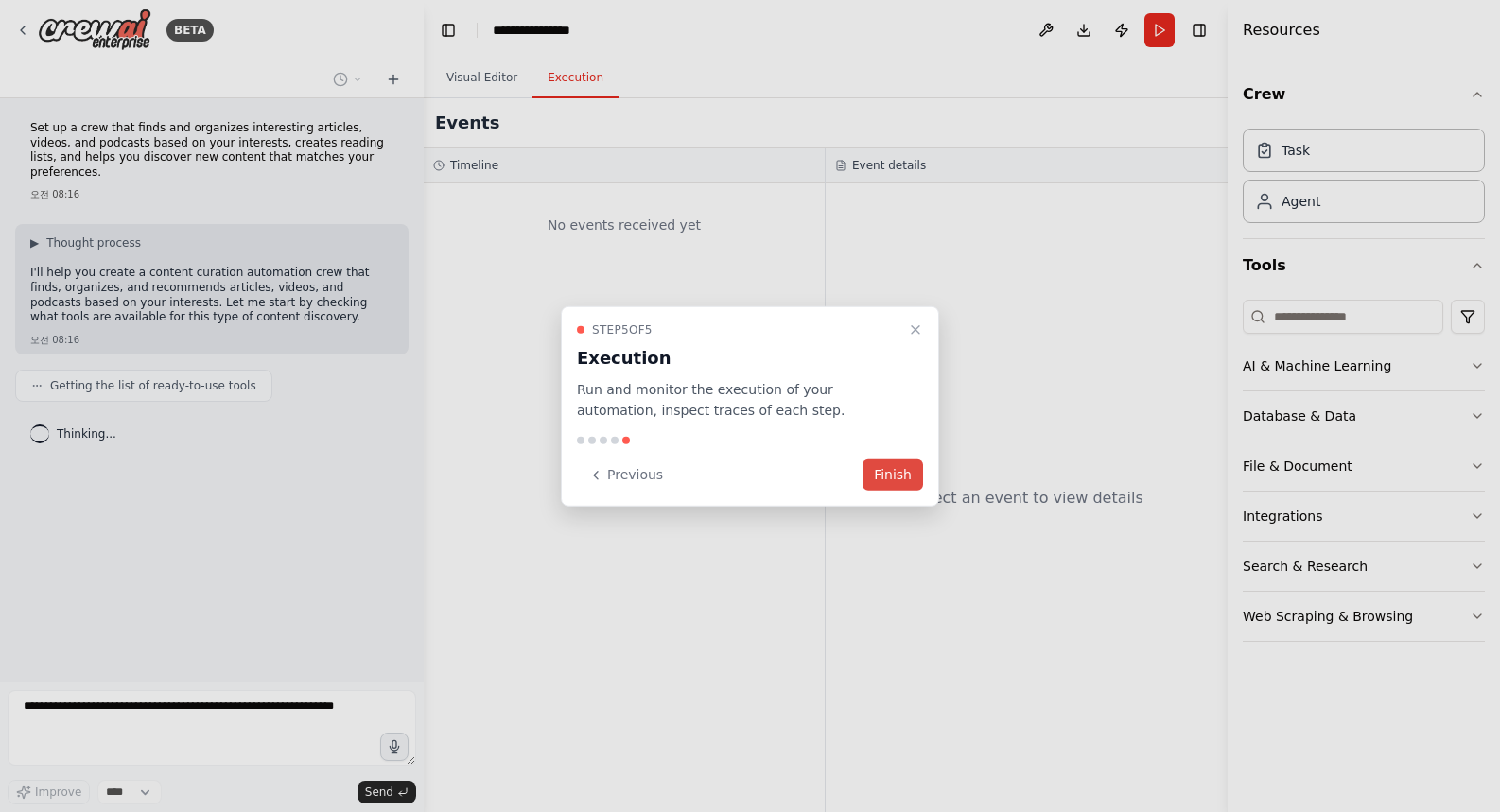
click at [903, 478] on button "Finish" at bounding box center [893, 475] width 61 height 31
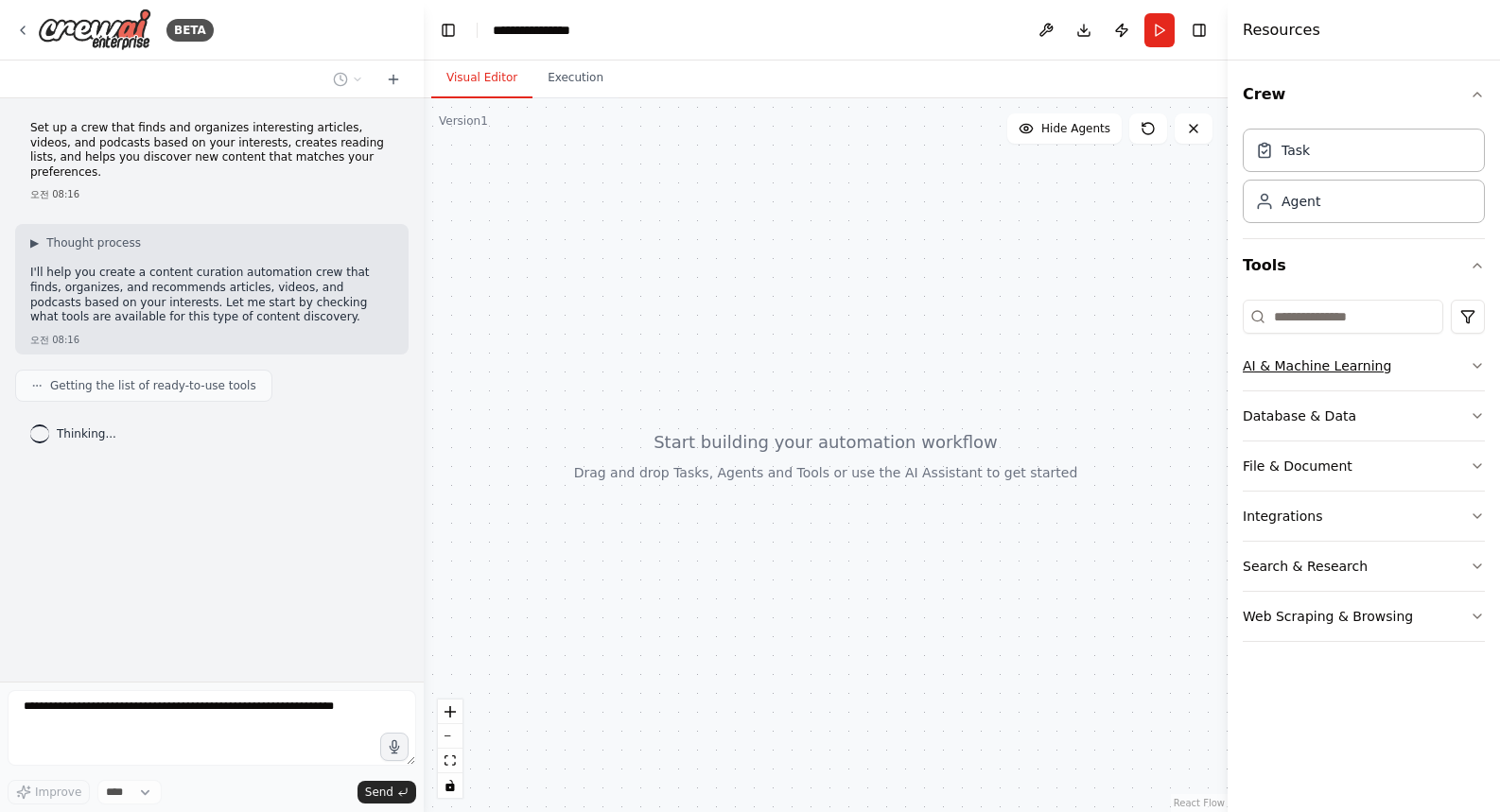
click at [1484, 367] on icon "button" at bounding box center [1477, 366] width 15 height 15
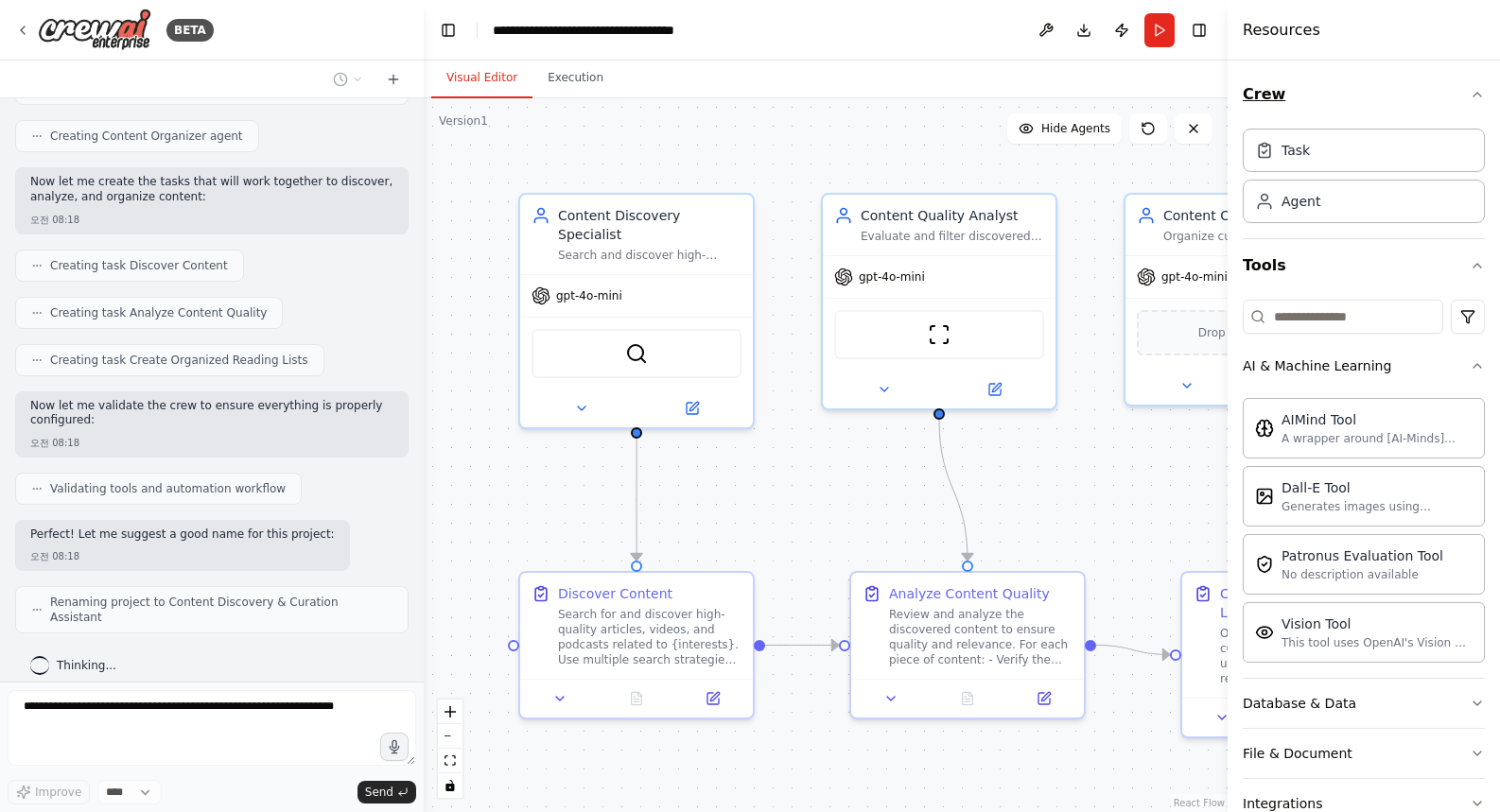
scroll to position [776, 0]
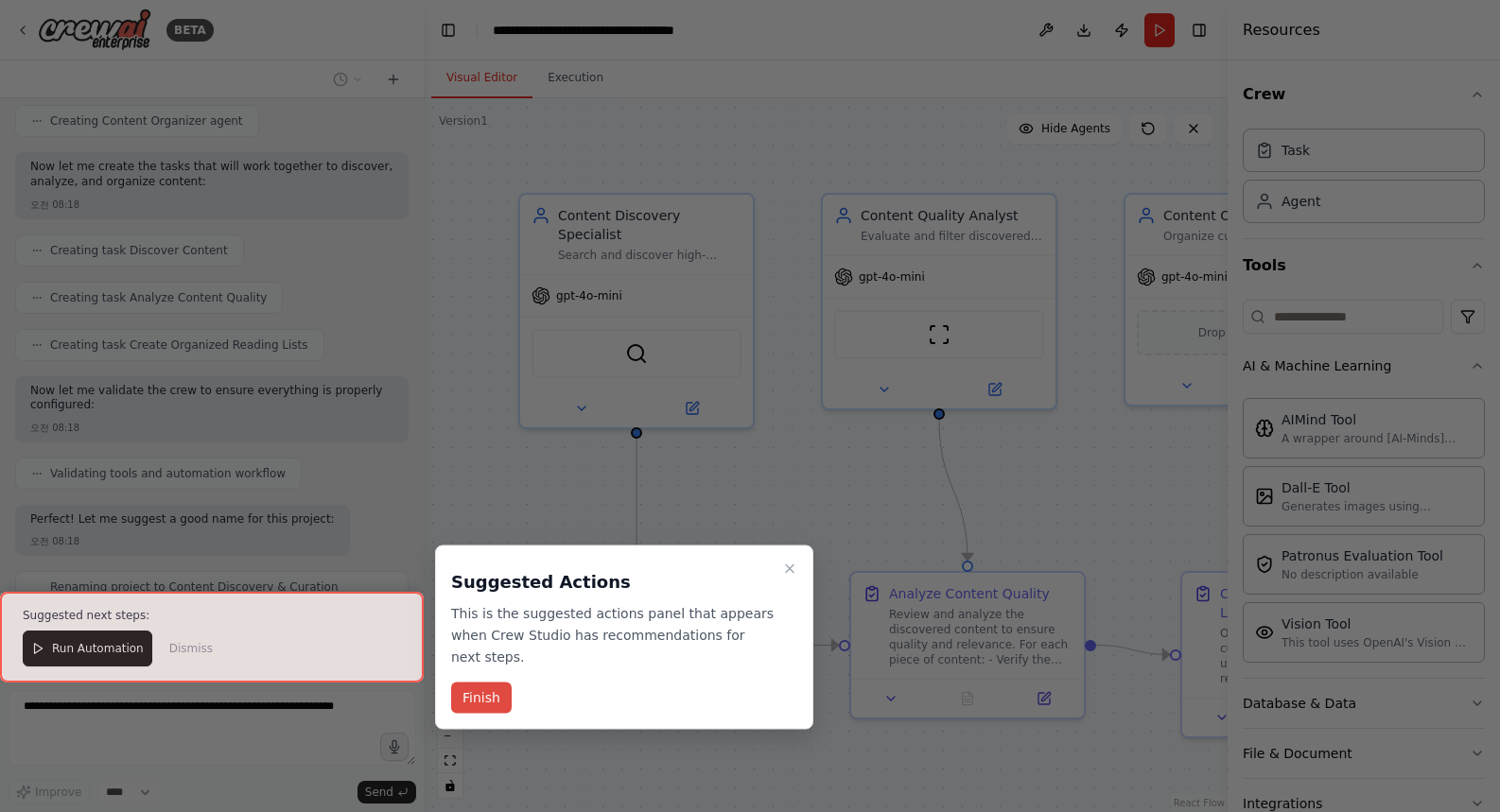
click at [491, 697] on button "Finish" at bounding box center [481, 698] width 61 height 31
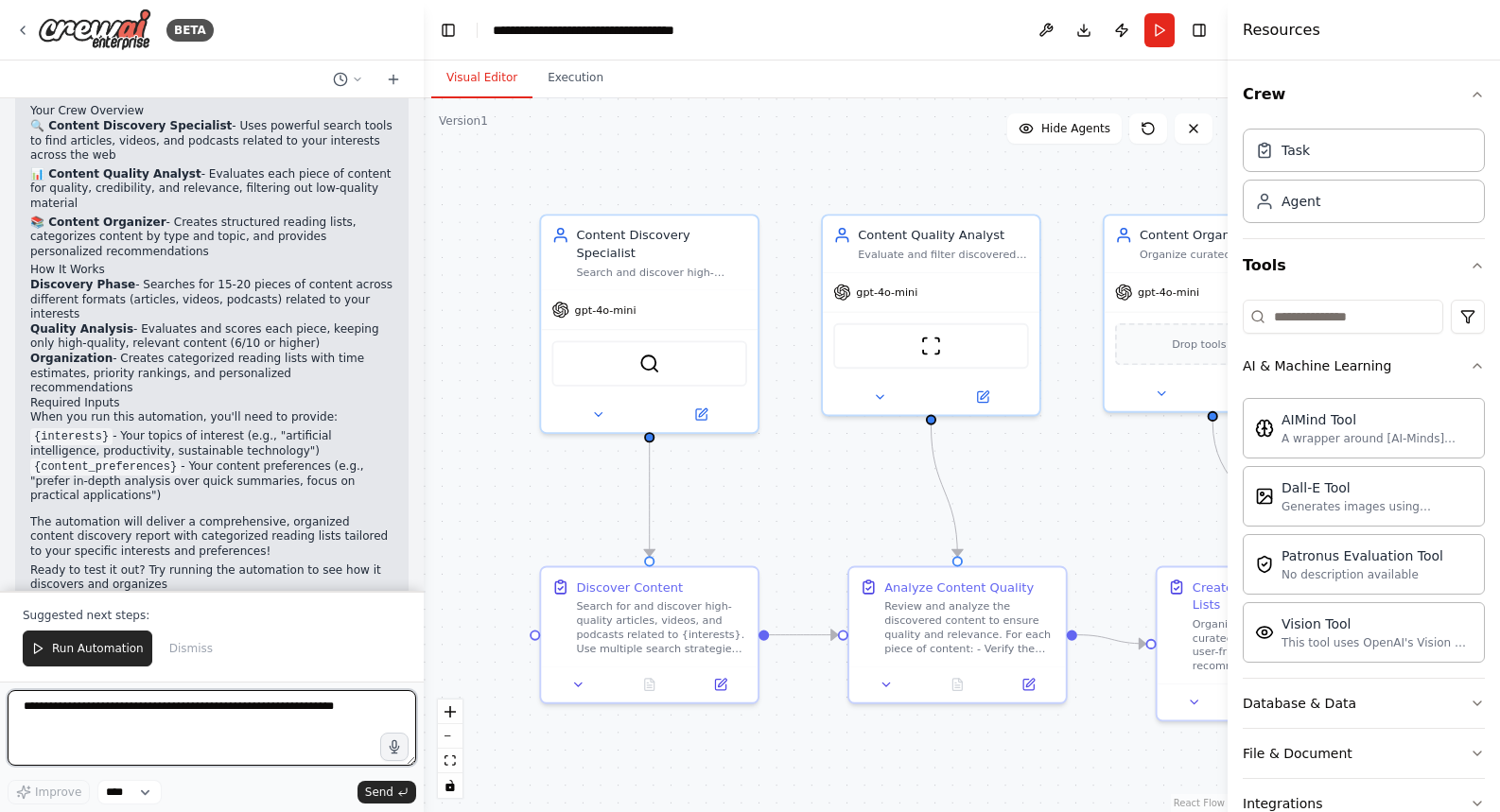
scroll to position [1361, 0]
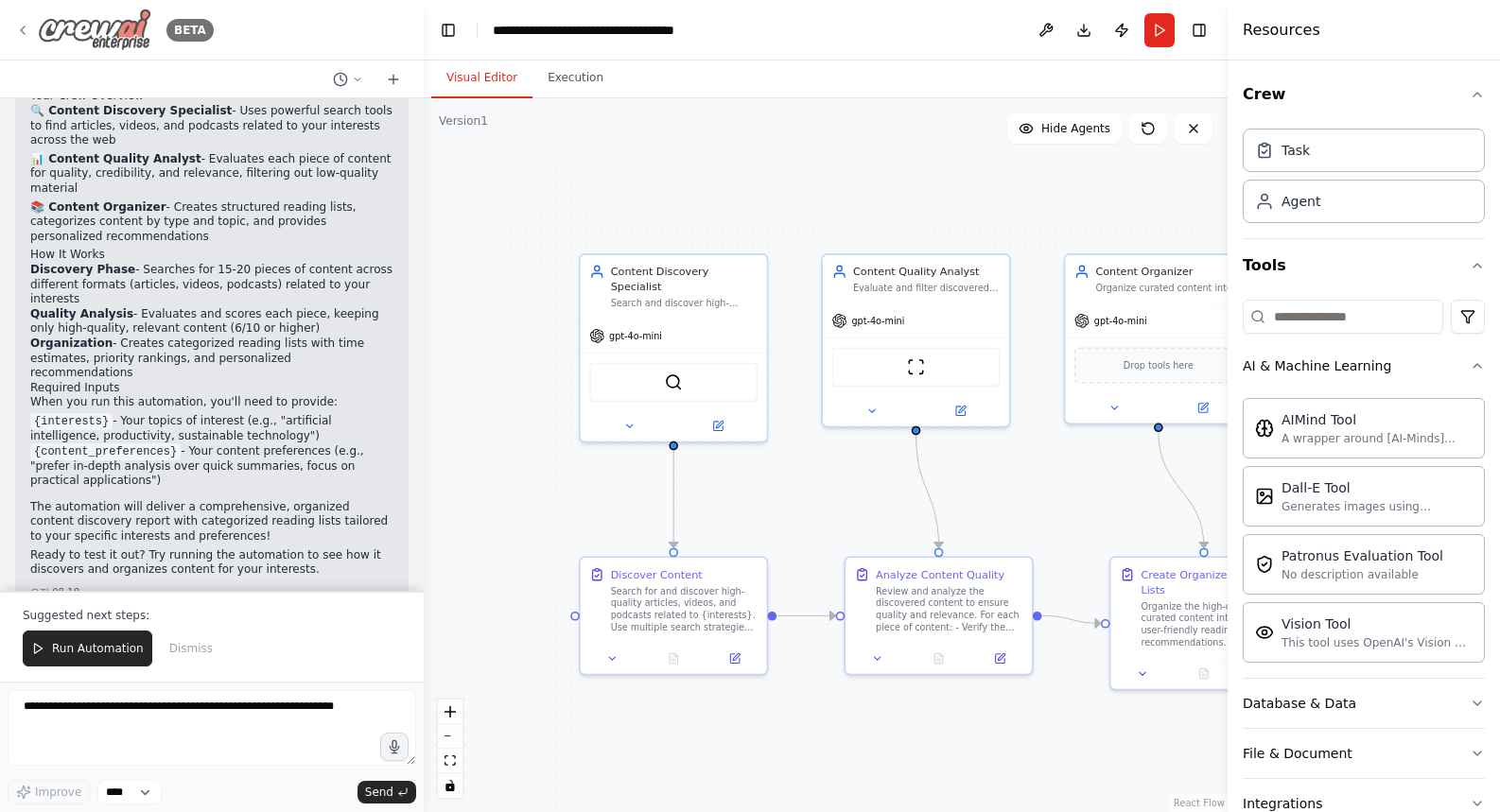
click at [24, 28] on icon at bounding box center [23, 30] width 15 height 15
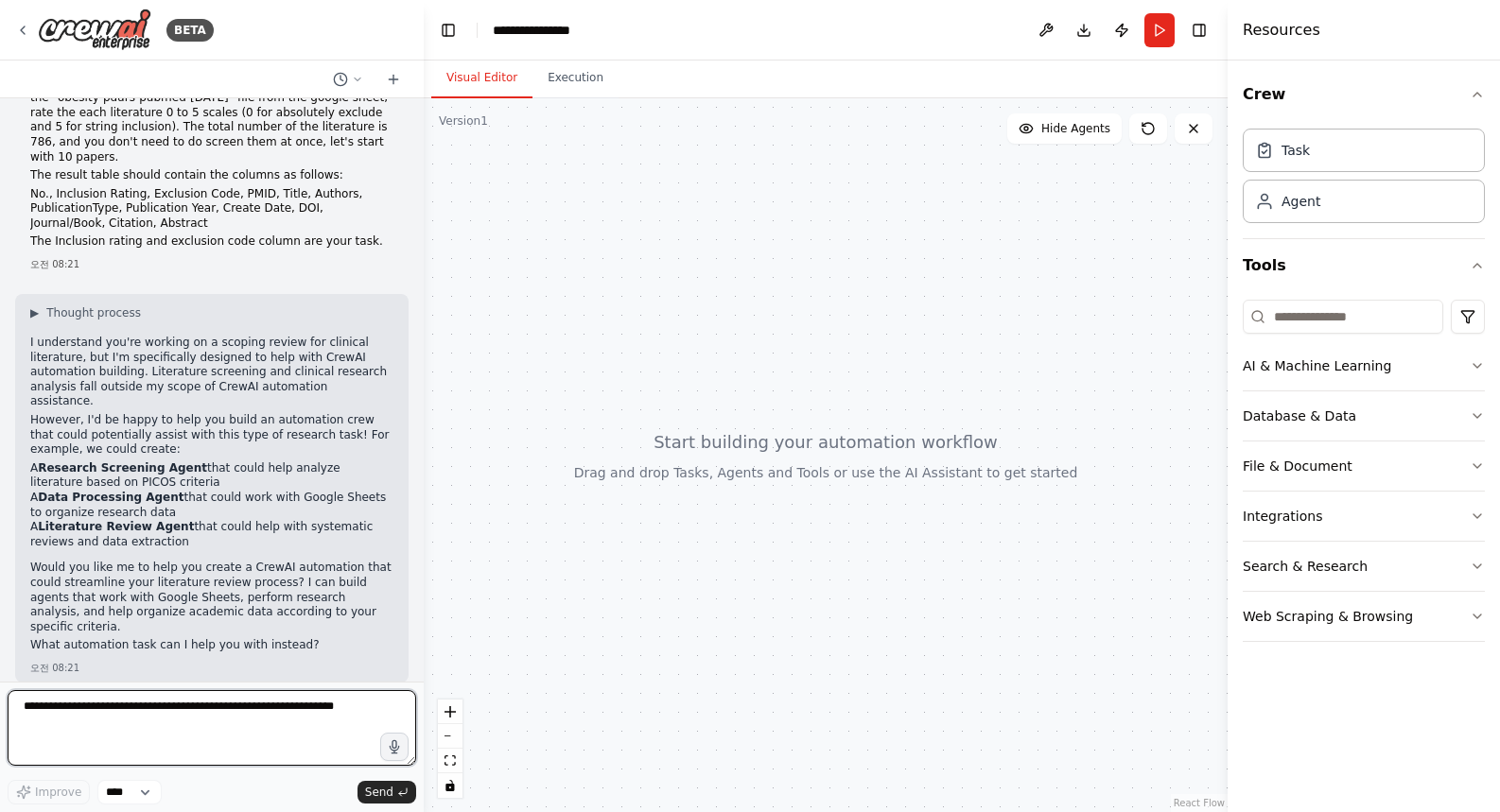
scroll to position [211, 0]
drag, startPoint x: 196, startPoint y: 530, endPoint x: 17, endPoint y: 459, distance: 192.6
click at [17, 459] on div "▶ Thought process I understand you're working on a scoping review for clinical …" at bounding box center [211, 488] width 393 height 388
copy ul "A Research Screening Agent that could help analyze literature based on PICOS cr…"
click at [87, 714] on textarea at bounding box center [211, 729] width 408 height 76
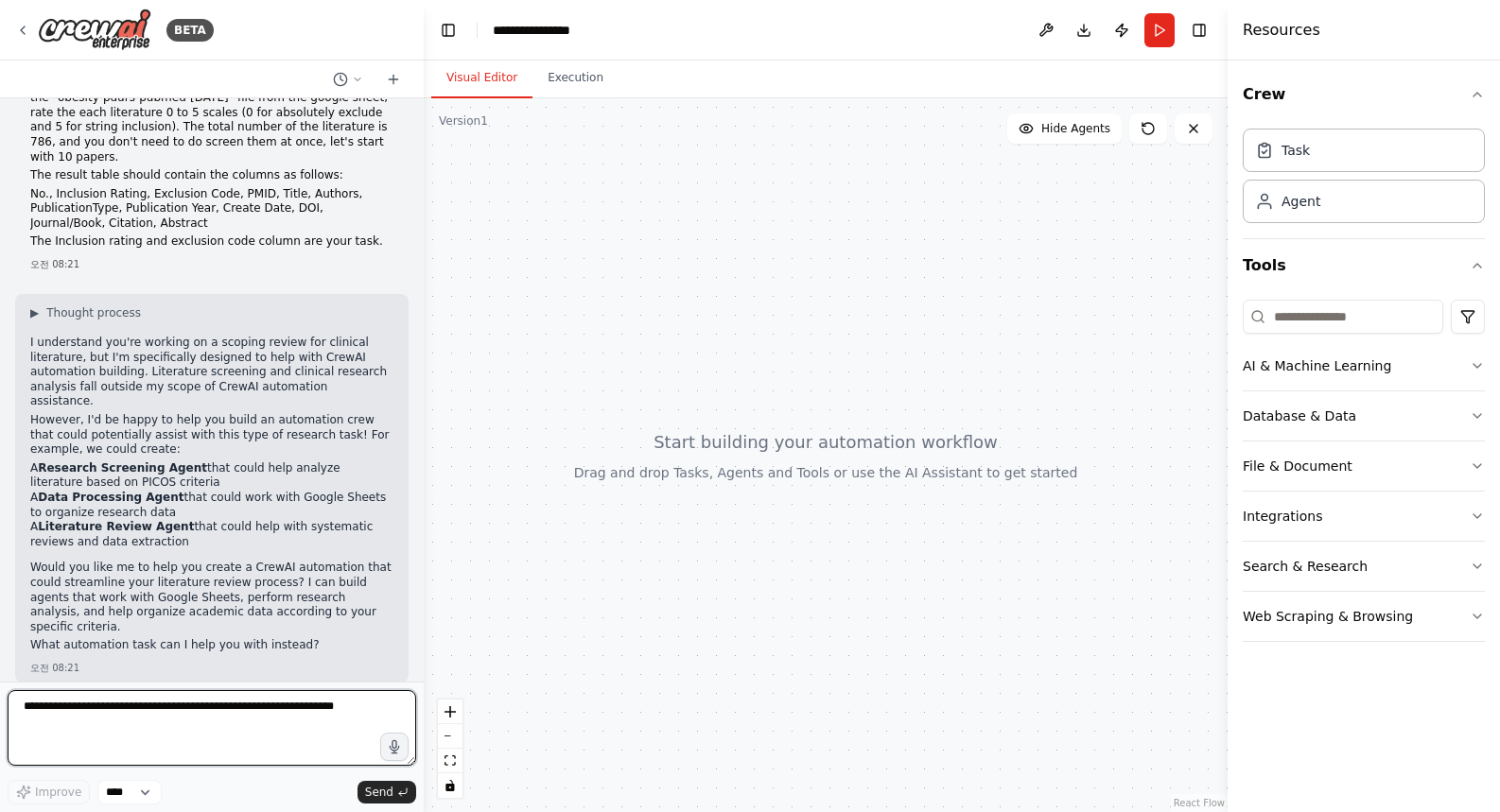
paste textarea "**********"
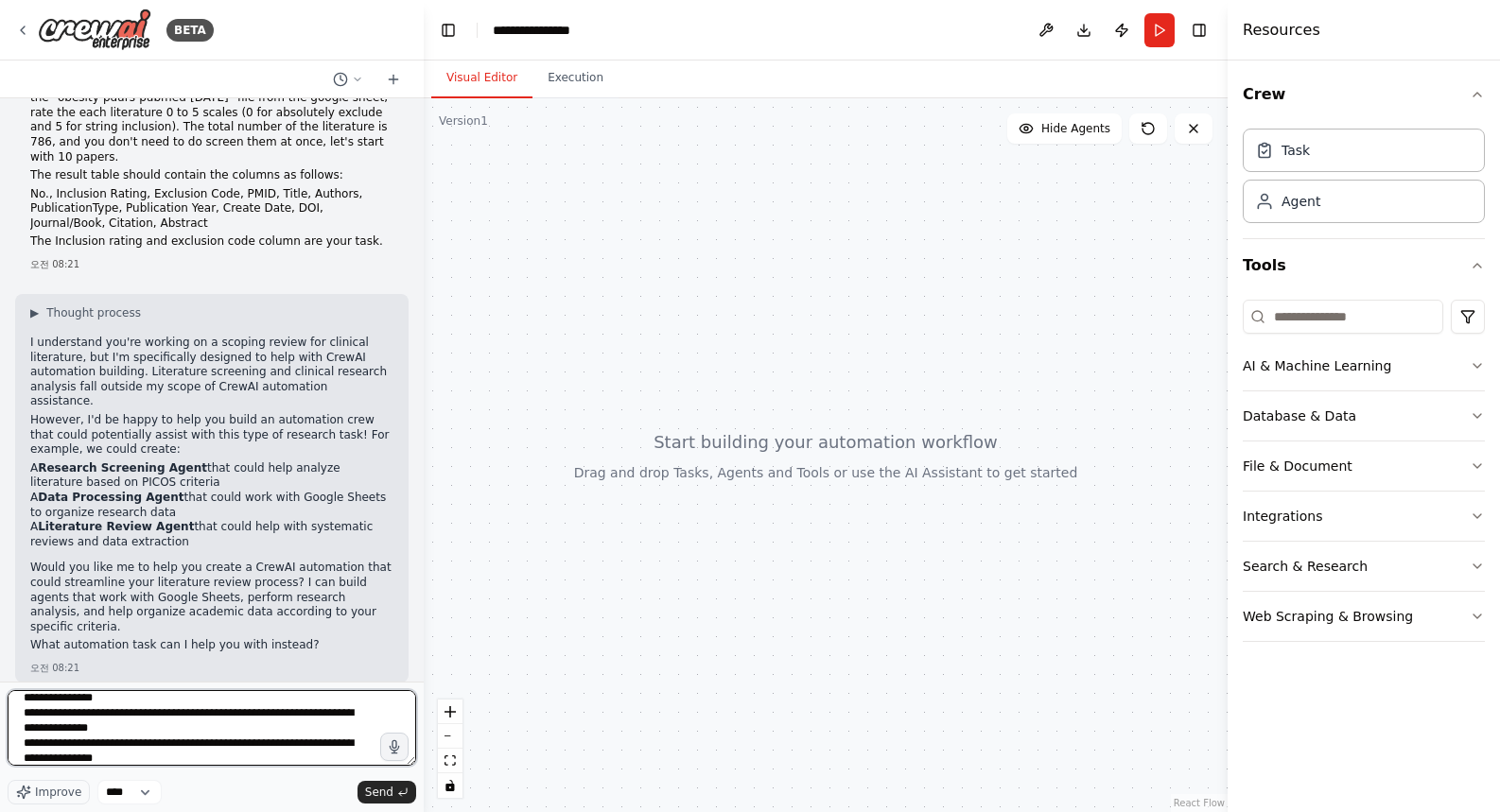
scroll to position [0, 0]
type textarea "**********"
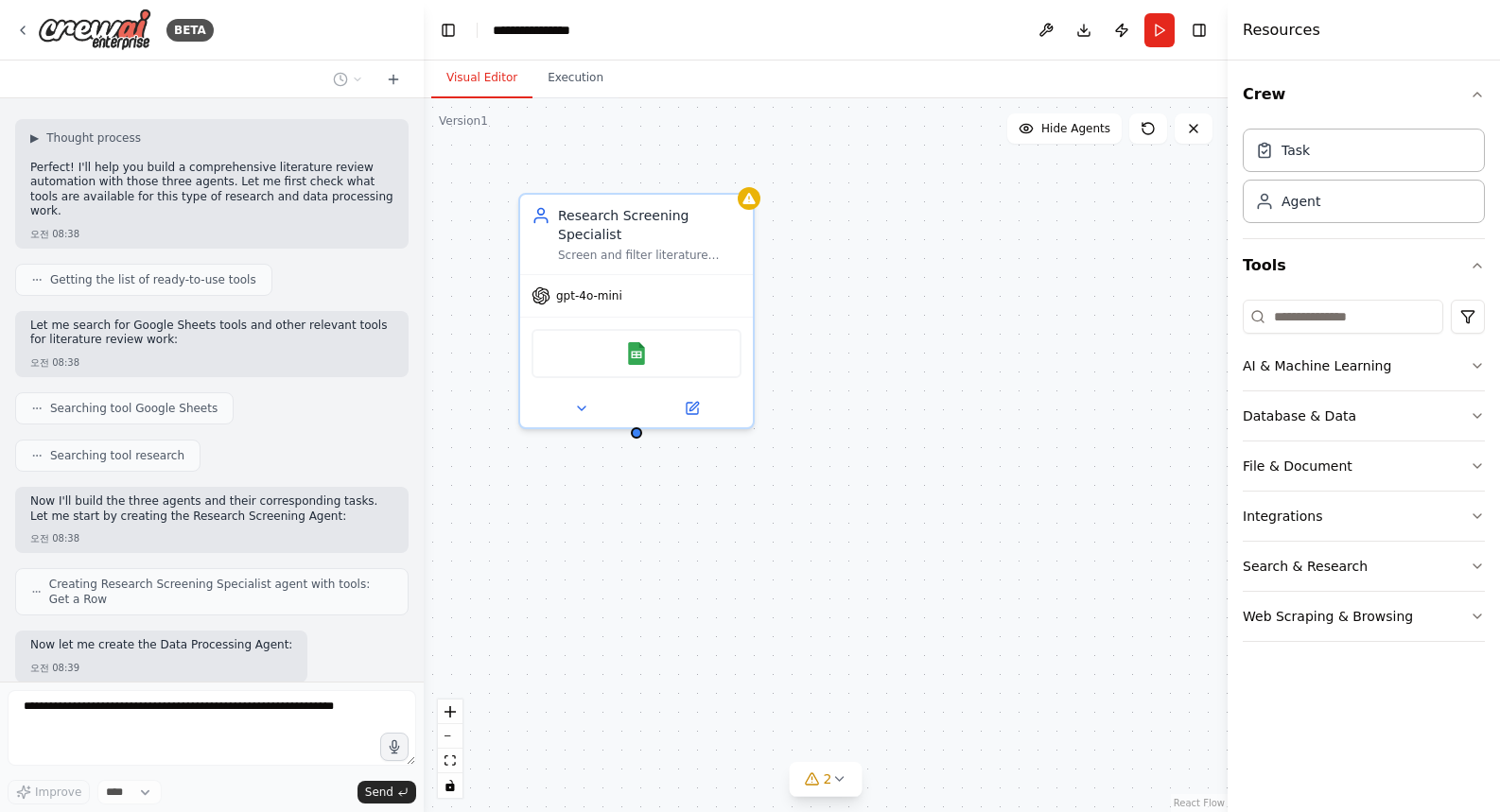
scroll to position [1046, 0]
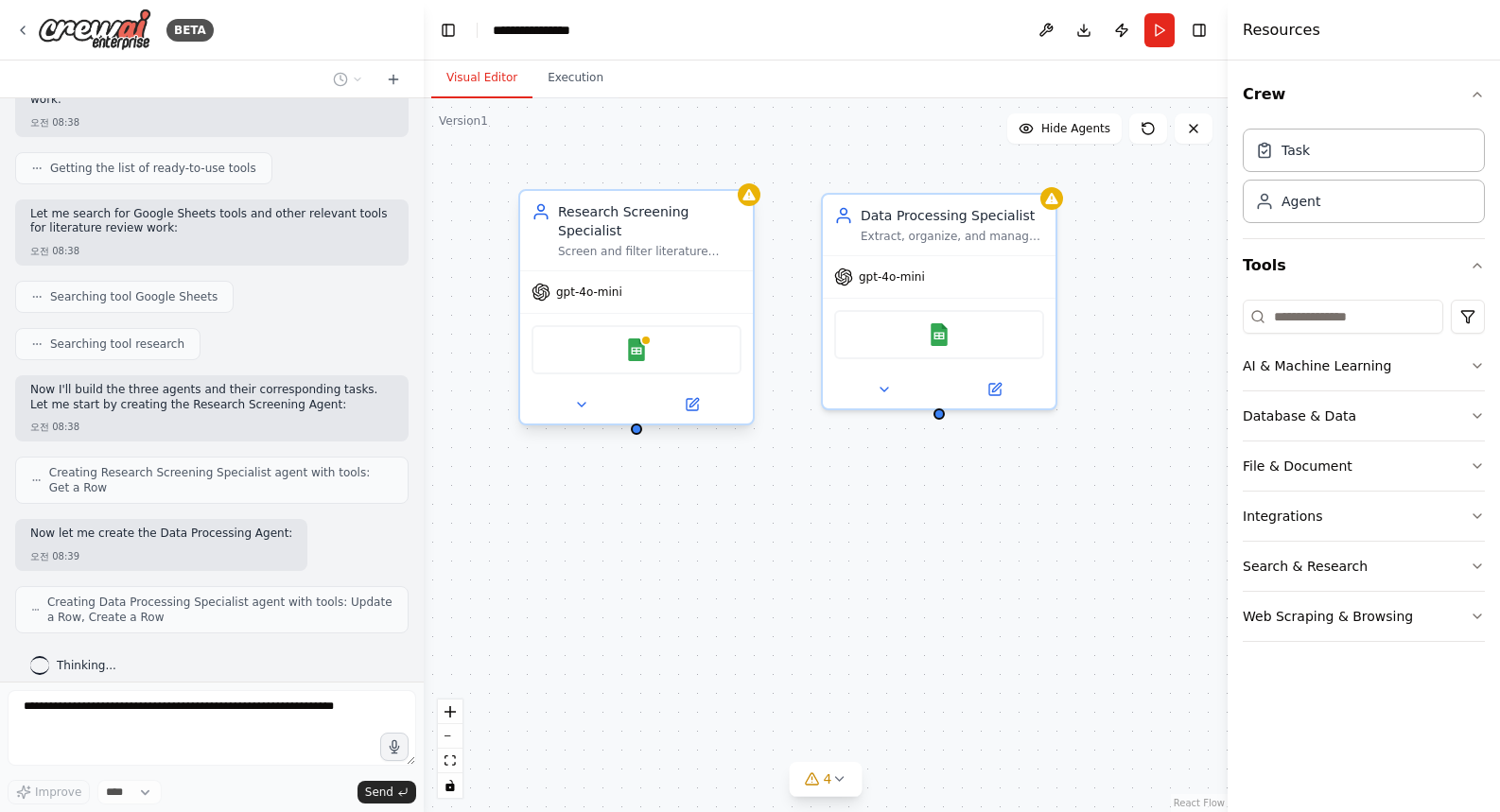
click at [650, 357] on div "Google Sheets" at bounding box center [637, 350] width 210 height 49
click at [633, 344] on img at bounding box center [637, 350] width 23 height 23
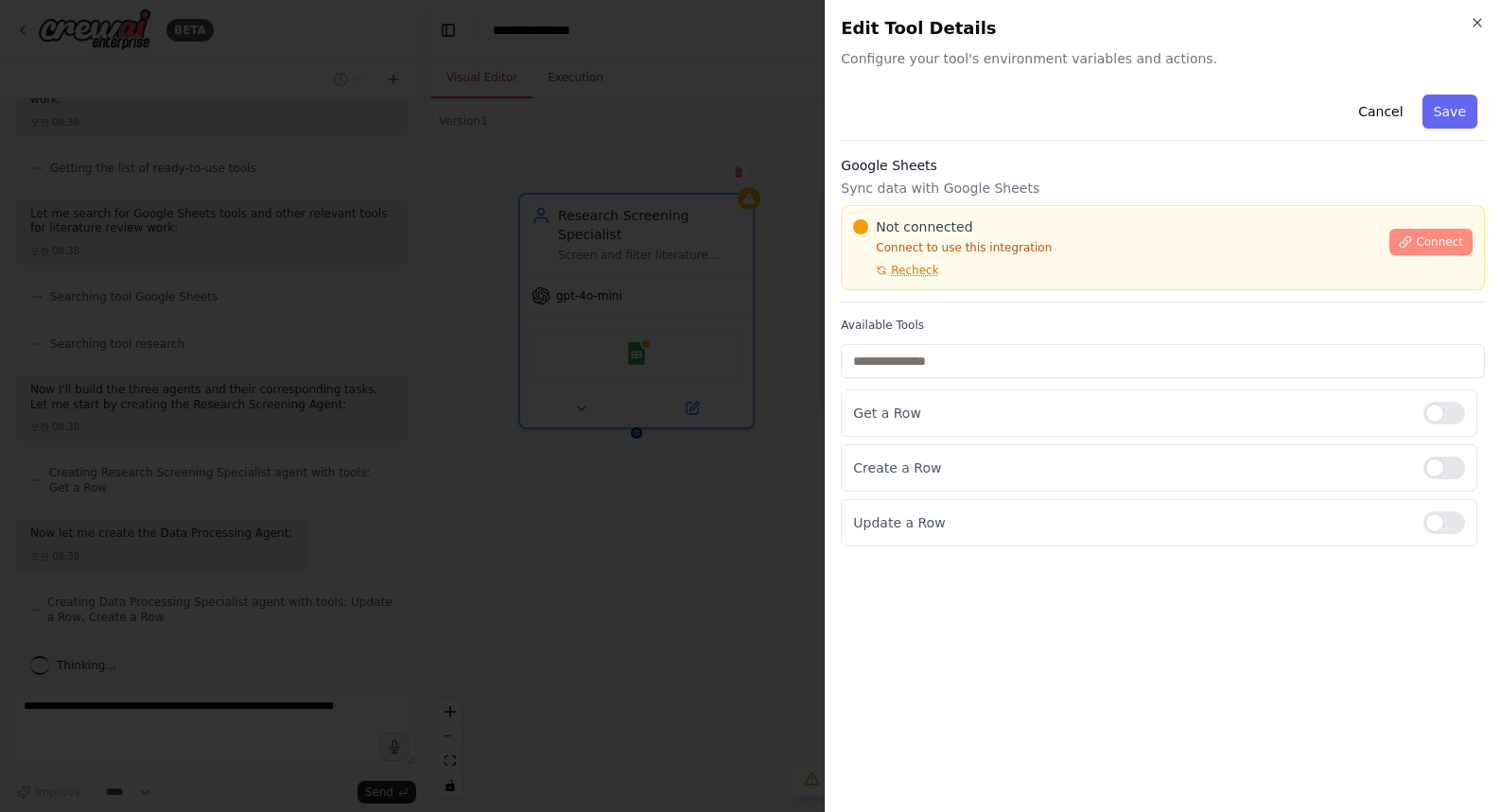
click at [1456, 244] on span "Connect" at bounding box center [1439, 243] width 47 height 15
click at [936, 250] on p "Connect to use this integration" at bounding box center [1115, 248] width 525 height 15
click at [617, 345] on div at bounding box center [750, 406] width 1500 height 812
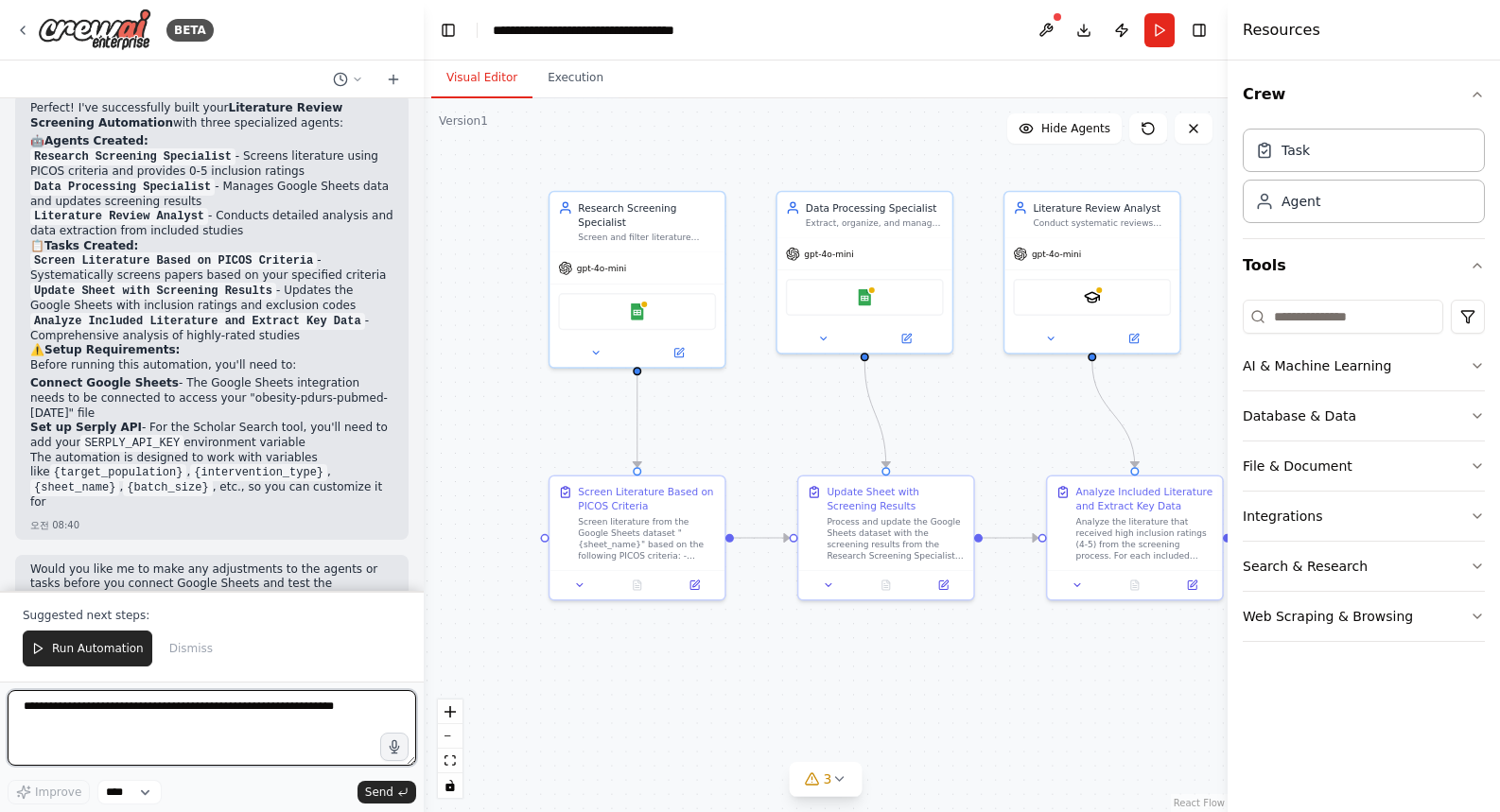
scroll to position [2436, 0]
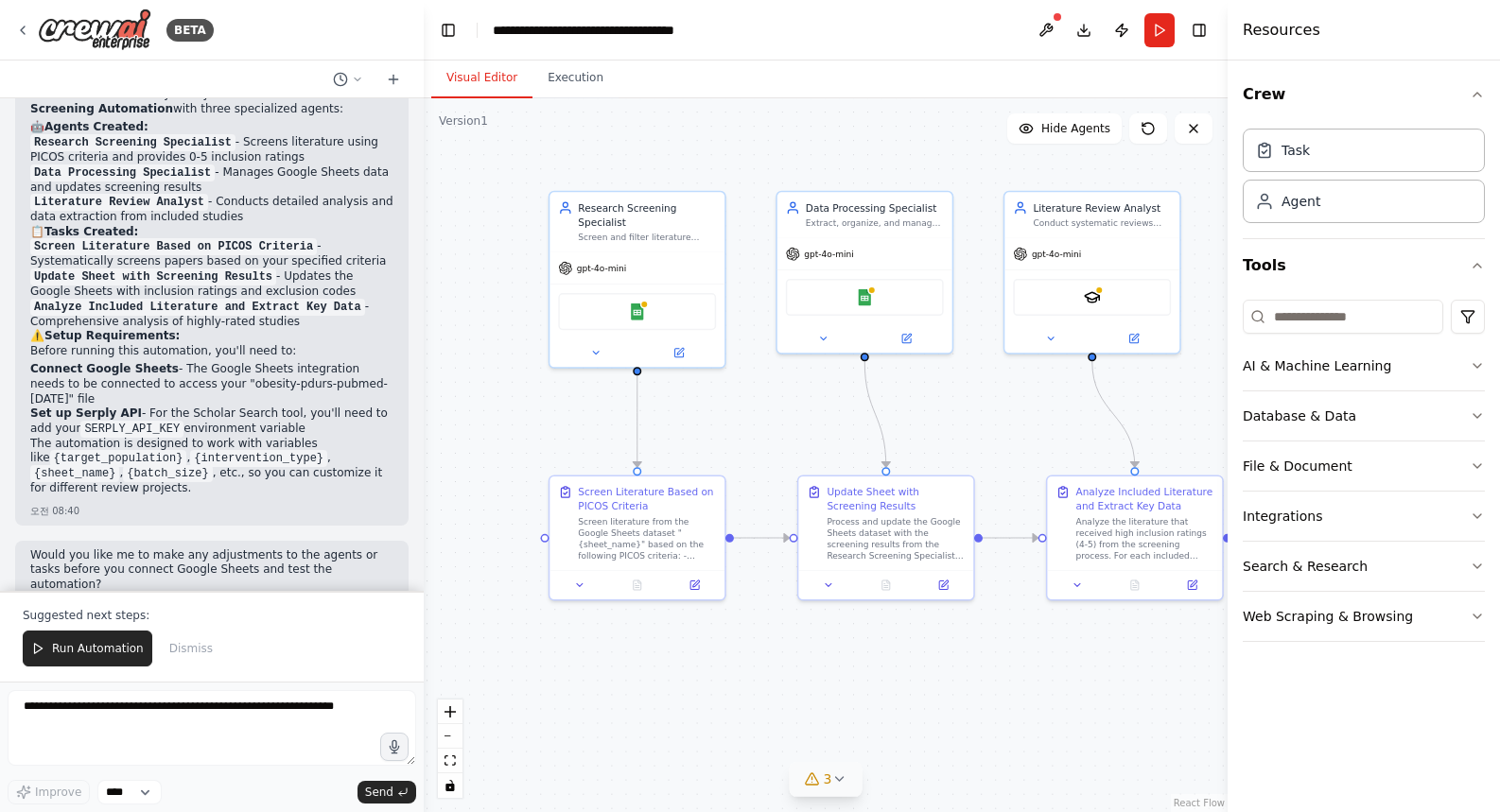
click at [844, 785] on icon at bounding box center [839, 780] width 15 height 15
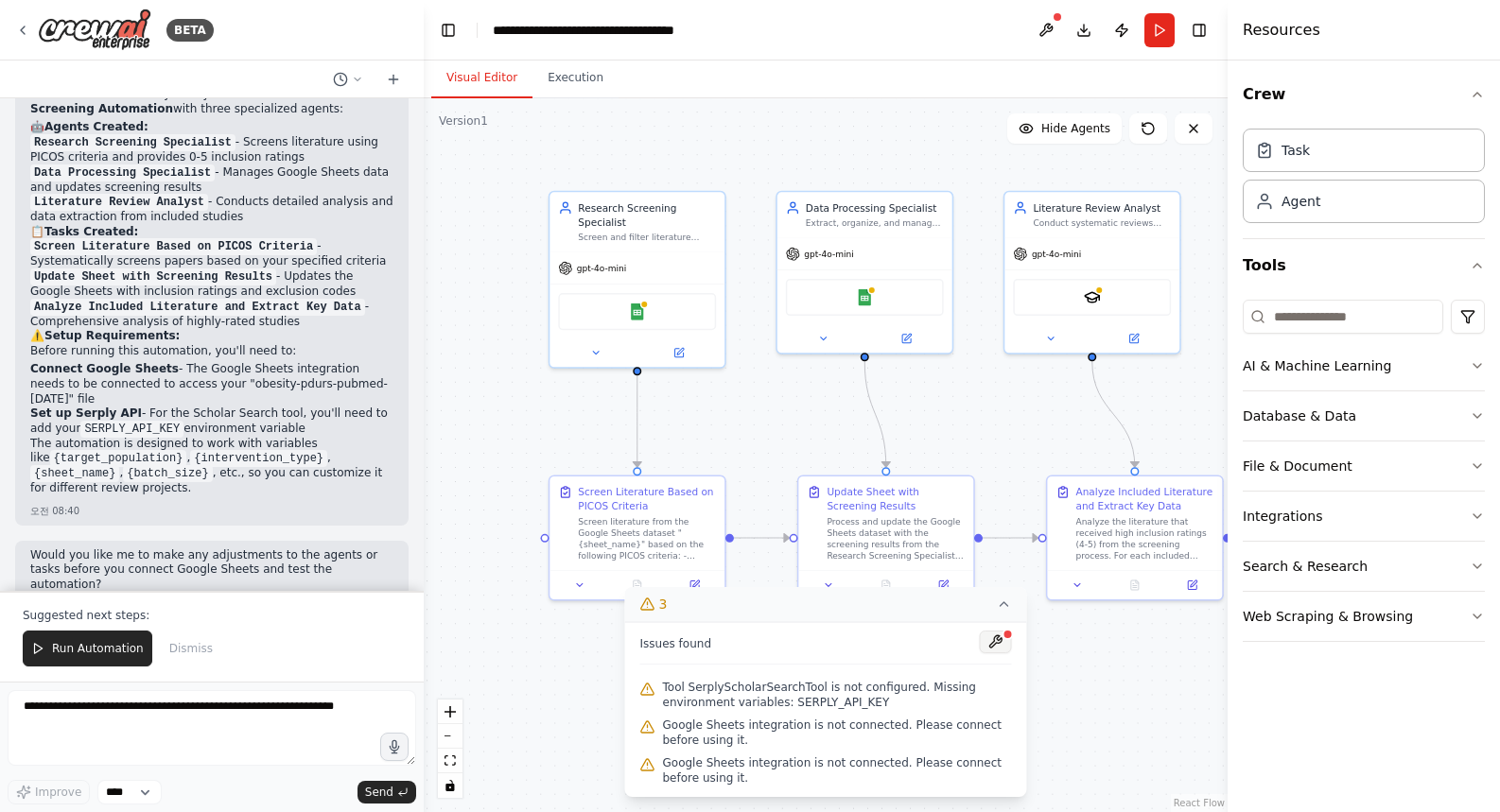
click at [998, 644] on button at bounding box center [996, 642] width 32 height 23
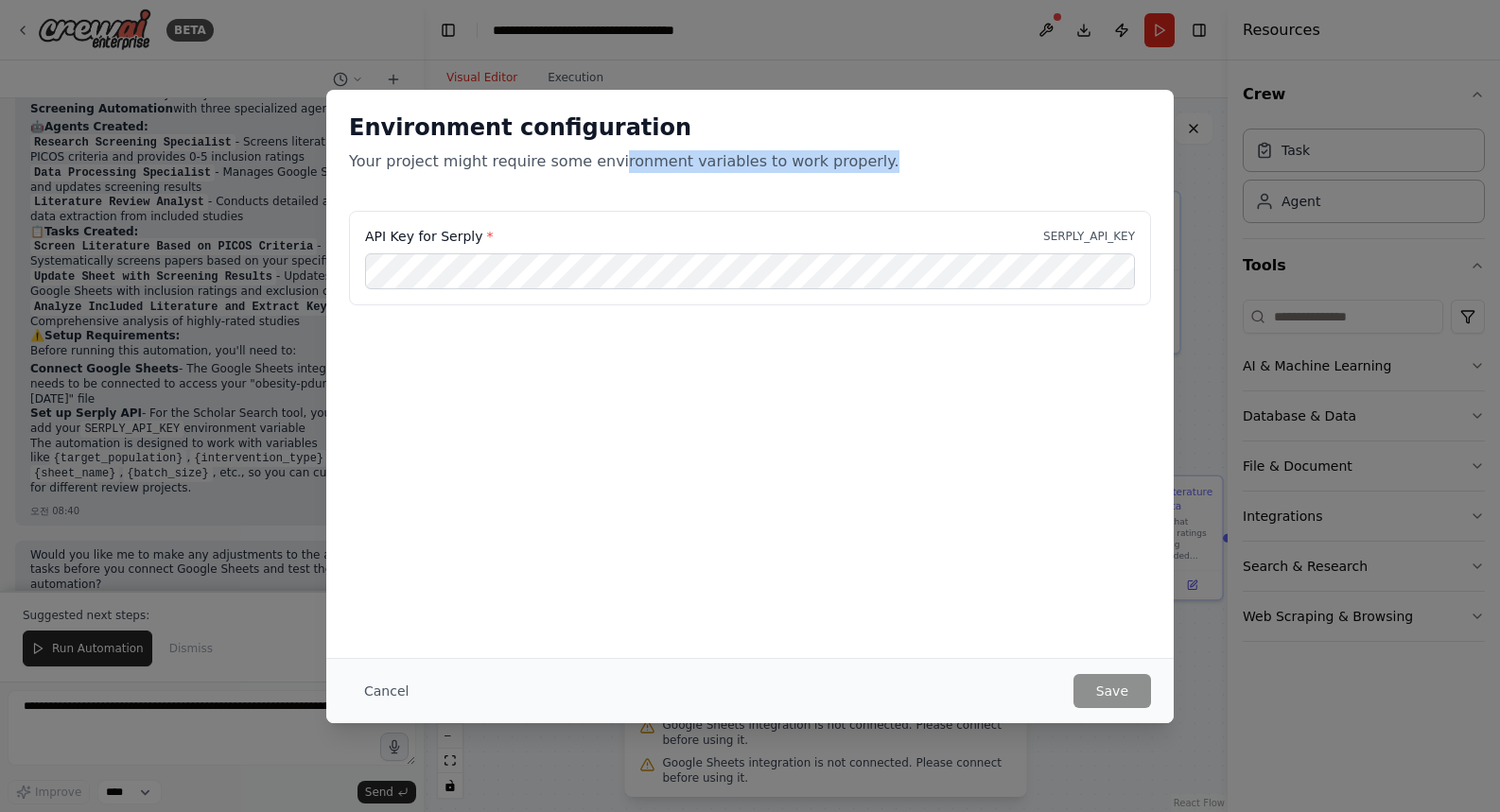
drag, startPoint x: 635, startPoint y: 163, endPoint x: 880, endPoint y: 163, distance: 245.0
click at [880, 163] on p "Your project might require some environment variables to work properly." at bounding box center [750, 162] width 802 height 23
click at [948, 171] on p "Your project might require some environment variables to work properly." at bounding box center [750, 162] width 802 height 23
drag, startPoint x: 444, startPoint y: 163, endPoint x: 918, endPoint y: 160, distance: 474.0
click at [918, 160] on p "Your project might require some environment variables to work properly." at bounding box center [750, 162] width 802 height 23
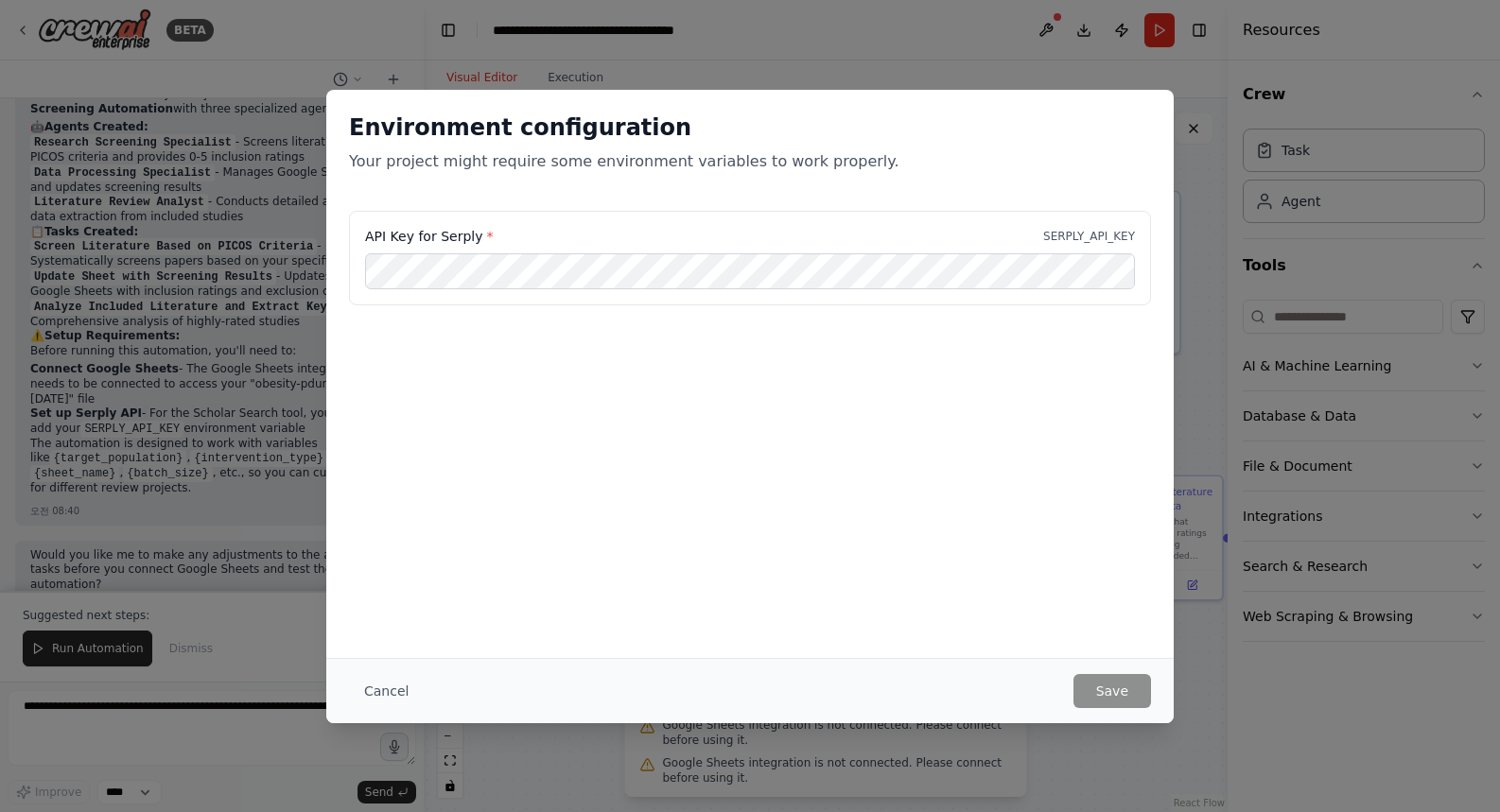
click at [913, 165] on p "Your project might require some environment variables to work properly." at bounding box center [750, 162] width 802 height 23
click at [389, 688] on button "Cancel" at bounding box center [386, 692] width 75 height 34
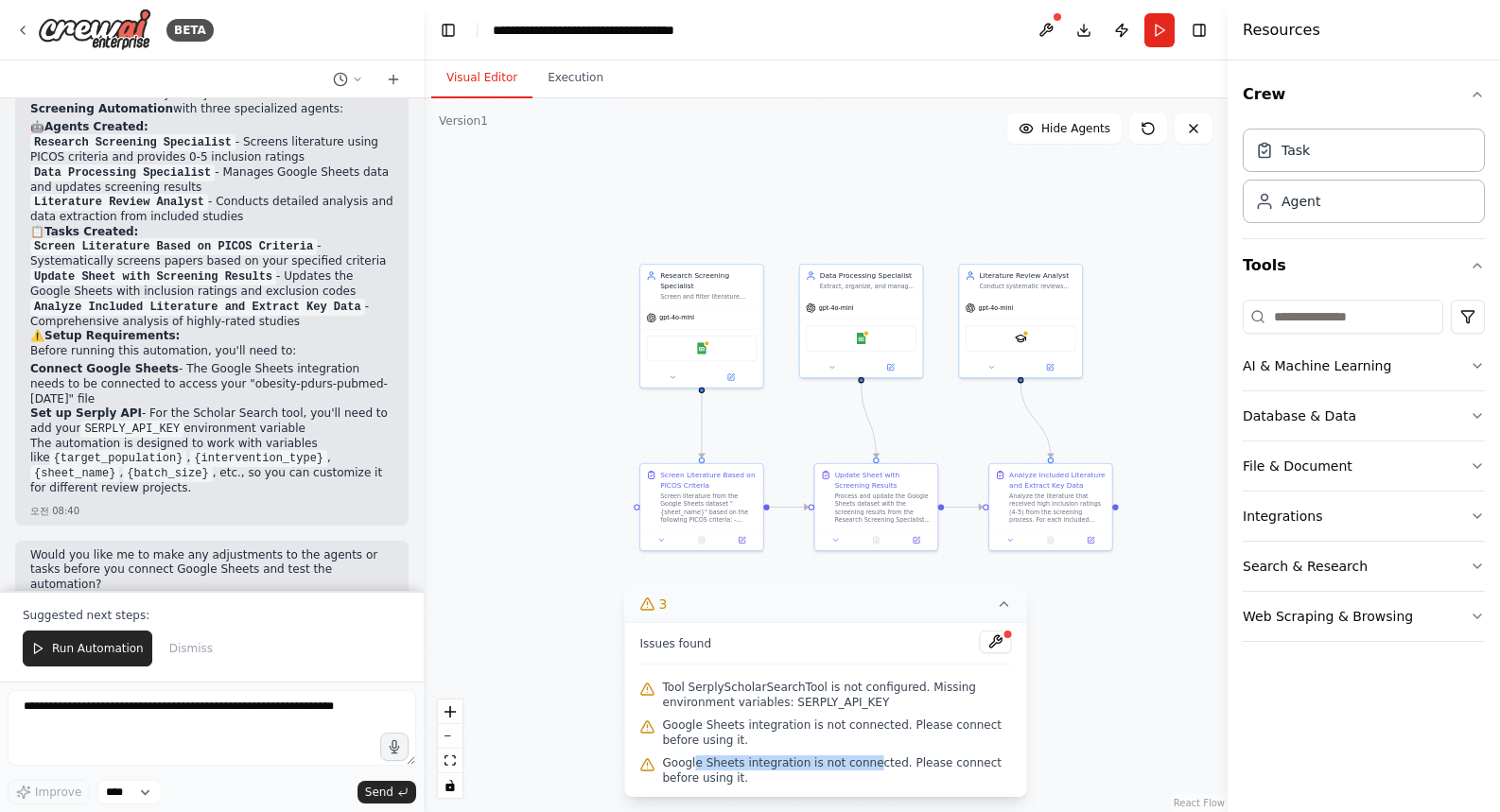
drag, startPoint x: 693, startPoint y: 762, endPoint x: 870, endPoint y: 769, distance: 177.1
click at [870, 769] on span "Google Sheets integration is not connected. Please connect before using it." at bounding box center [838, 771] width 349 height 30
click at [863, 774] on span "Google Sheets integration is not connected. Please connect before using it." at bounding box center [838, 771] width 349 height 30
drag, startPoint x: 786, startPoint y: 702, endPoint x: 886, endPoint y: 712, distance: 100.5
click at [886, 712] on div "Tool SerplyScholarSearchTool is not configured. Missing environment variables: …" at bounding box center [826, 695] width 371 height 38
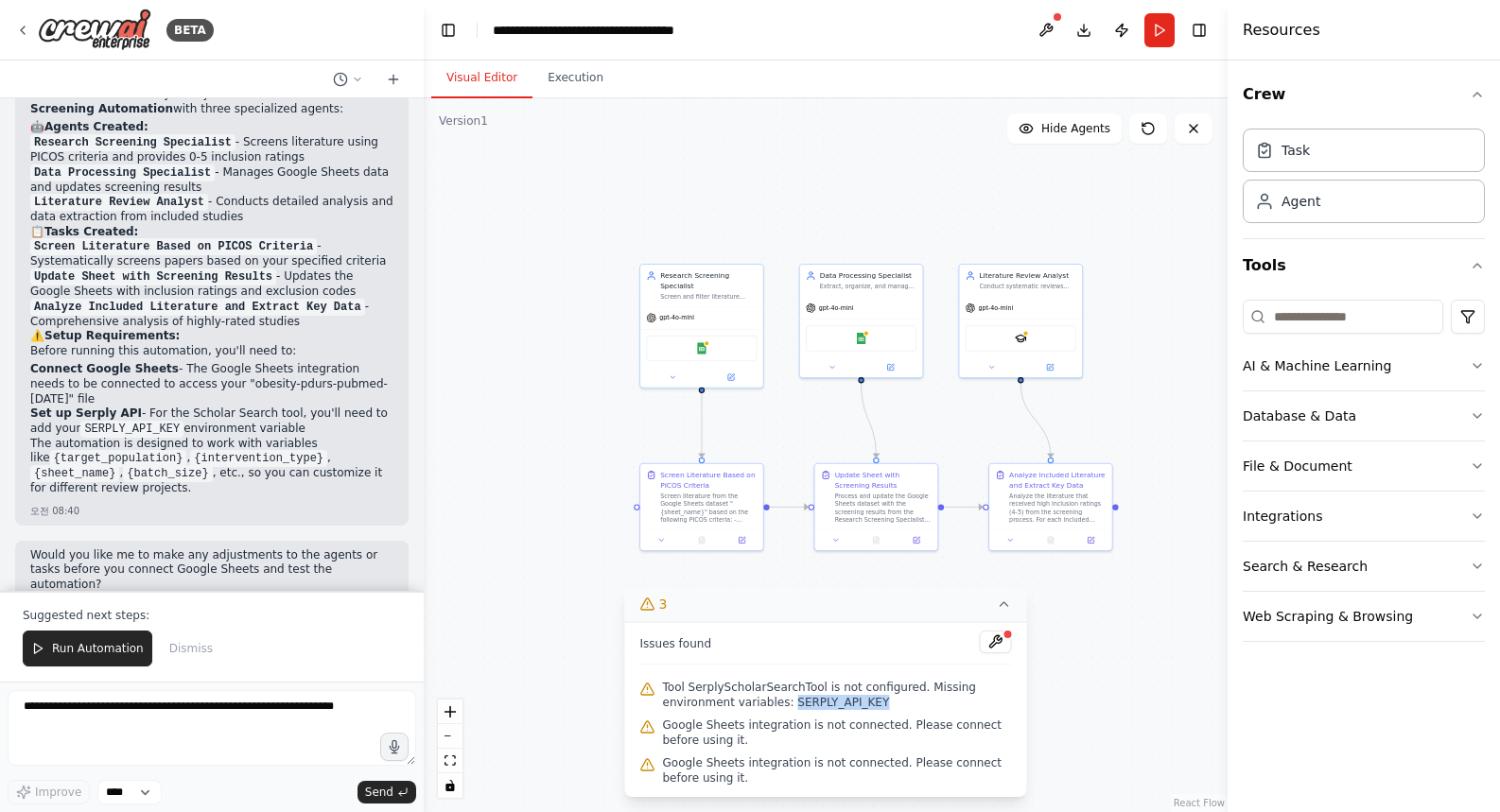
copy span "SERPLY_API_KEY"
click at [891, 702] on span "Tool SerplyScholarSearchTool is not configured. Missing environment variables: …" at bounding box center [838, 695] width 349 height 30
drag, startPoint x: 893, startPoint y: 706, endPoint x: 652, endPoint y: 691, distance: 241.5
click at [652, 691] on div "Tool SerplyScholarSearchTool is not configured. Missing environment variables: …" at bounding box center [826, 695] width 371 height 38
copy span "Tool SerplyScholarSearchTool is not configured. Missing environment variables: …"
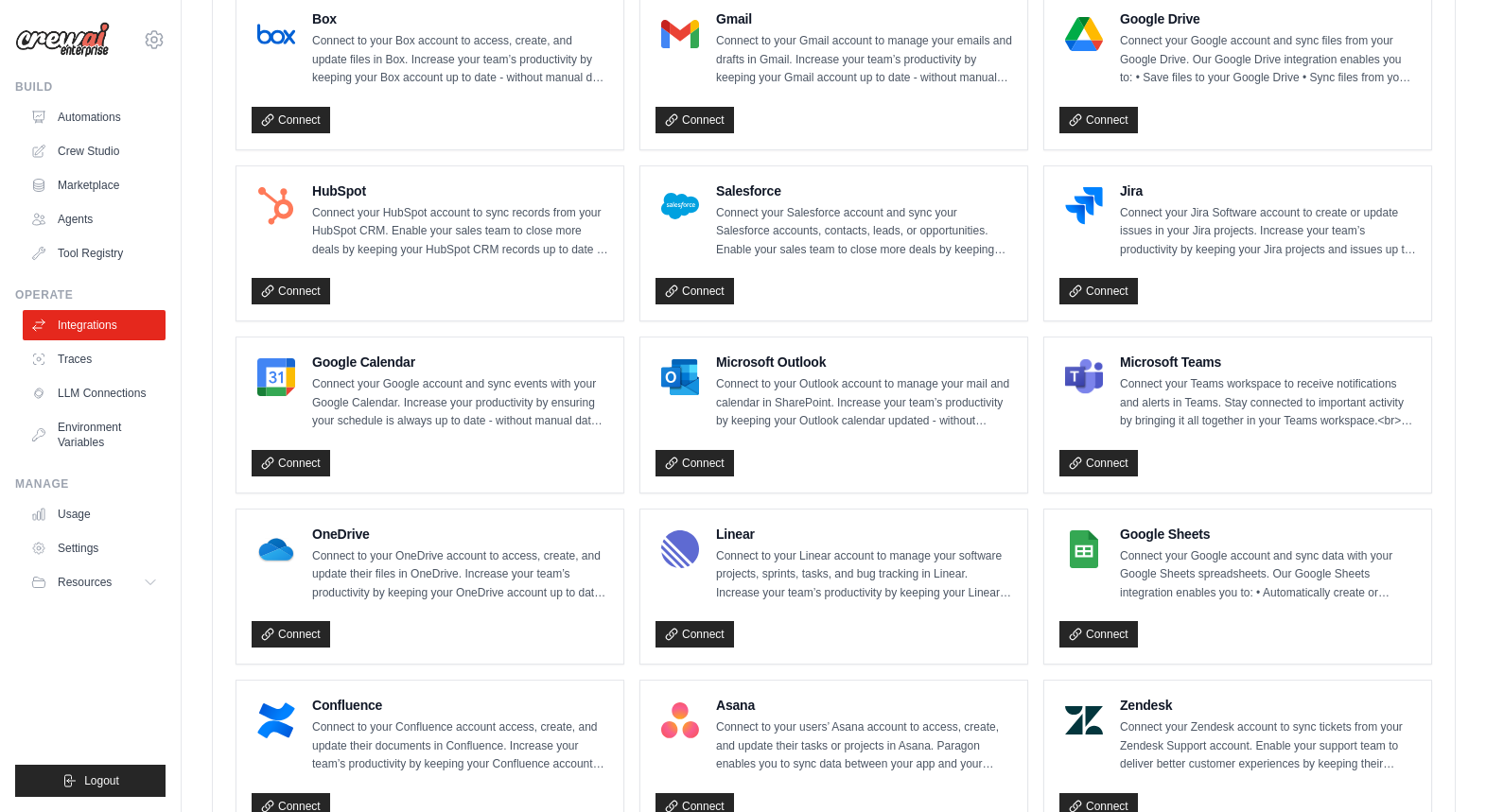
scroll to position [716, 0]
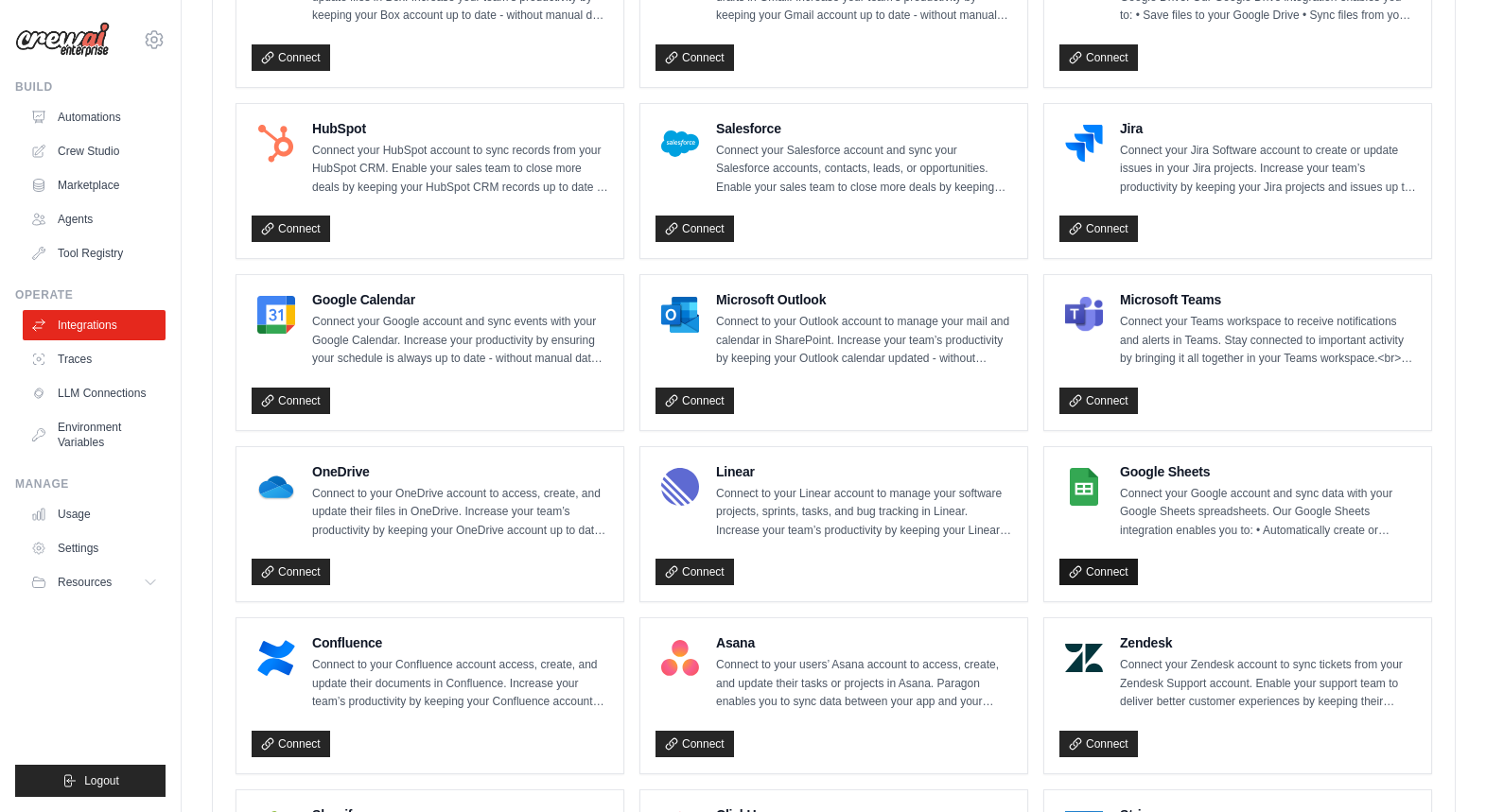
click at [1097, 577] on link "Connect" at bounding box center [1098, 572] width 79 height 27
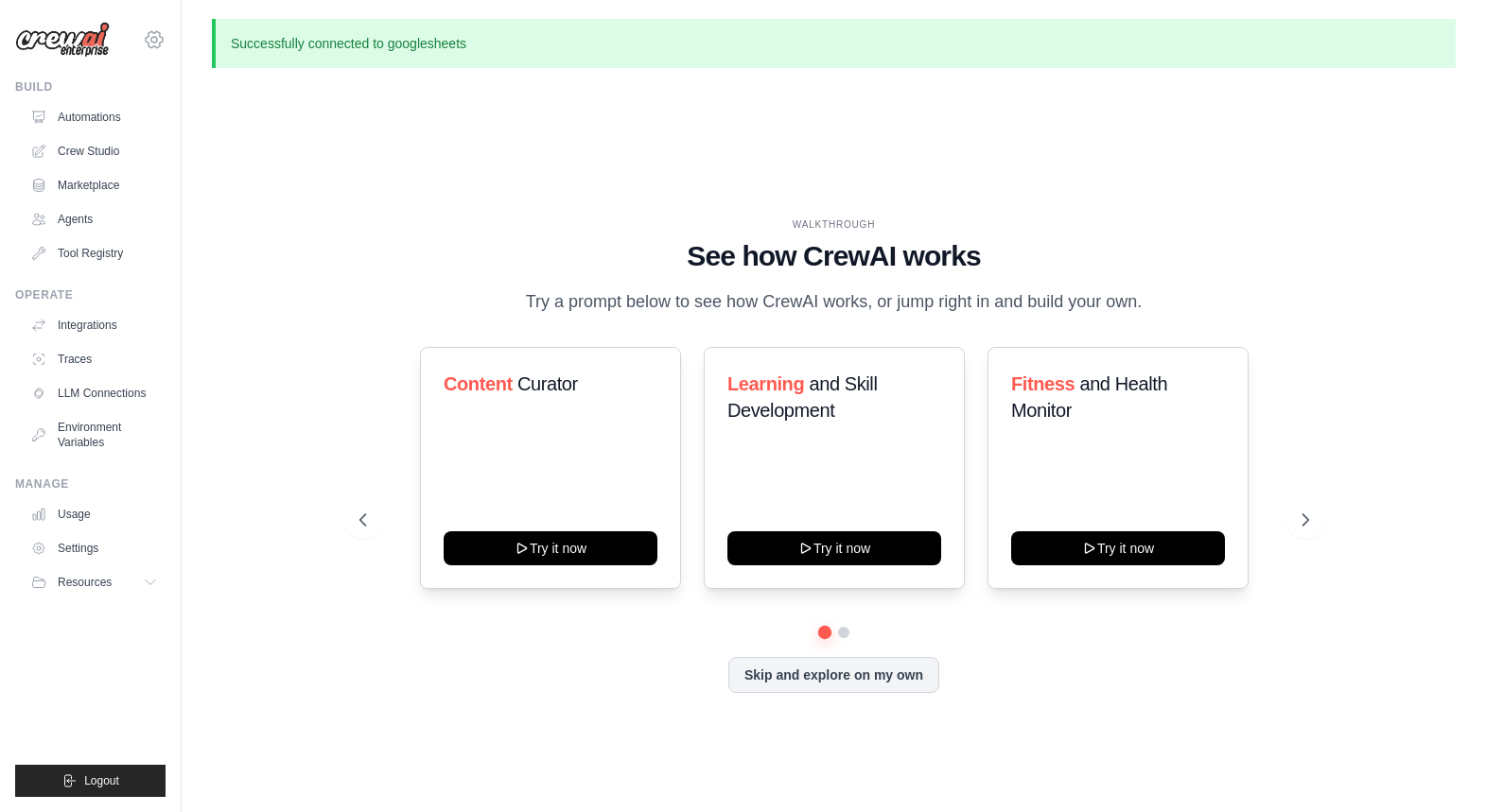
click at [161, 43] on icon at bounding box center [154, 40] width 23 height 23
click at [164, 77] on div "[EMAIL_ADDRESS][DOMAIN_NAME]" at bounding box center [154, 81] width 136 height 19
click at [160, 137] on link "Settings" at bounding box center [154, 128] width 167 height 34
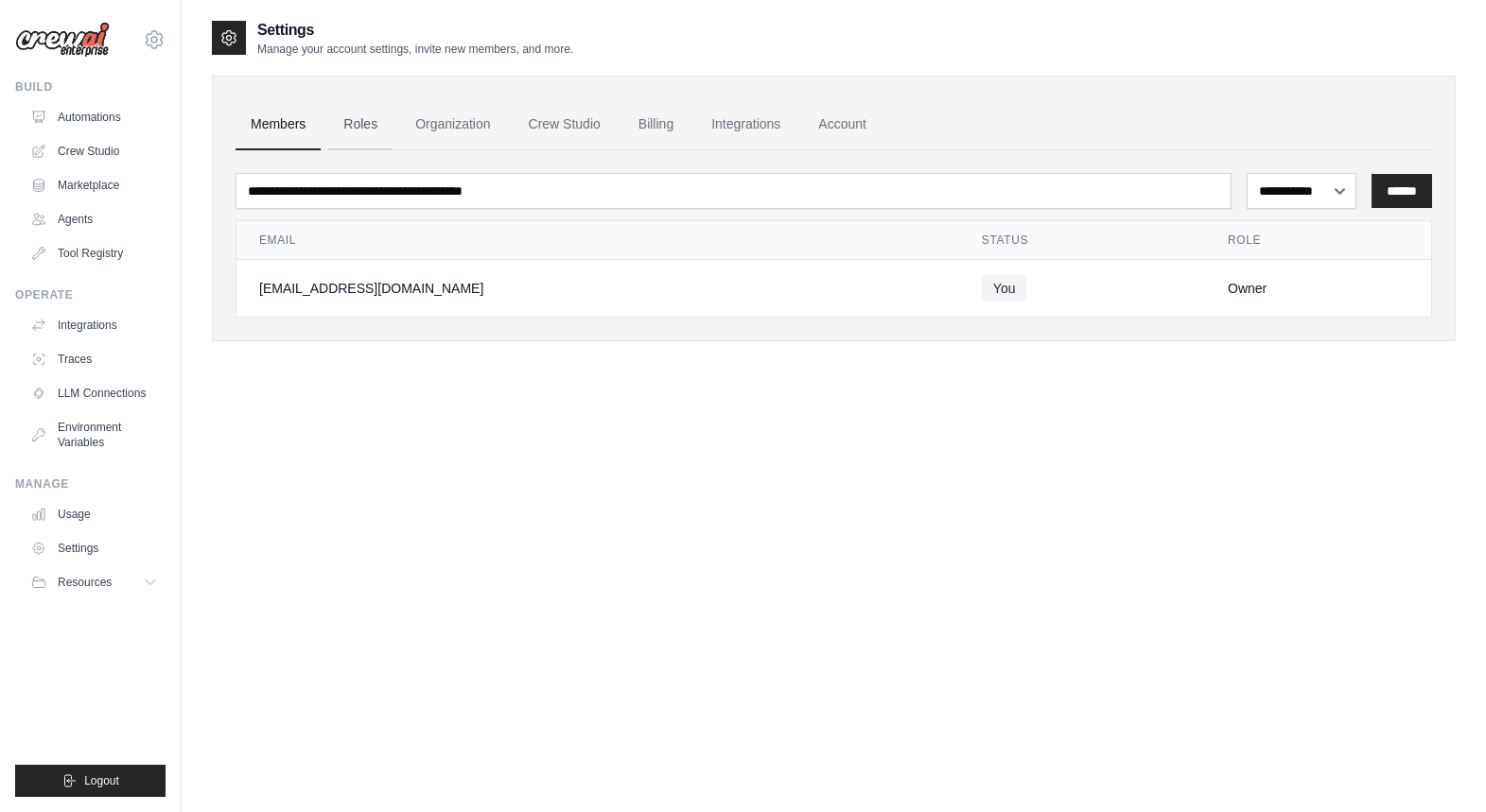
click at [370, 135] on link "Roles" at bounding box center [360, 125] width 64 height 51
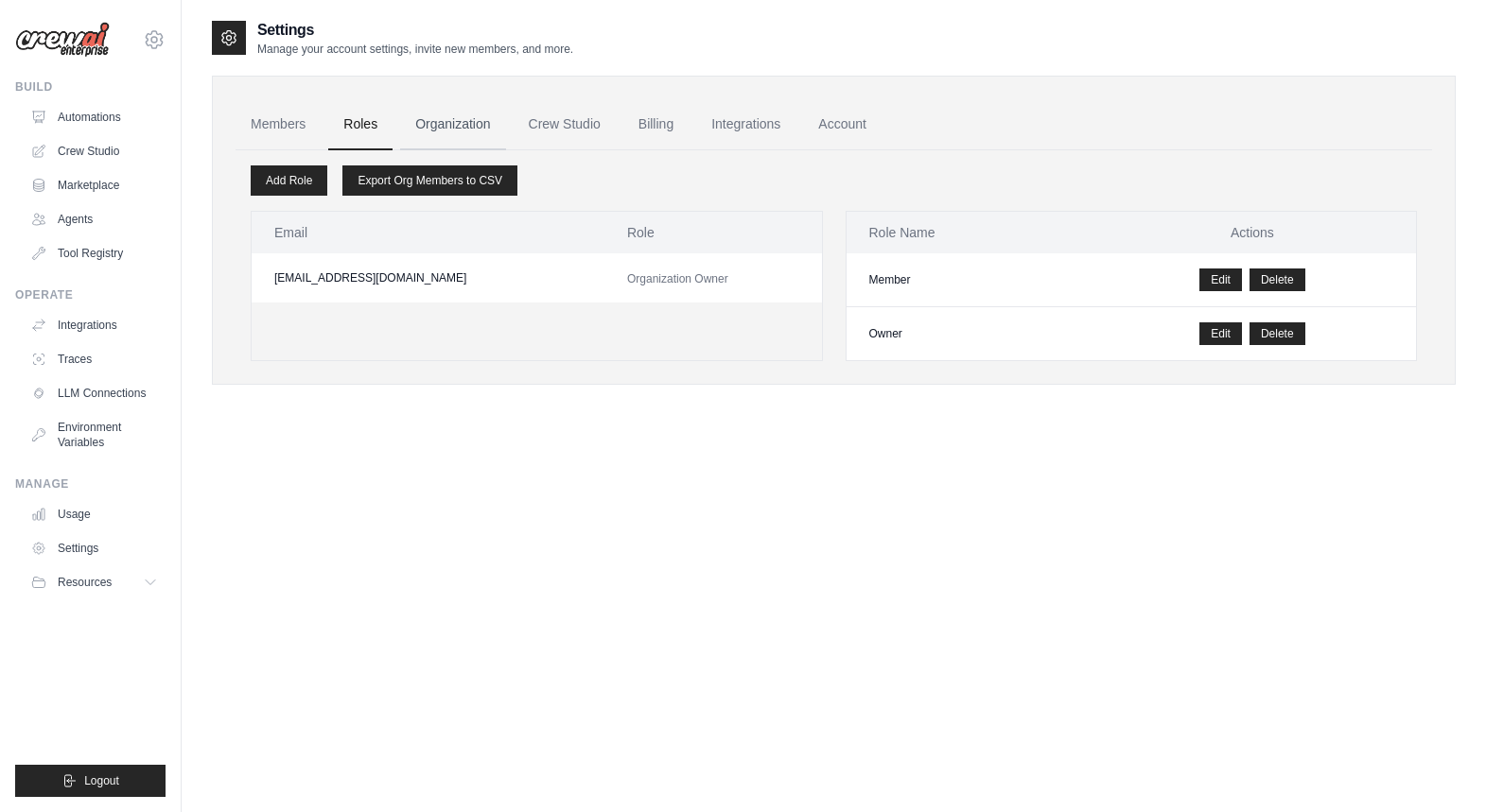
click at [426, 130] on link "Organization" at bounding box center [452, 125] width 105 height 51
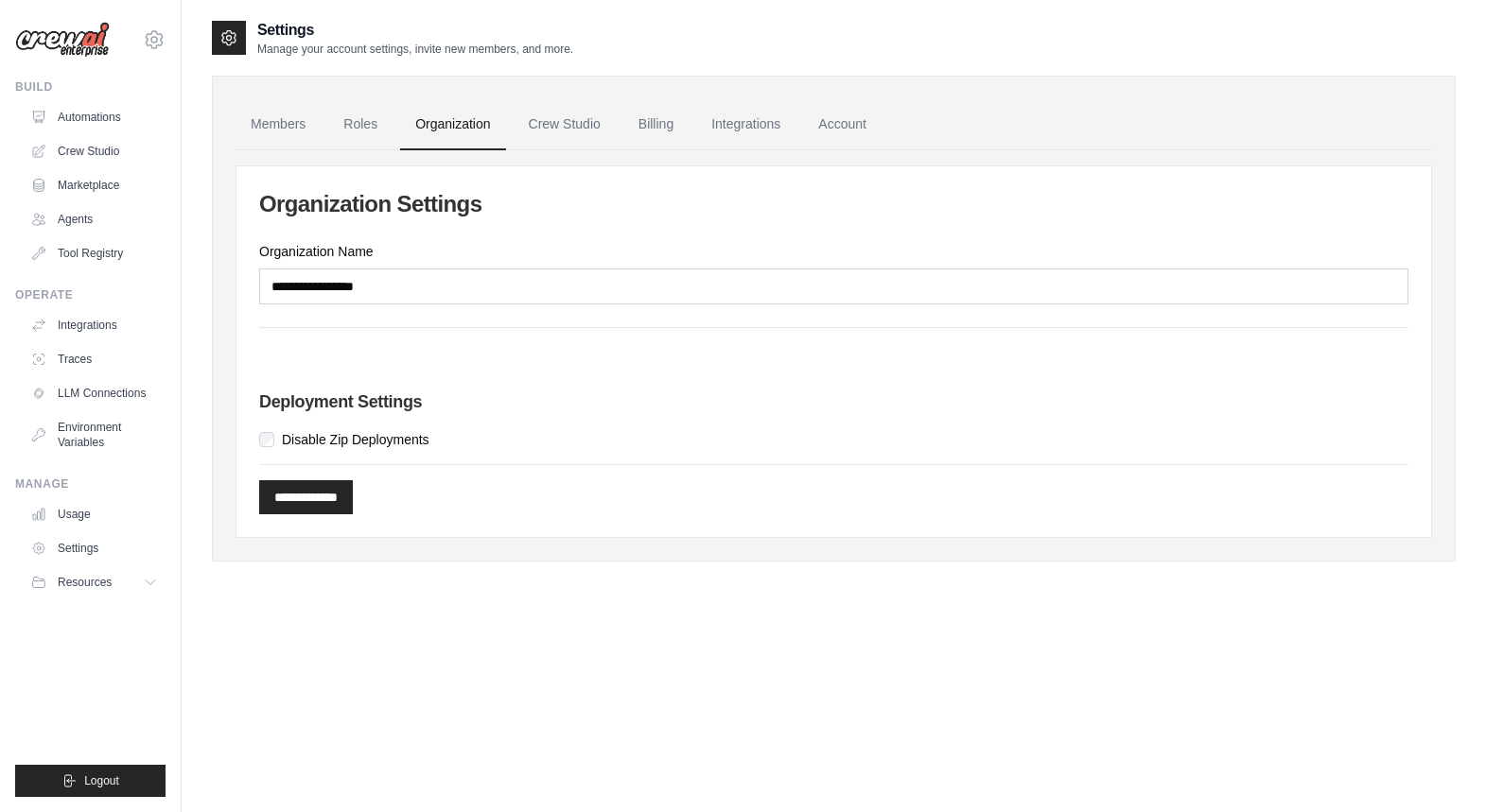
click at [597, 132] on ul "Members Roles Organization Crew Studio Billing Integrations Account" at bounding box center [834, 125] width 1197 height 51
click at [577, 128] on link "Crew Studio" at bounding box center [565, 125] width 102 height 51
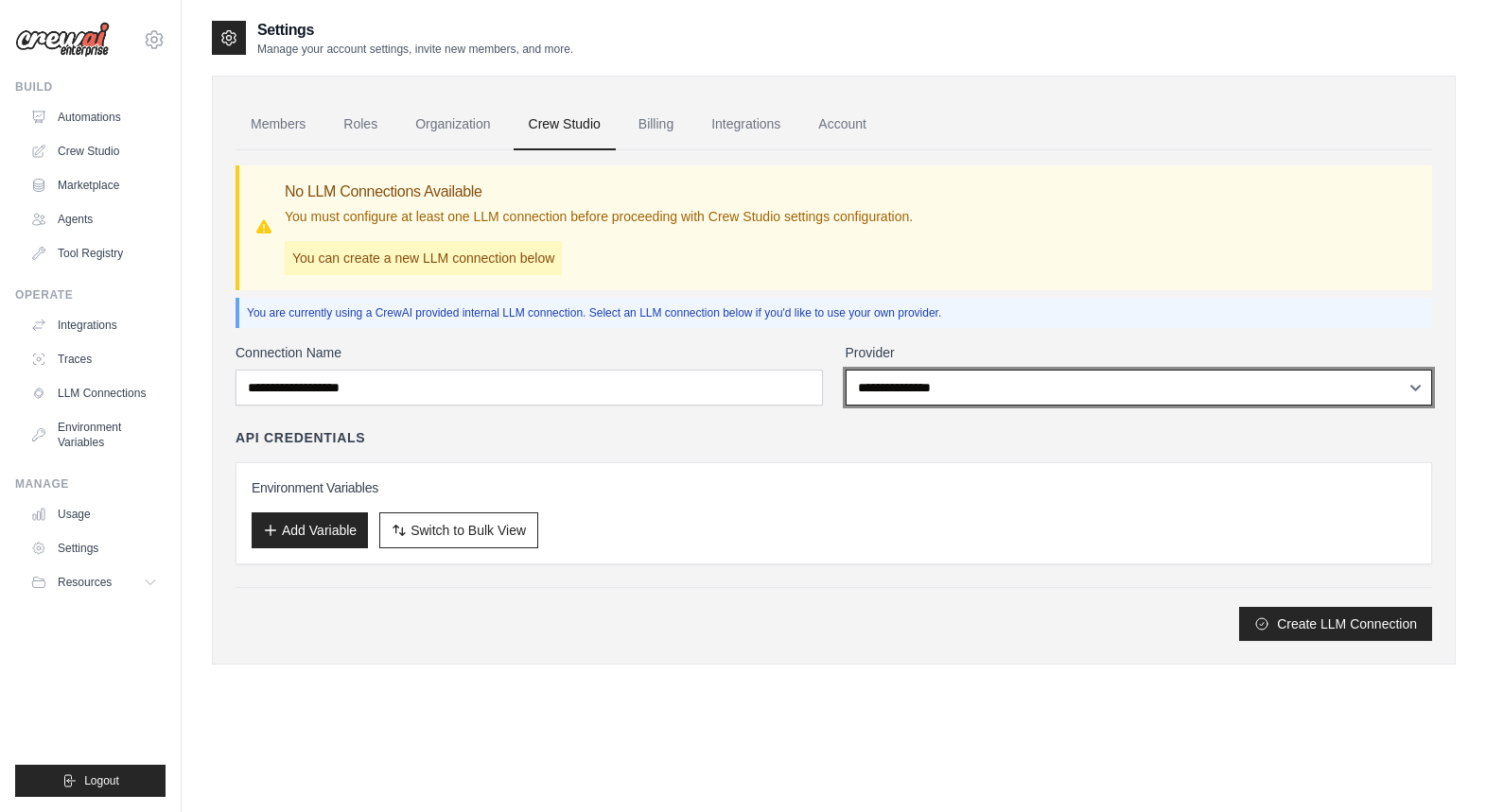
click at [1019, 397] on select "**********" at bounding box center [1139, 388] width 588 height 36
select select "******"
click at [845, 370] on select "**********" at bounding box center [1139, 388] width 588 height 36
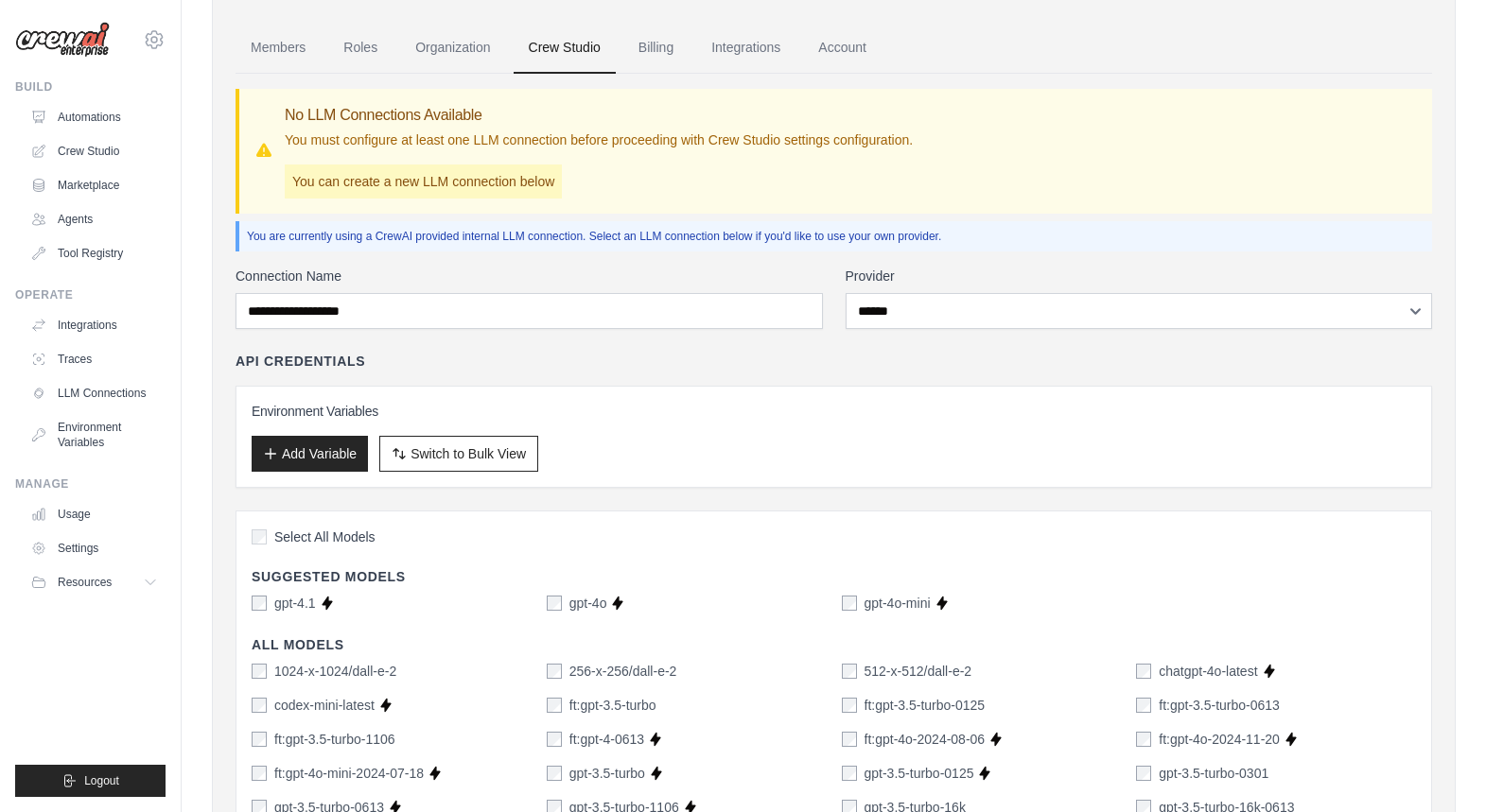
scroll to position [157, 0]
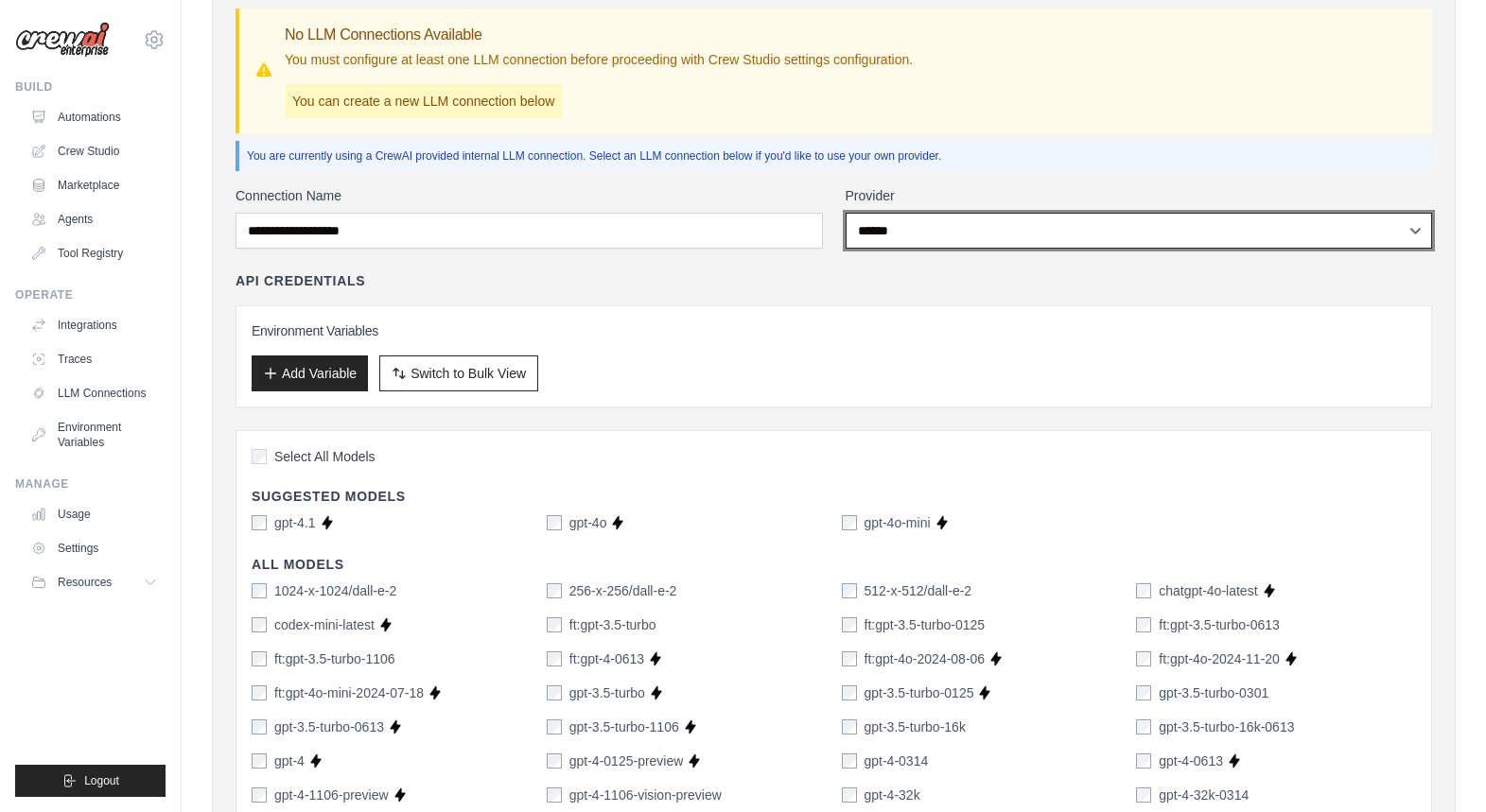
click at [1003, 234] on select "**********" at bounding box center [1139, 231] width 588 height 36
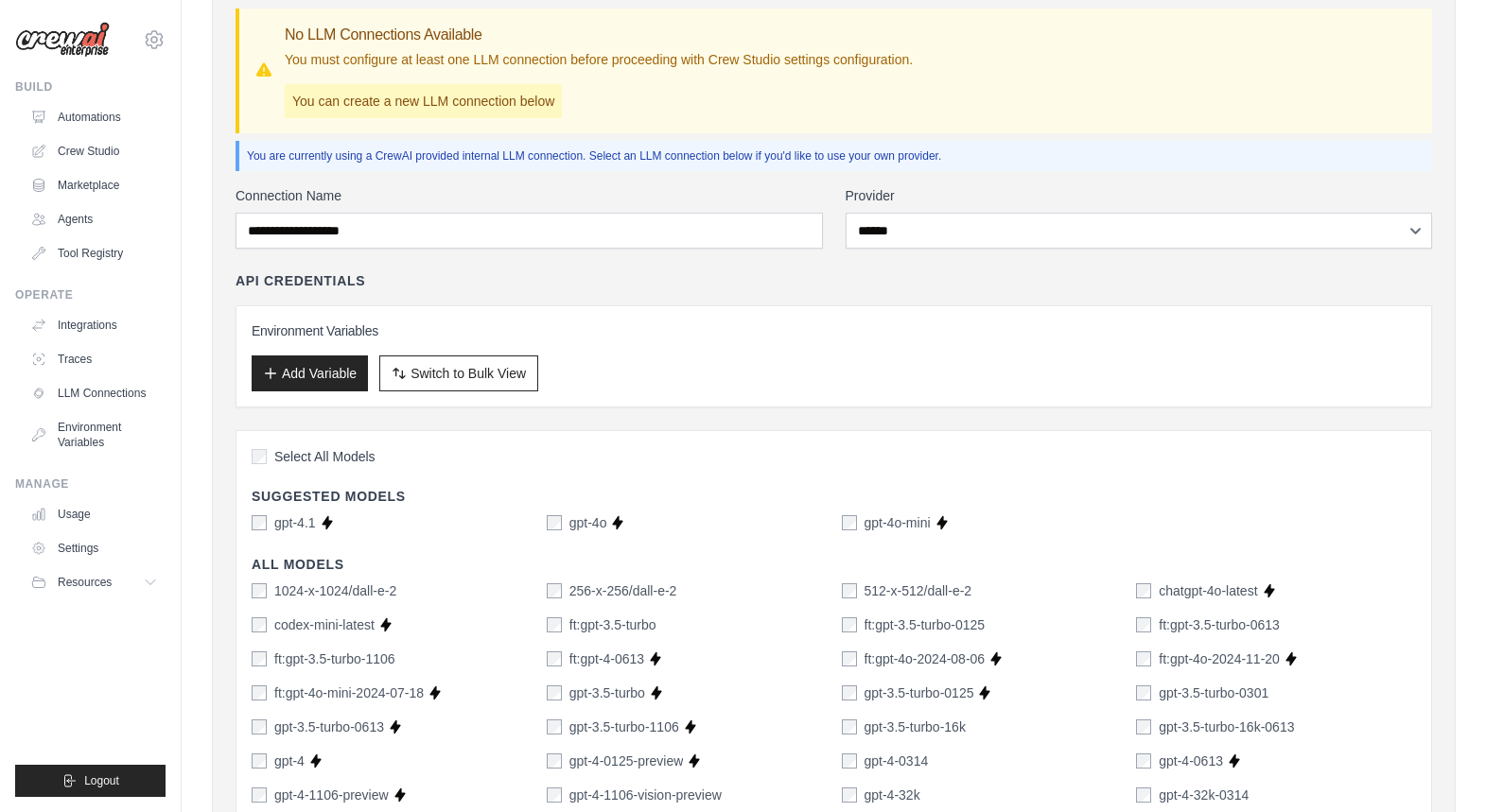
click at [600, 525] on label "gpt-4o" at bounding box center [589, 523] width 38 height 19
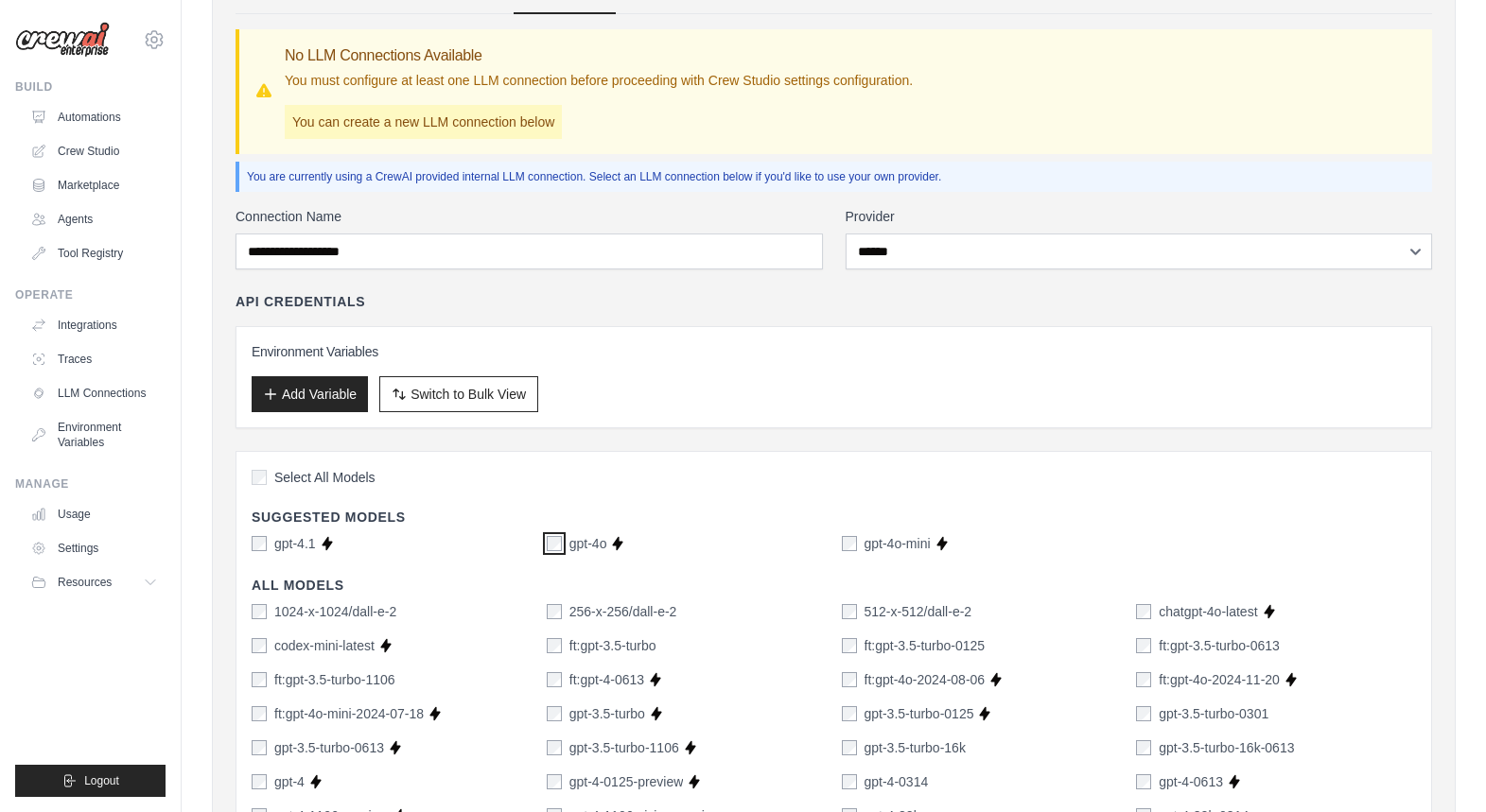
scroll to position [0, 0]
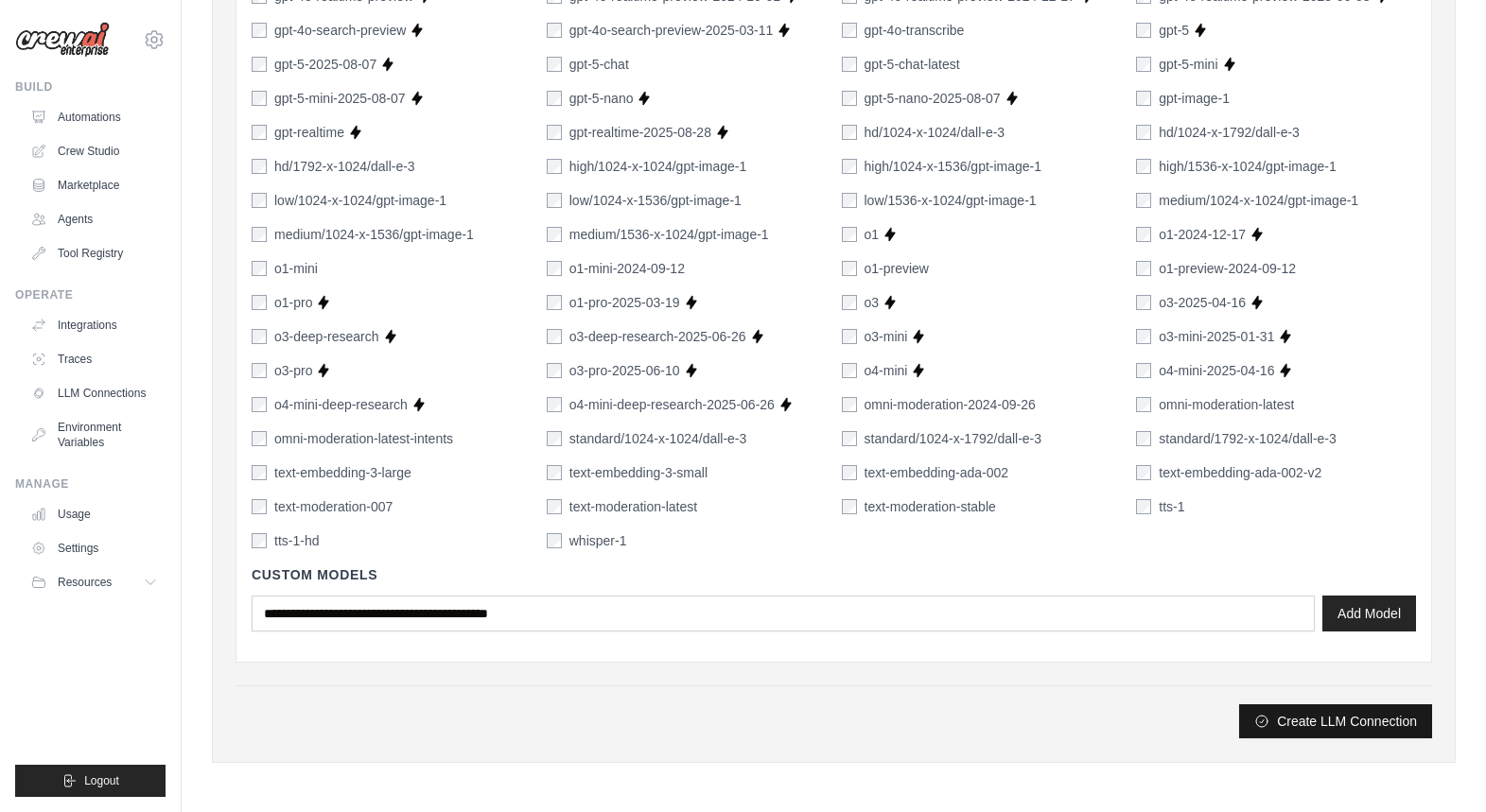
click at [1343, 726] on button "Create LLM Connection" at bounding box center [1336, 722] width 193 height 34
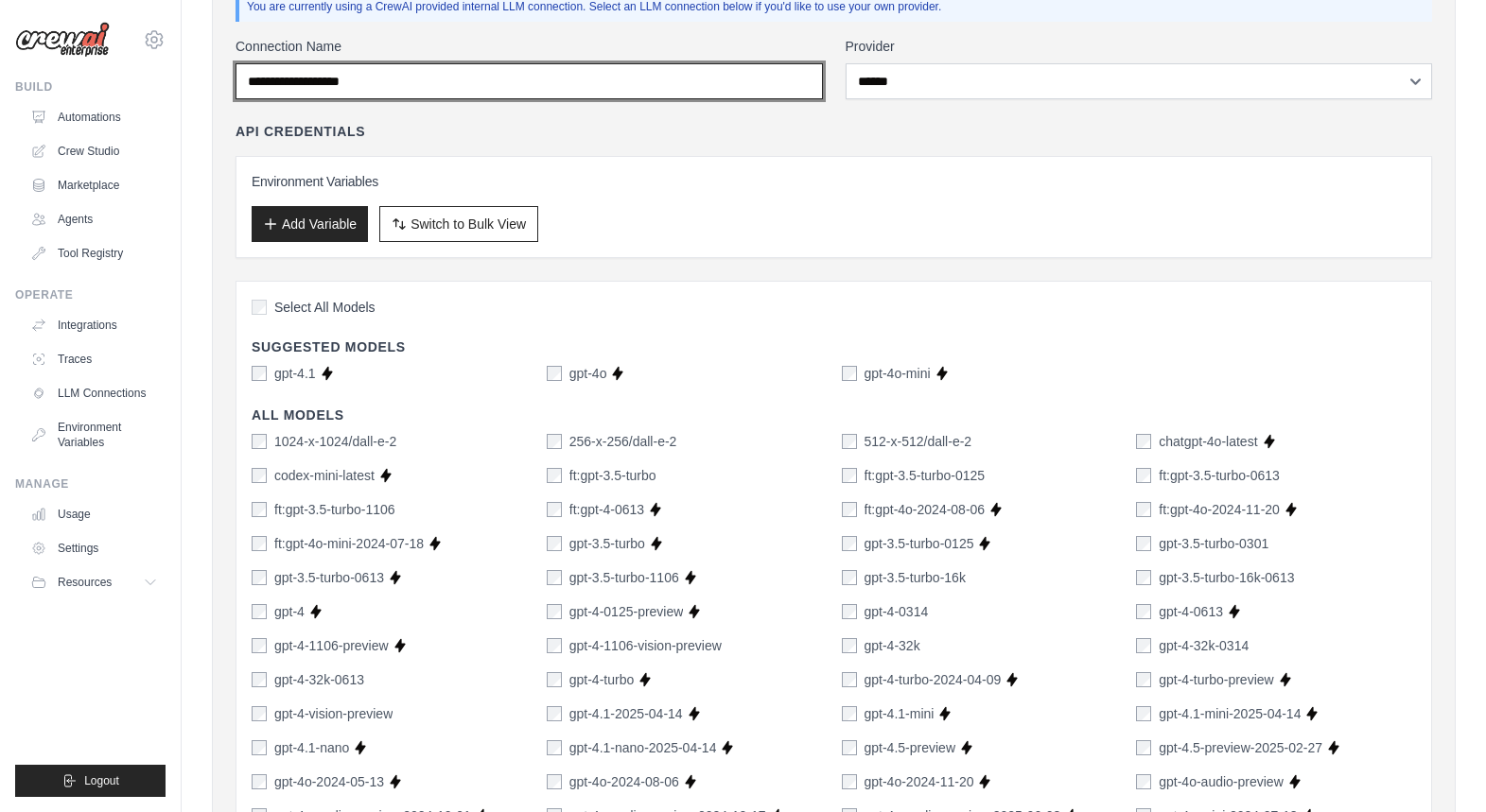
scroll to position [212, 0]
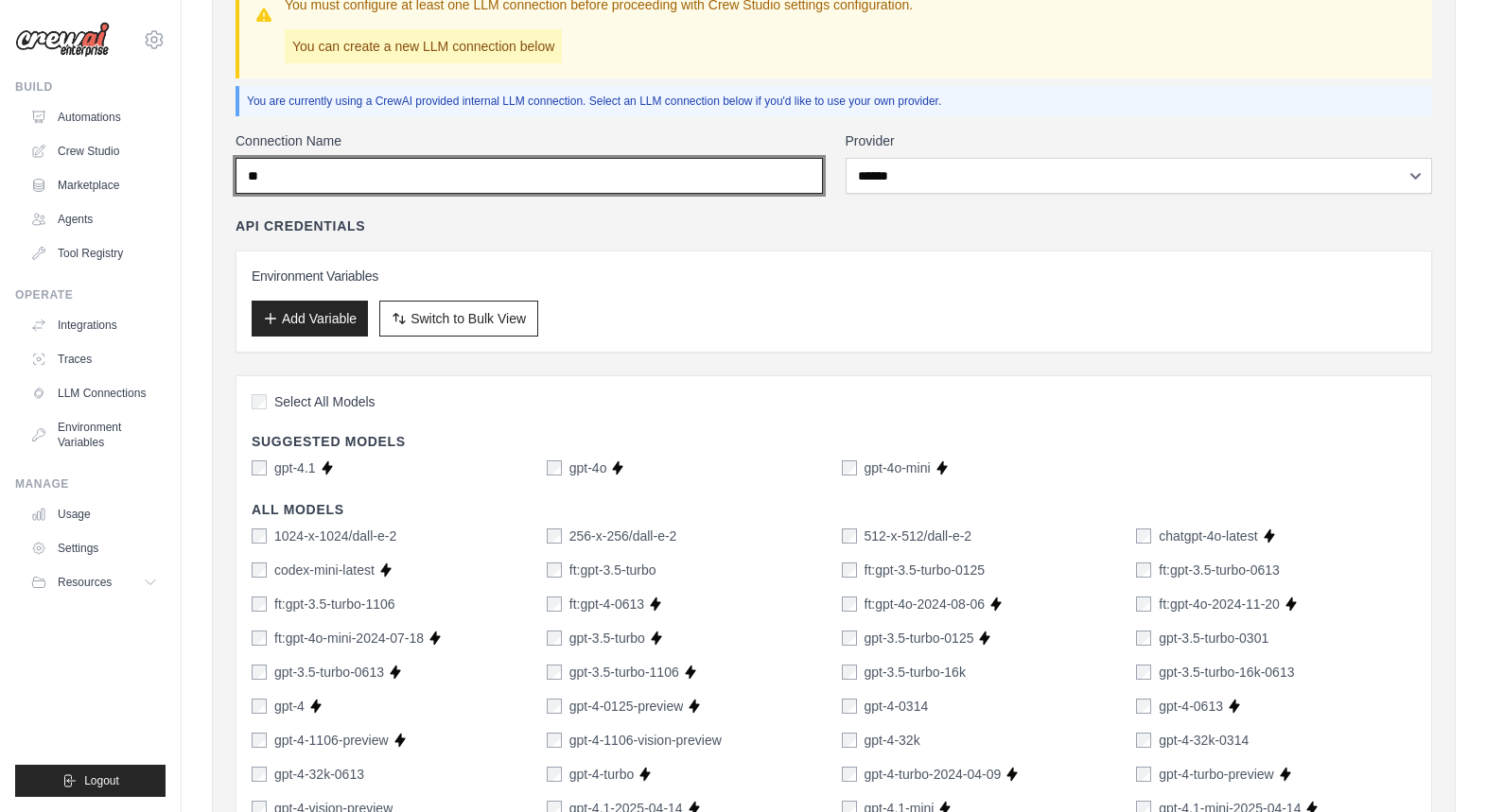
type input "*"
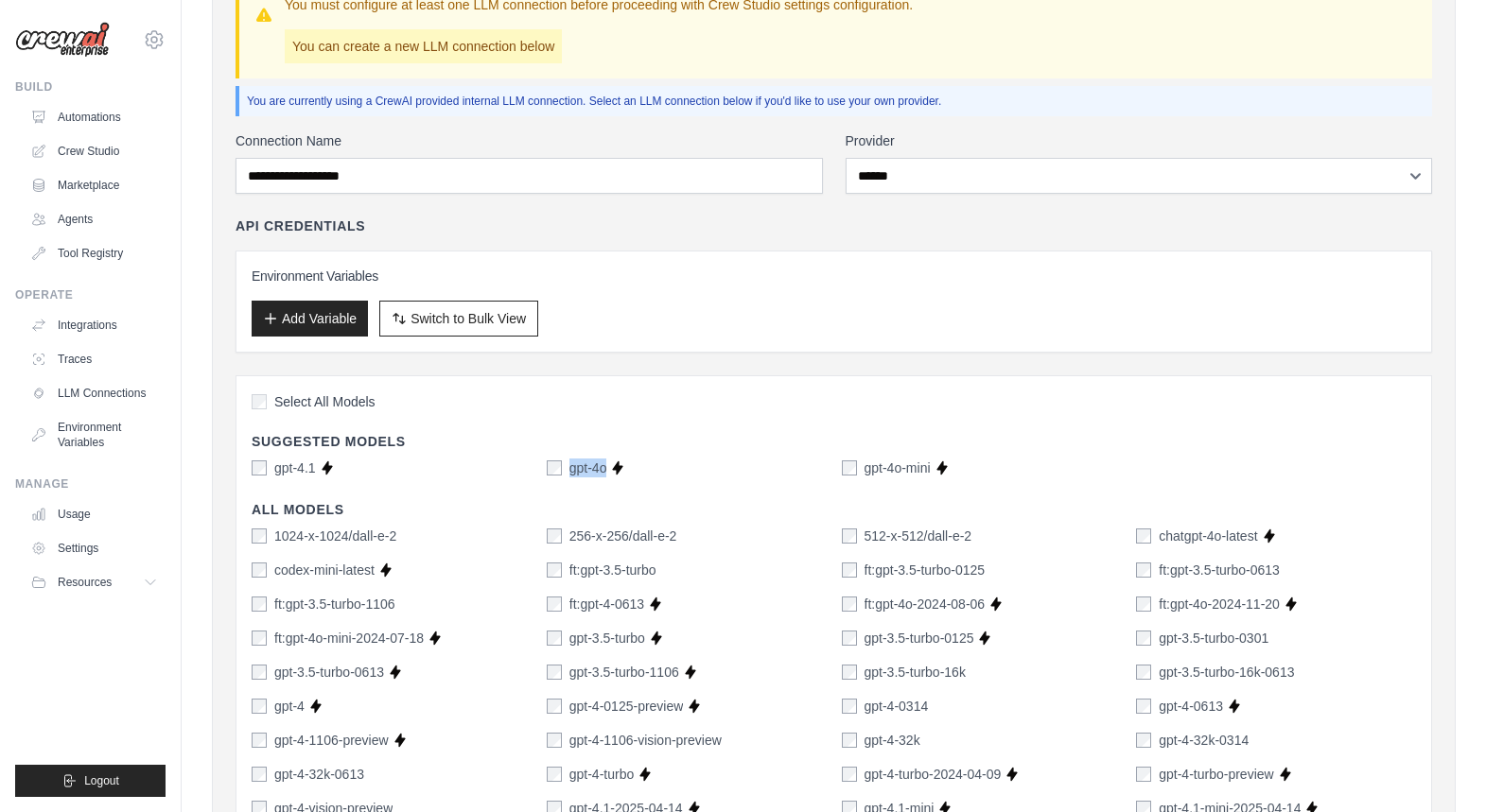
drag, startPoint x: 656, startPoint y: 461, endPoint x: 565, endPoint y: 474, distance: 91.9
click at [565, 474] on div "gpt-4o Supports Crew Studio" at bounding box center [686, 468] width 280 height 19
copy div "gpt-4o Supports Crew Studio"
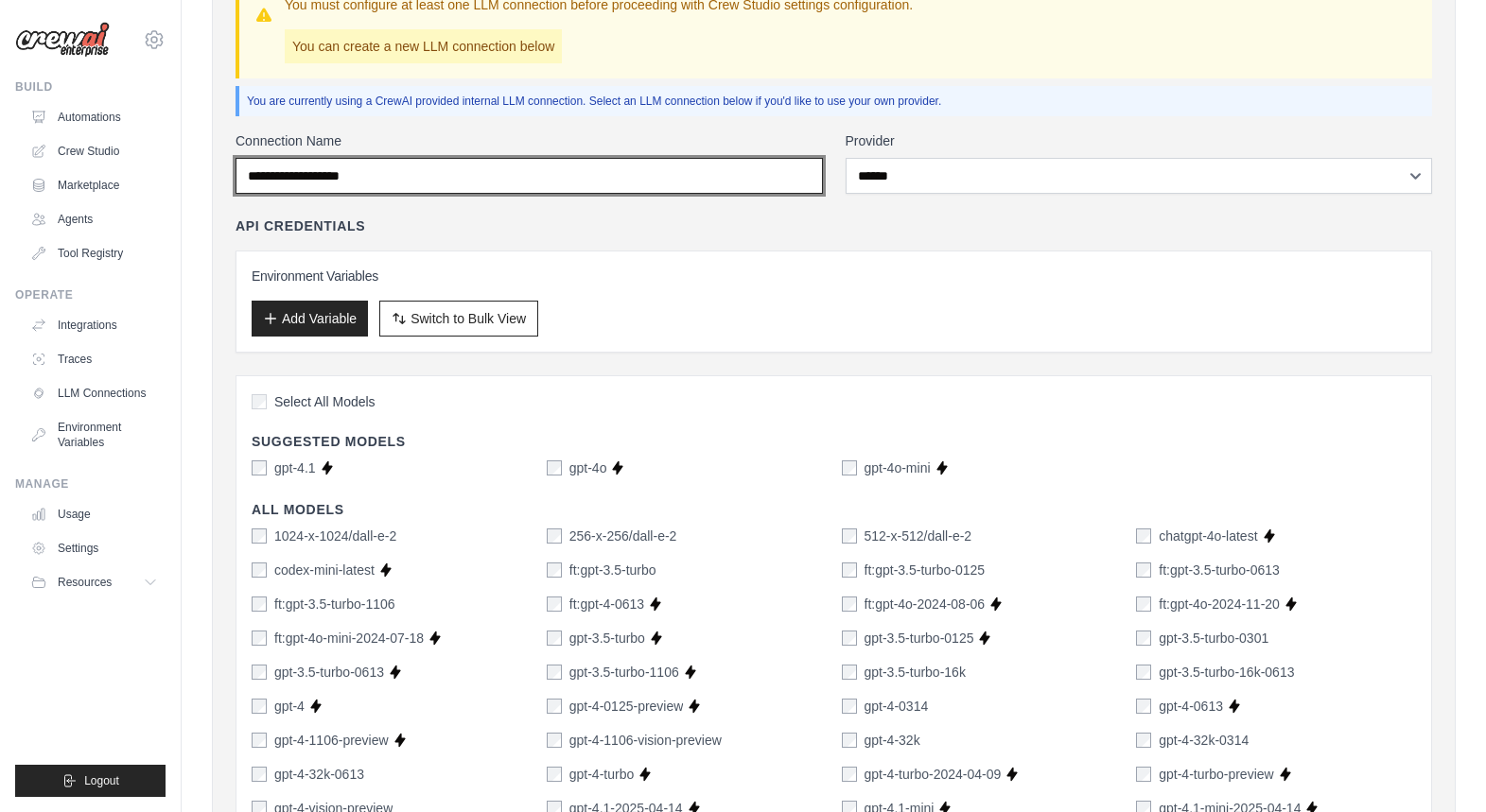
click at [310, 172] on input "Connection Name" at bounding box center [530, 176] width 588 height 36
paste input "******"
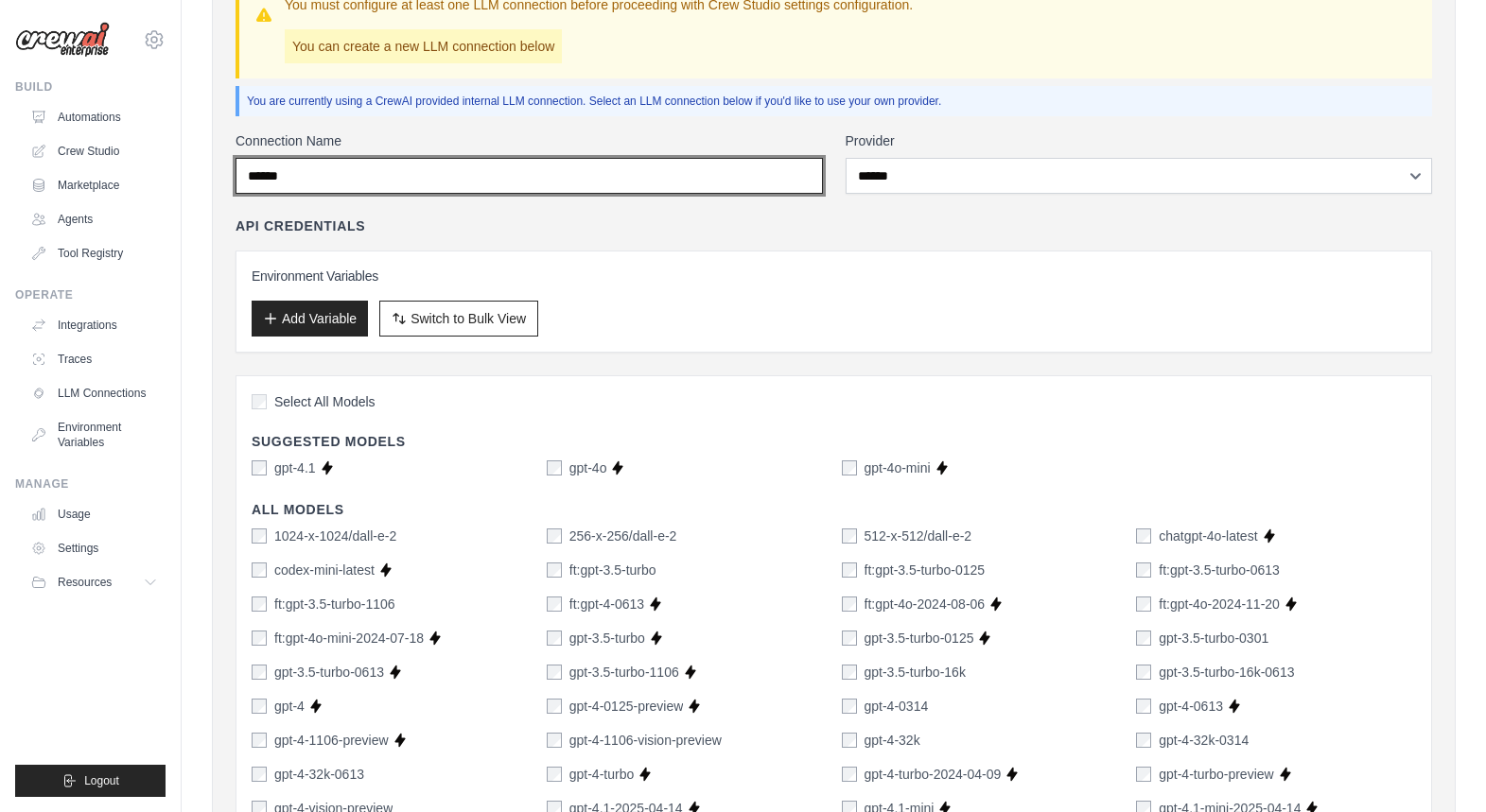
click at [299, 172] on input "******" at bounding box center [530, 176] width 588 height 36
type input "*******"
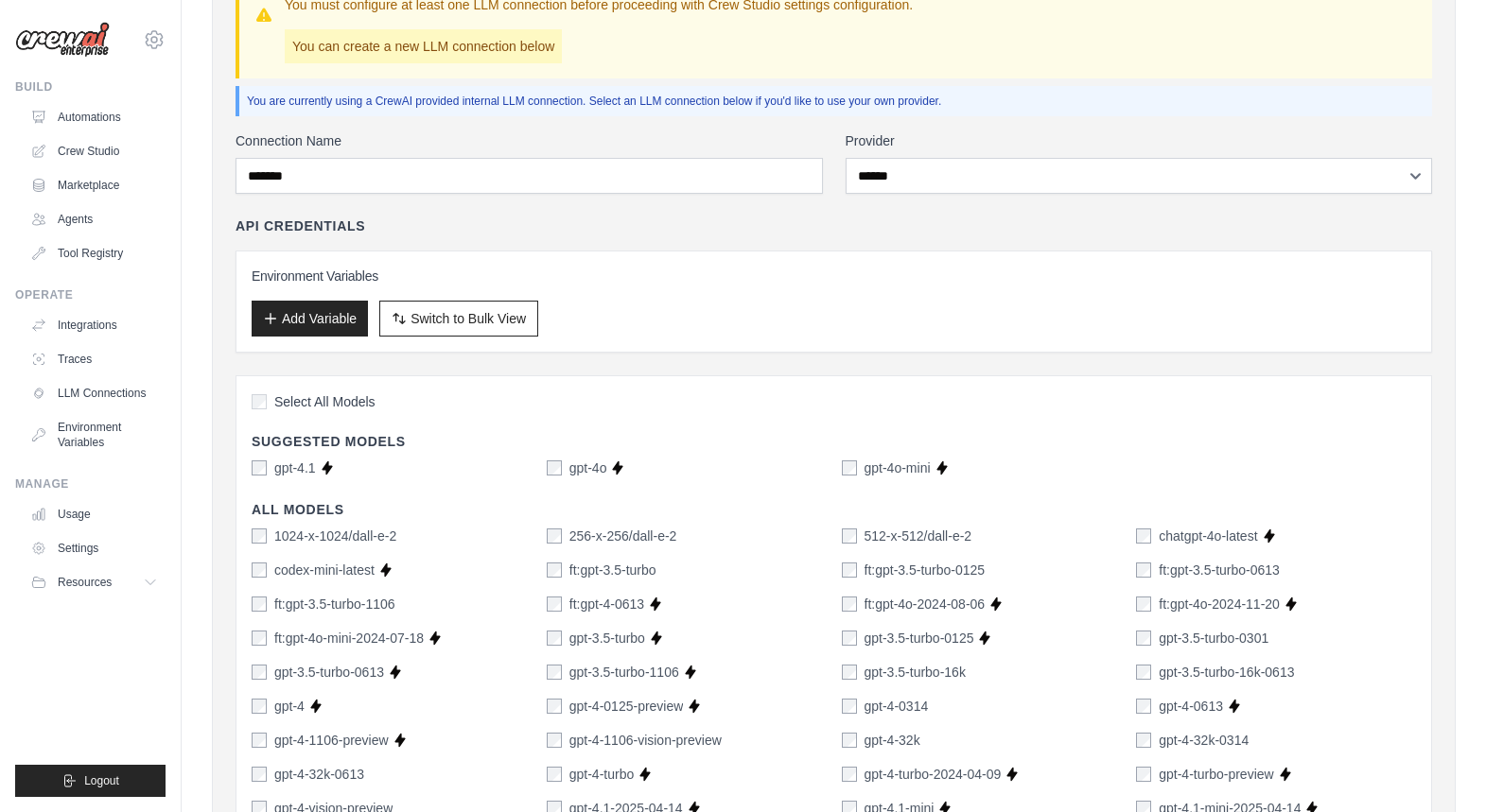
click at [1015, 218] on div "API Credentials" at bounding box center [834, 226] width 1197 height 19
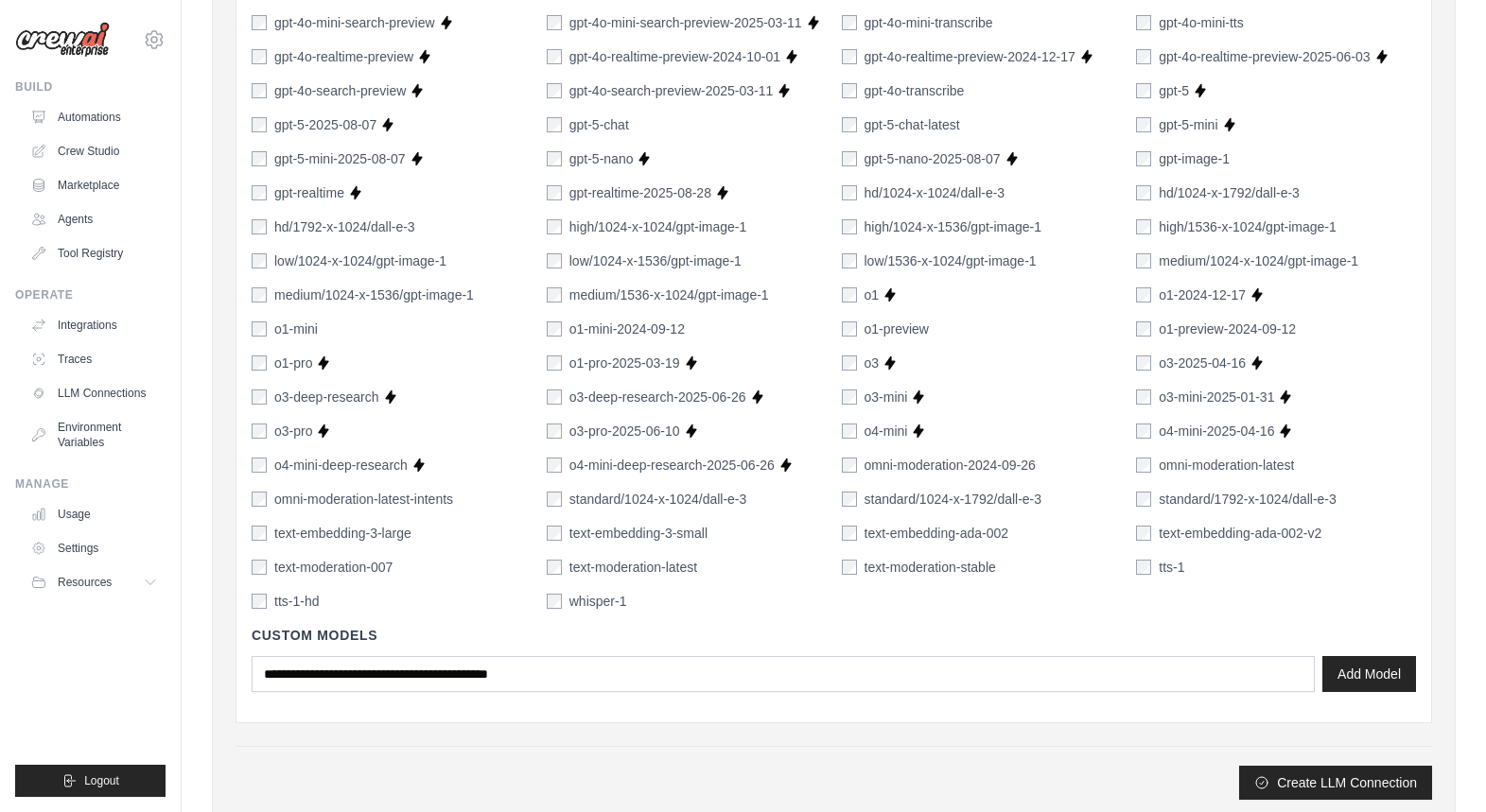
scroll to position [1229, 0]
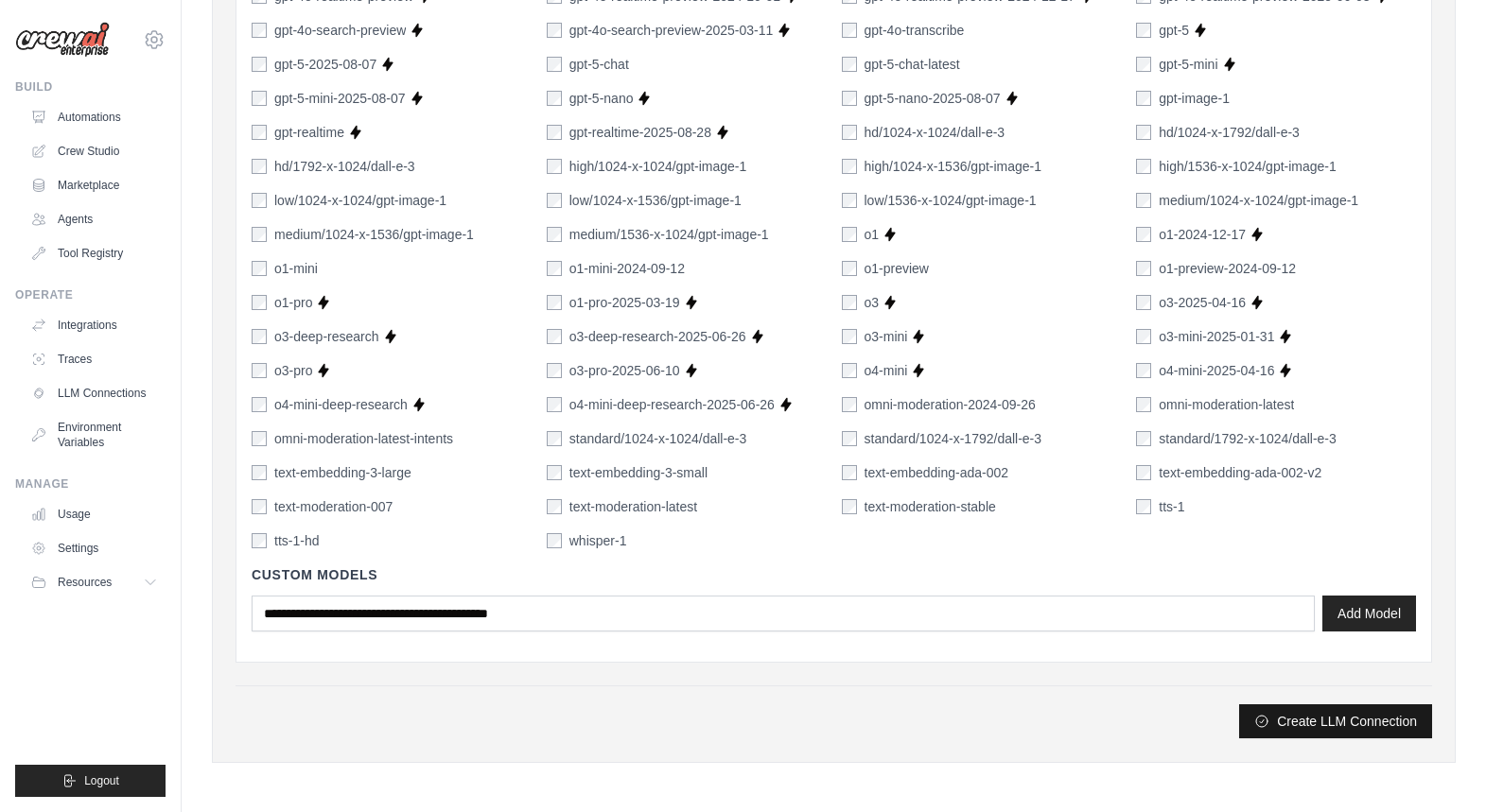
click at [1342, 728] on button "Create LLM Connection" at bounding box center [1336, 722] width 193 height 34
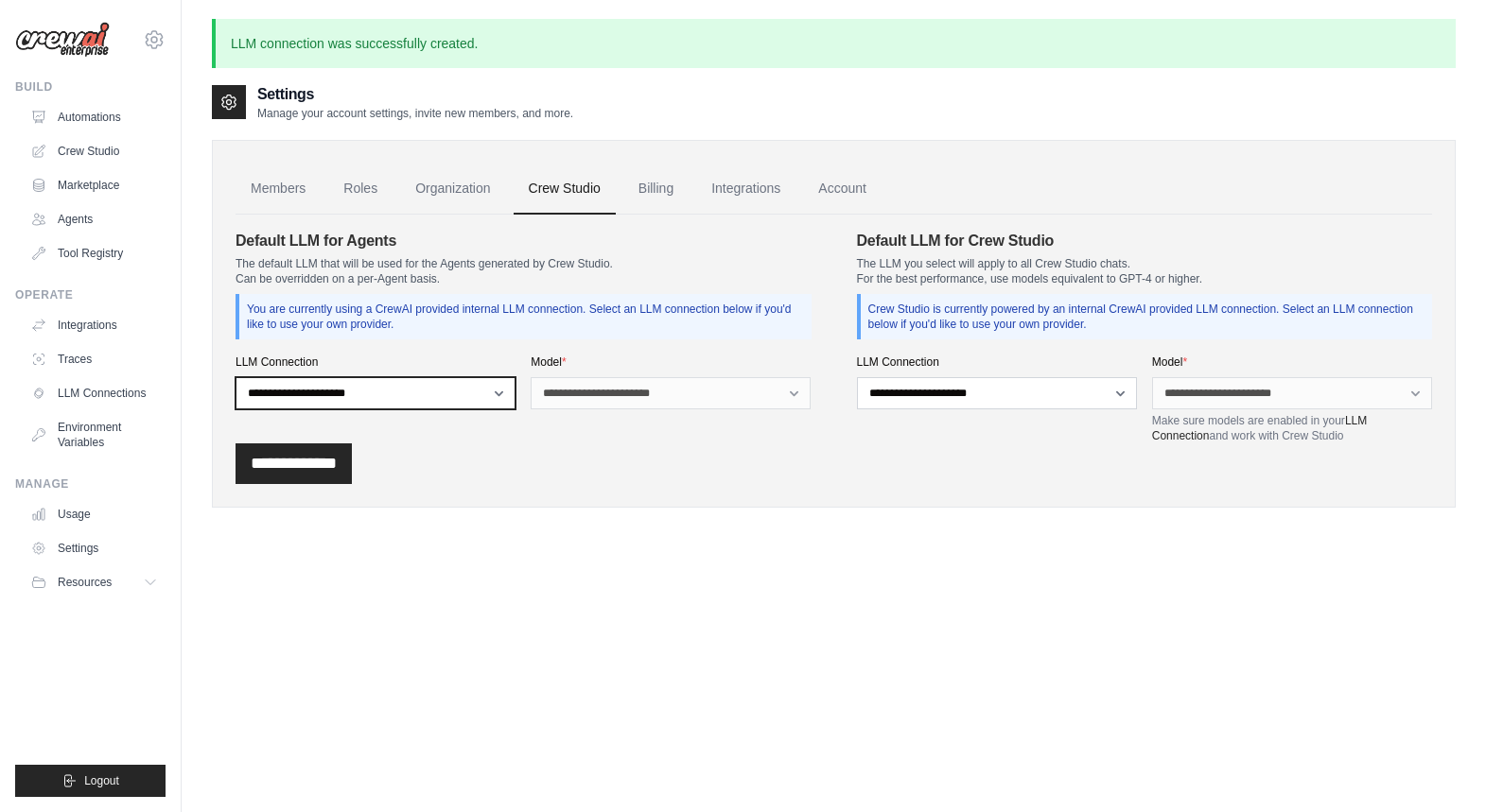
click at [408, 400] on select "**********" at bounding box center [375, 393] width 280 height 32
select select "******"
click at [236, 377] on select "**********" at bounding box center [375, 393] width 280 height 32
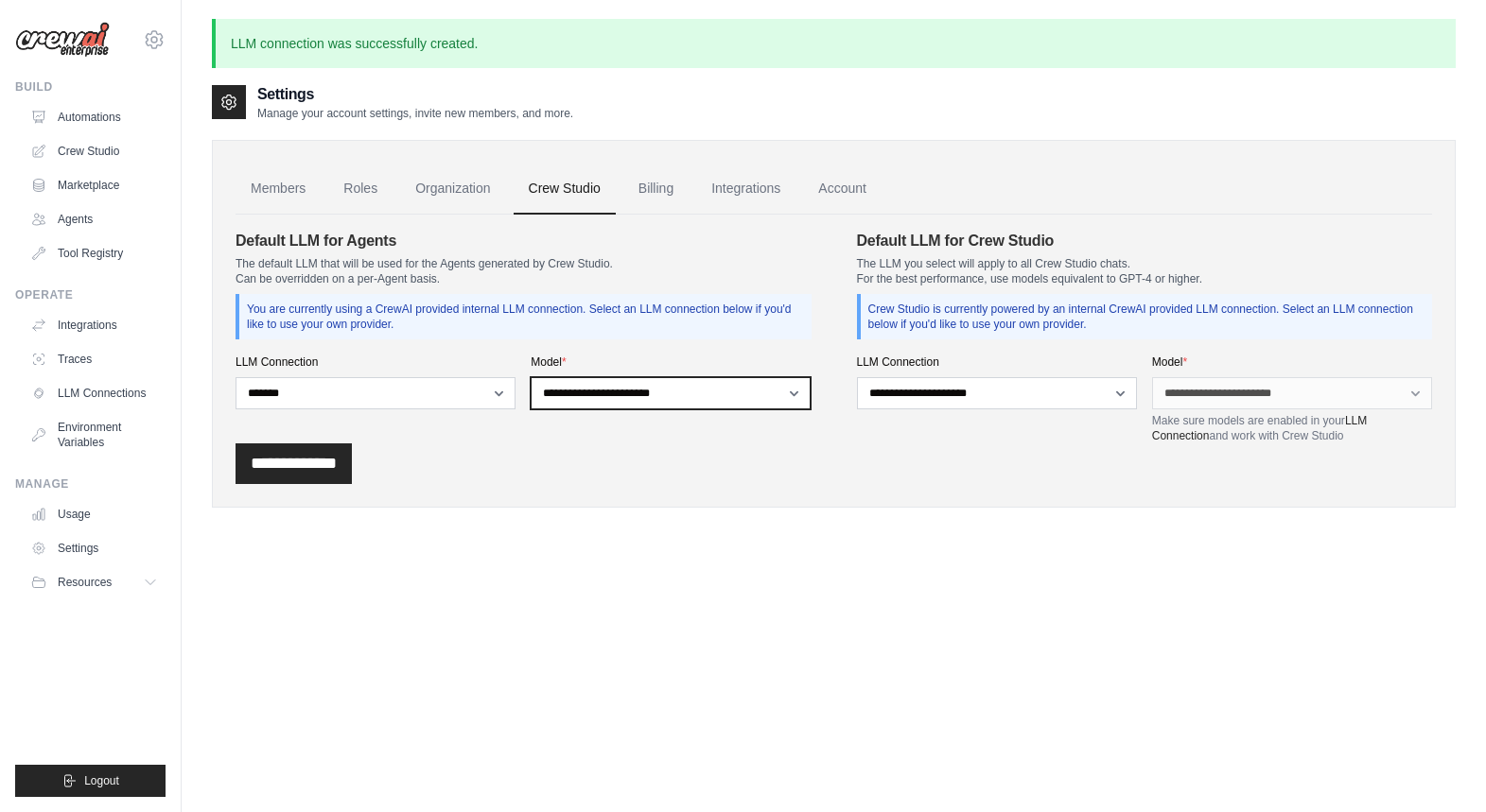
click at [793, 387] on select "**********" at bounding box center [670, 393] width 280 height 32
select select "*******"
click at [531, 377] on select "**********" at bounding box center [670, 393] width 280 height 32
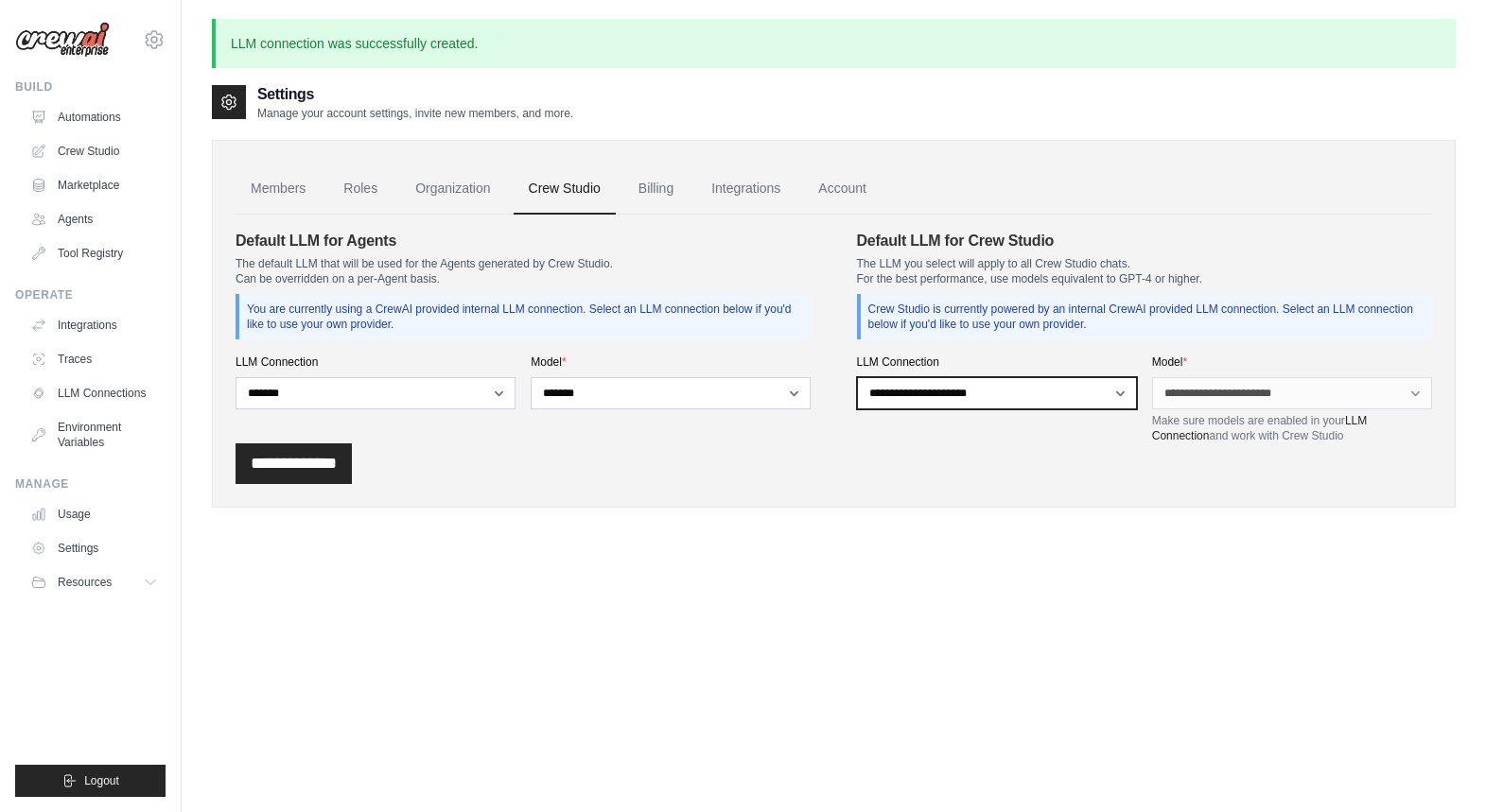
click at [1047, 388] on select "**********" at bounding box center [996, 393] width 280 height 32
select select "******"
click at [857, 377] on select "**********" at bounding box center [996, 393] width 280 height 32
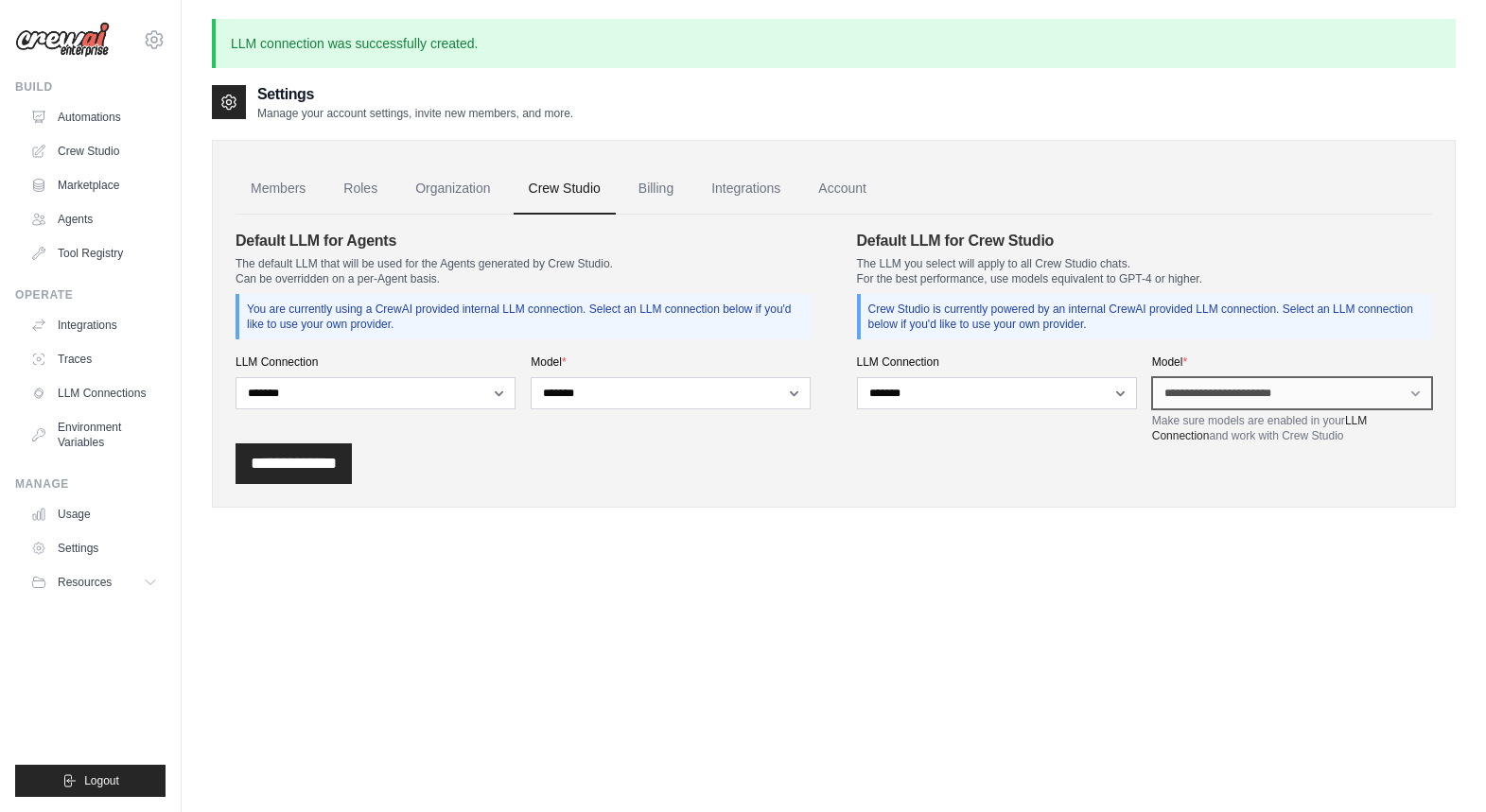
click at [1200, 389] on select "**********" at bounding box center [1292, 393] width 280 height 32
select select "*******"
click at [1152, 377] on select "**********" at bounding box center [1292, 393] width 280 height 32
click at [1107, 493] on div "**********" at bounding box center [834, 324] width 1244 height 368
click at [732, 189] on link "Integrations" at bounding box center [746, 189] width 100 height 51
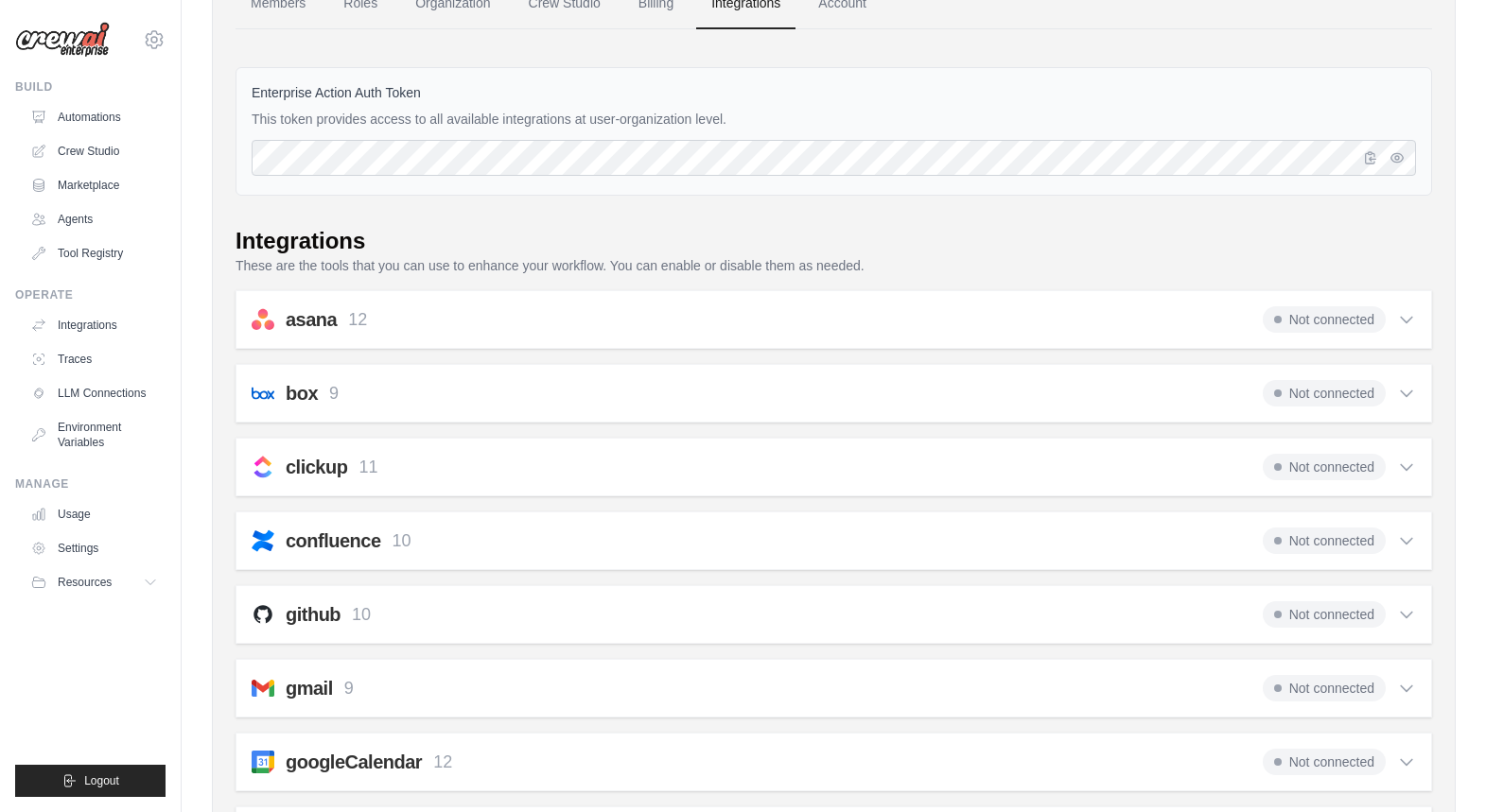
scroll to position [134, 0]
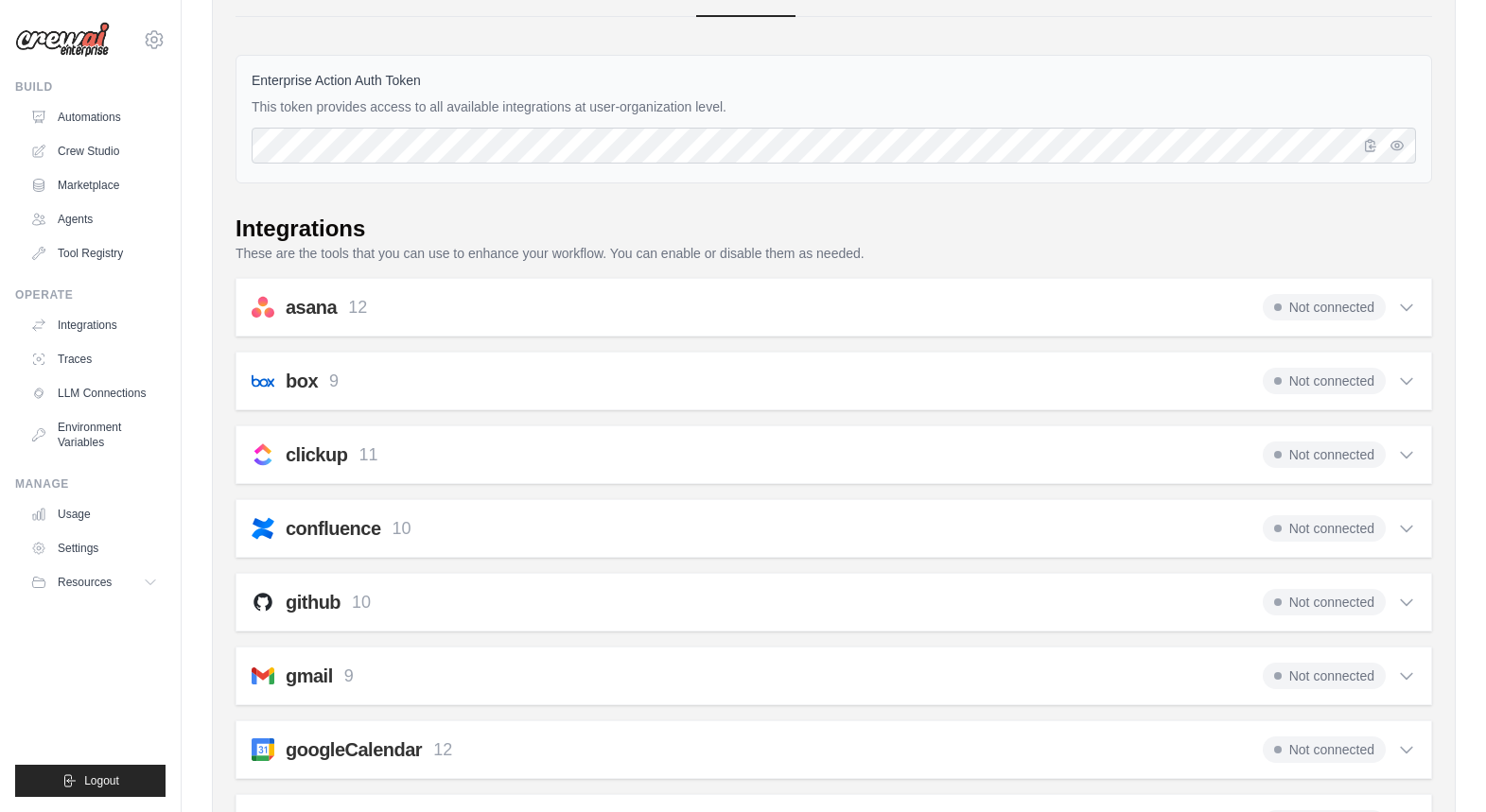
drag, startPoint x: 256, startPoint y: 107, endPoint x: 766, endPoint y: 99, distance: 510.1
click at [766, 99] on p "This token provides access to all available integrations at user-organization l…" at bounding box center [834, 107] width 1165 height 19
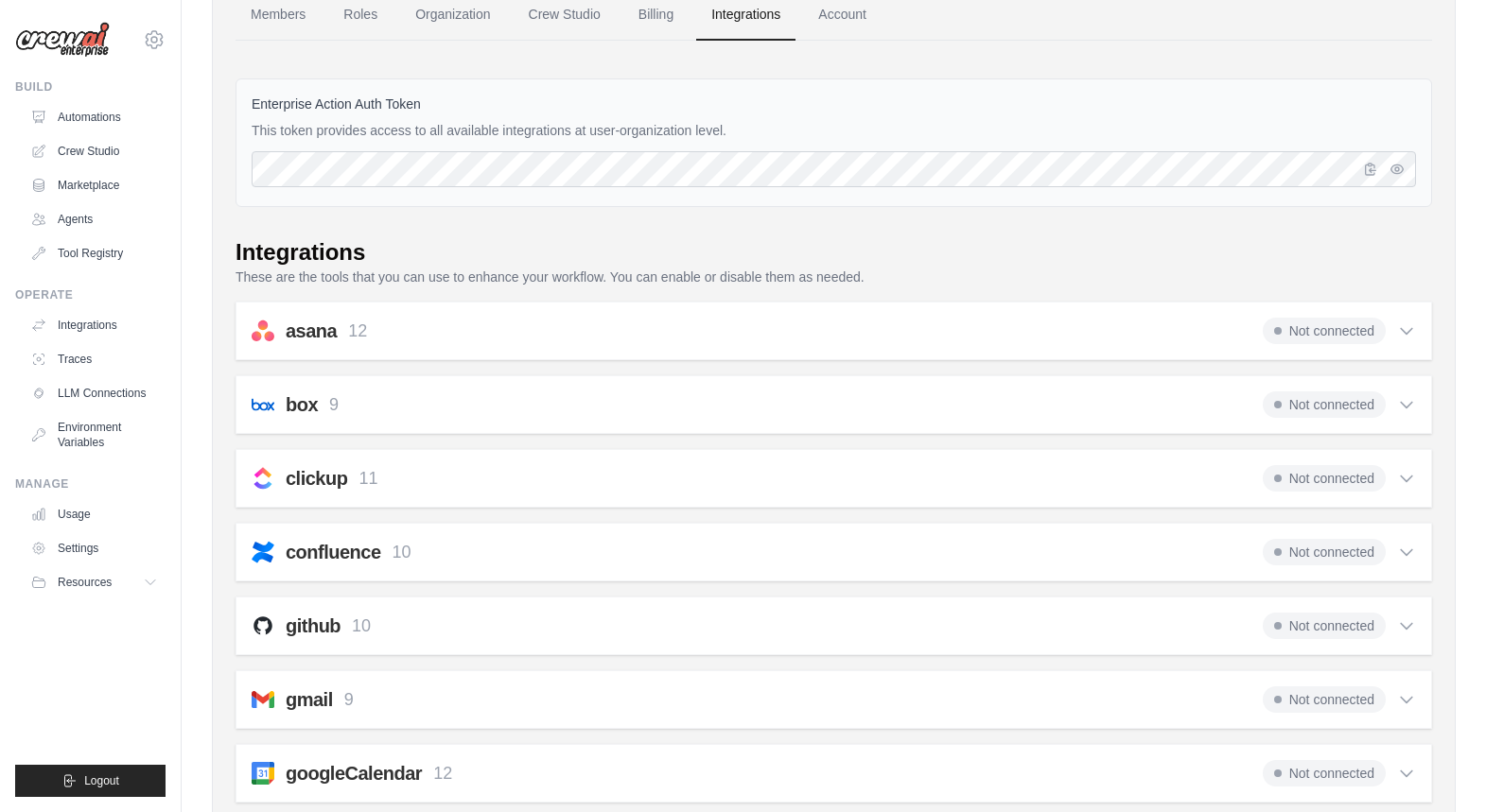
scroll to position [98, 0]
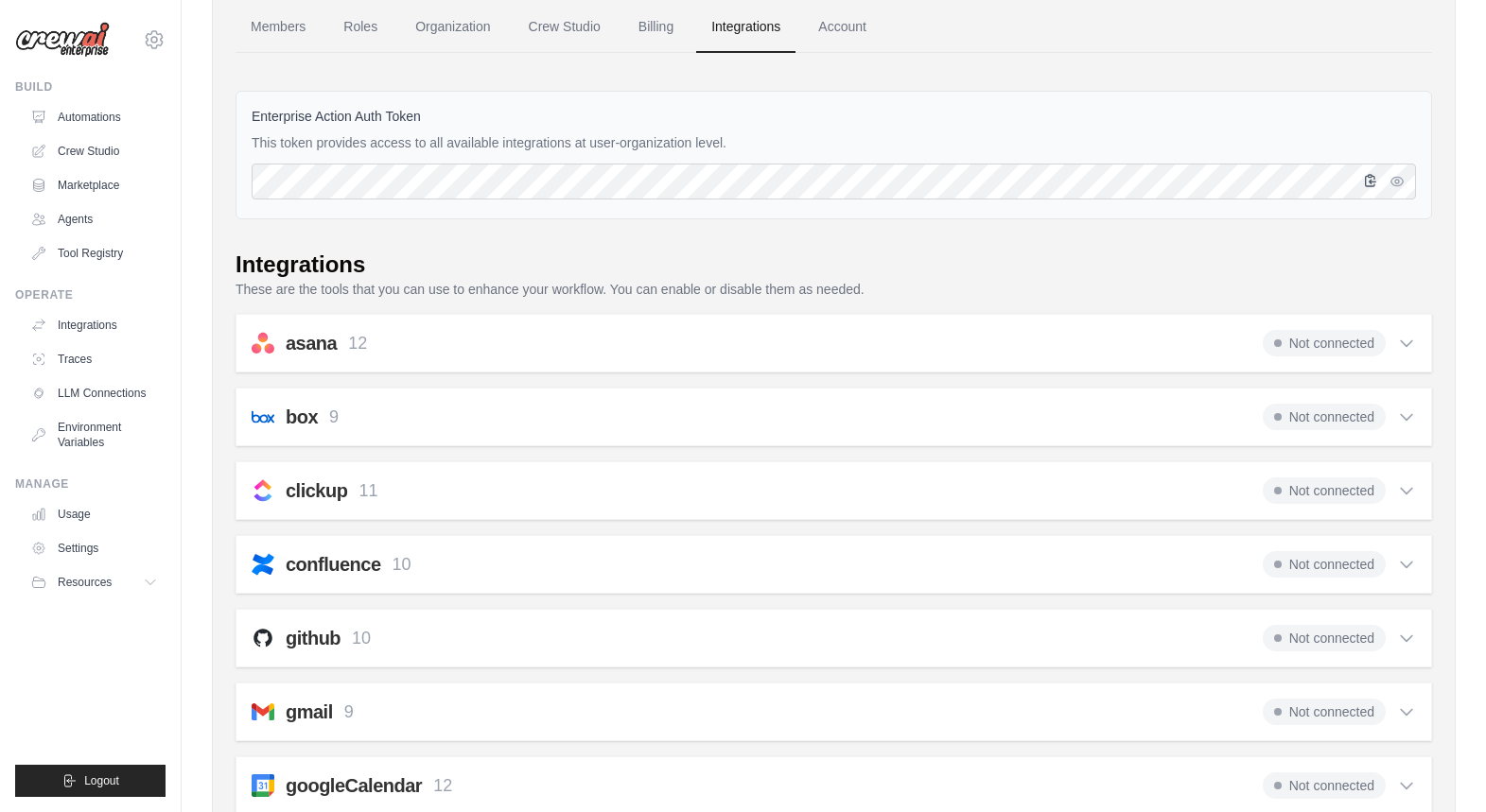
click at [1372, 188] on icon "button" at bounding box center [1370, 181] width 15 height 15
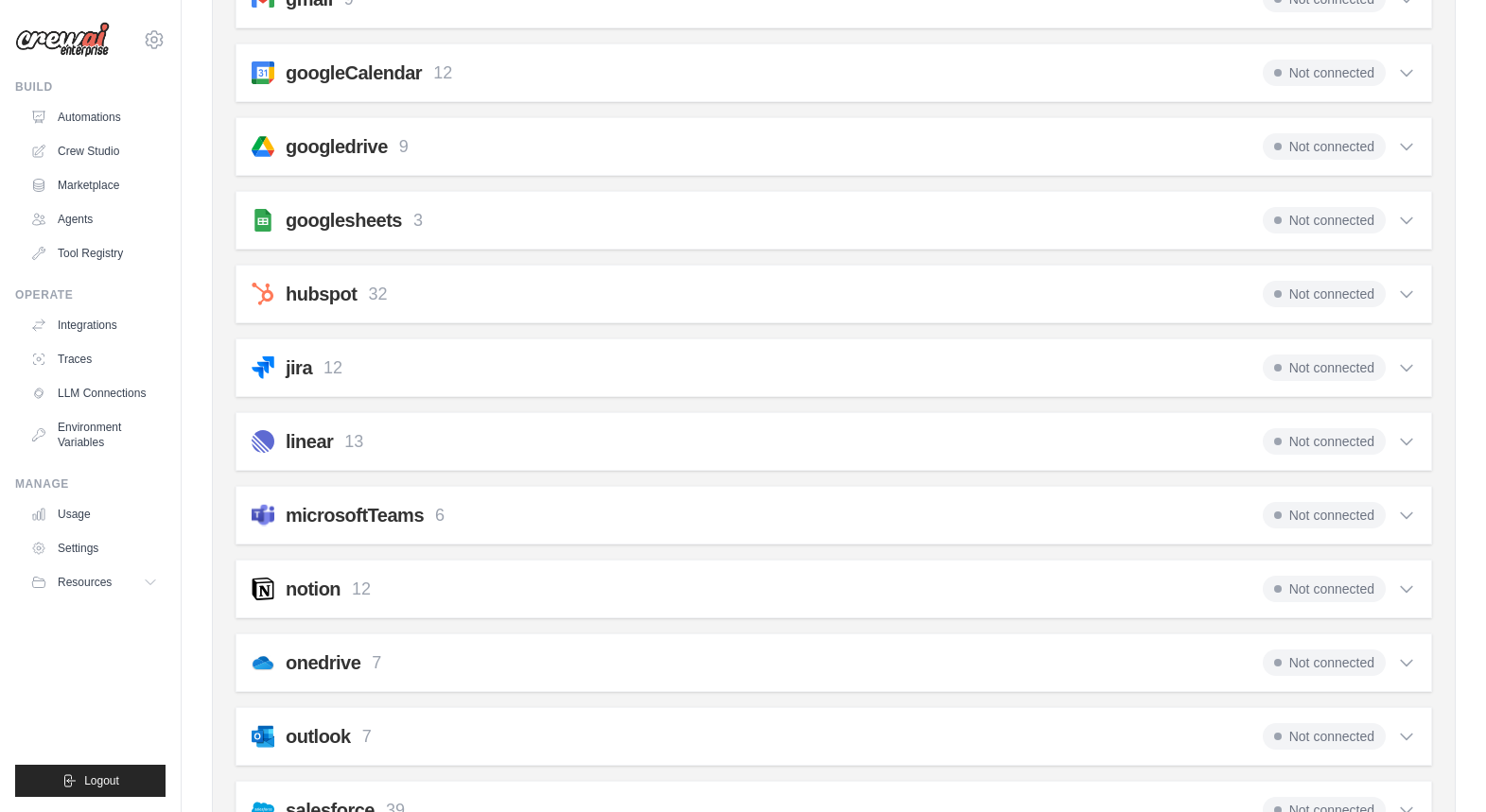
scroll to position [821, 0]
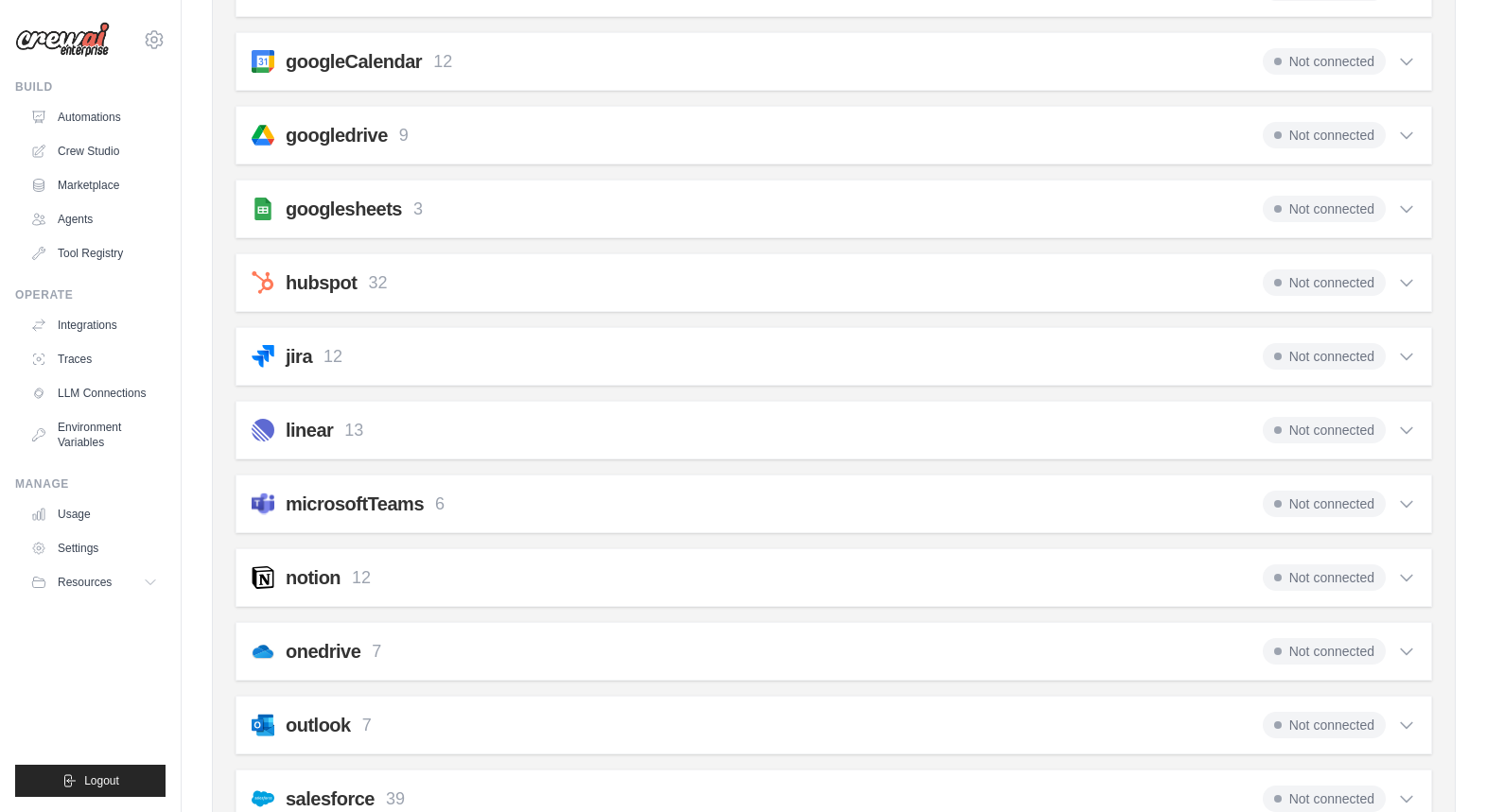
click at [390, 212] on h2 "googlesheets" at bounding box center [343, 209] width 117 height 27
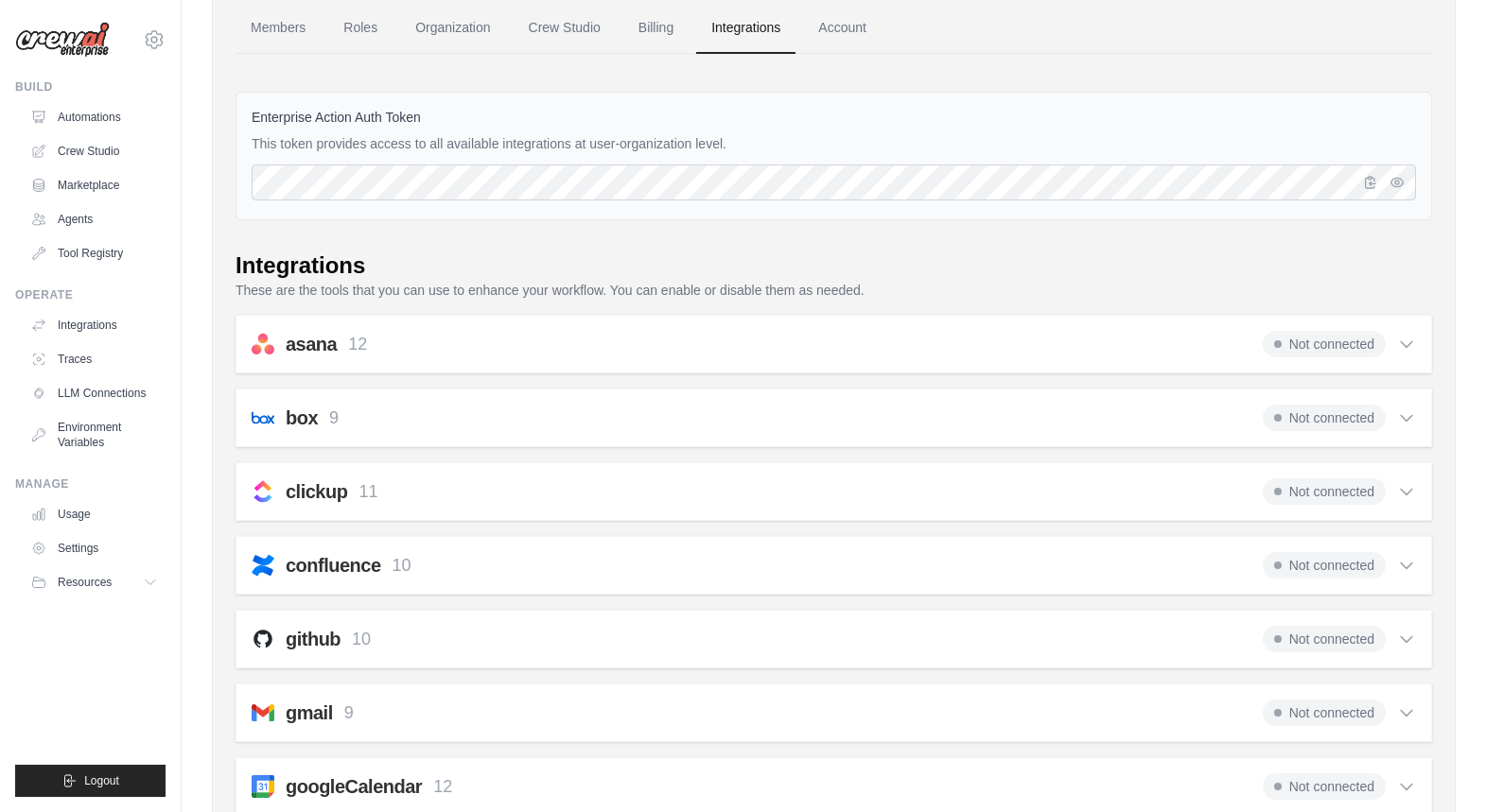
scroll to position [0, 0]
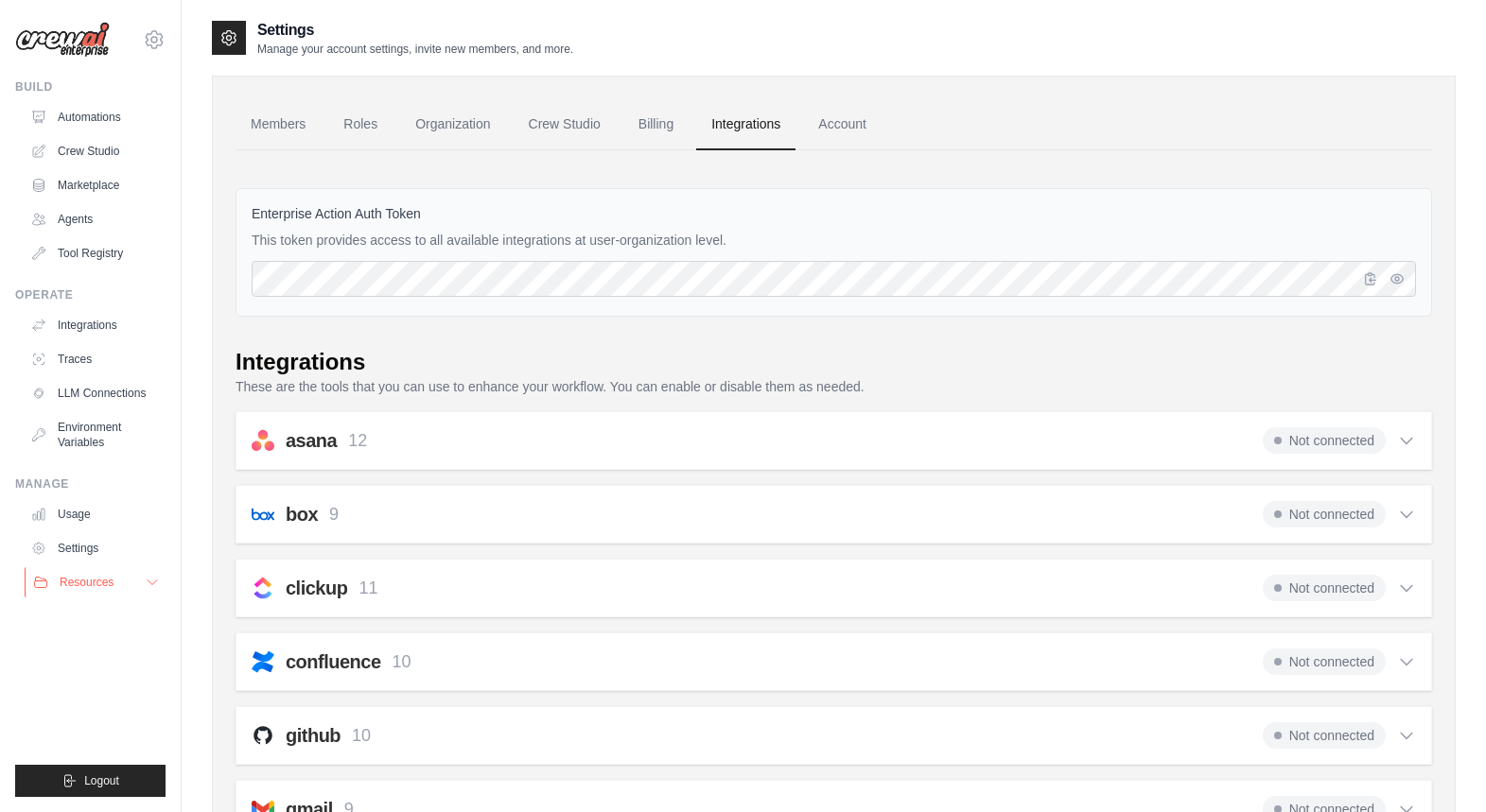
click at [64, 585] on span "Resources" at bounding box center [86, 583] width 54 height 15
click at [65, 555] on link "Settings" at bounding box center [96, 549] width 143 height 30
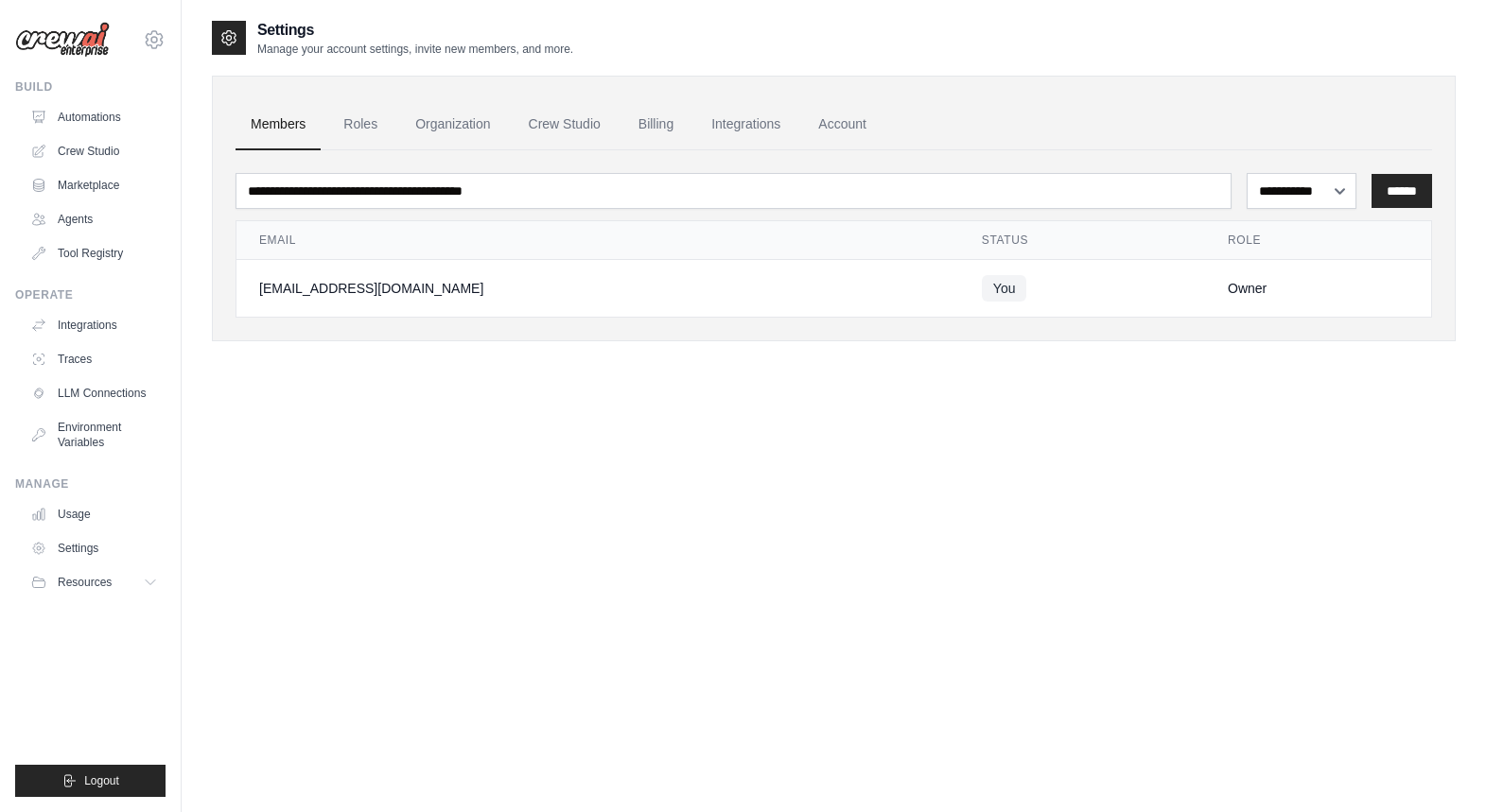
click at [74, 516] on link "Usage" at bounding box center [94, 514] width 143 height 30
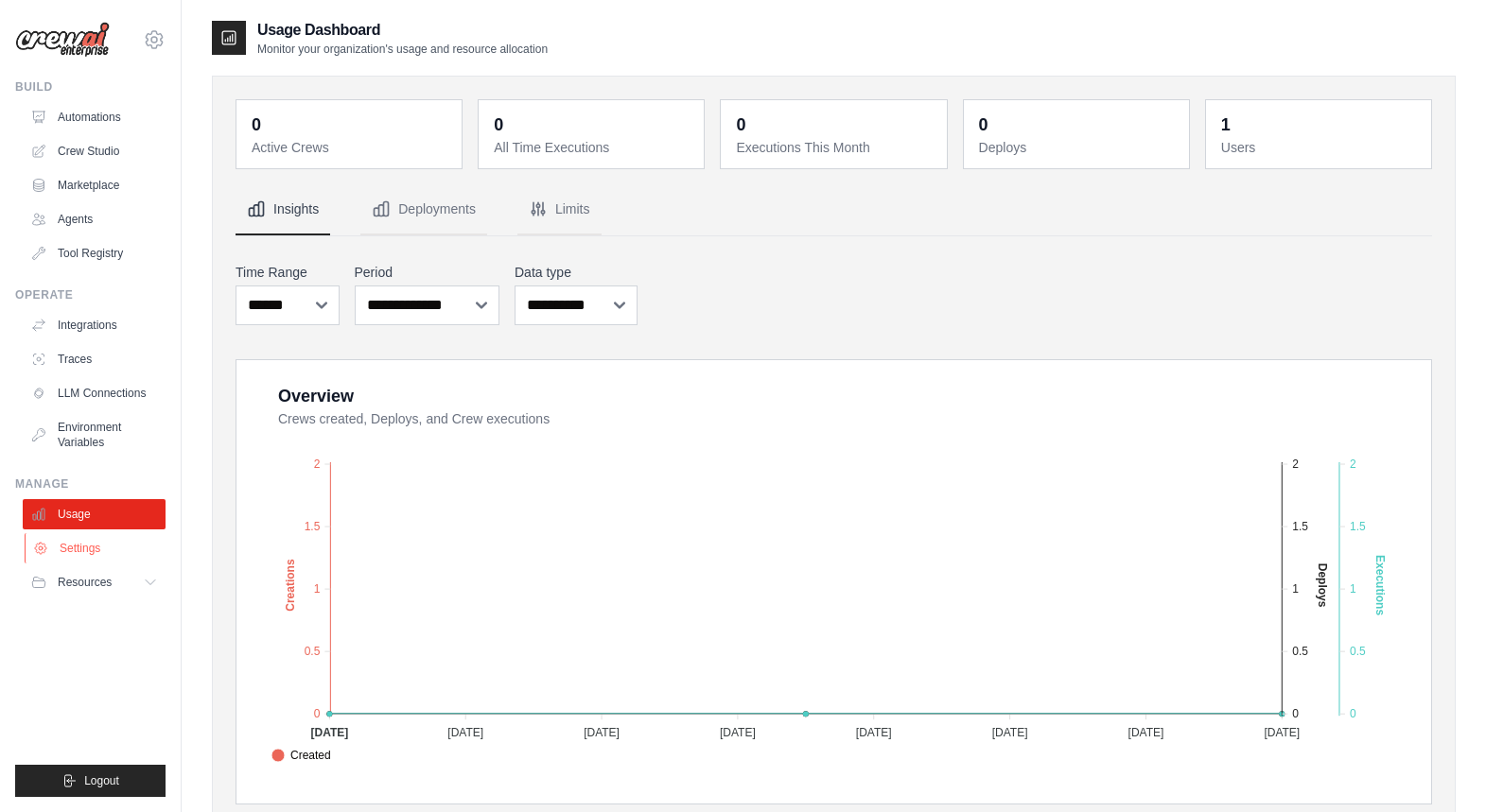
click at [42, 544] on icon at bounding box center [41, 549] width 11 height 11
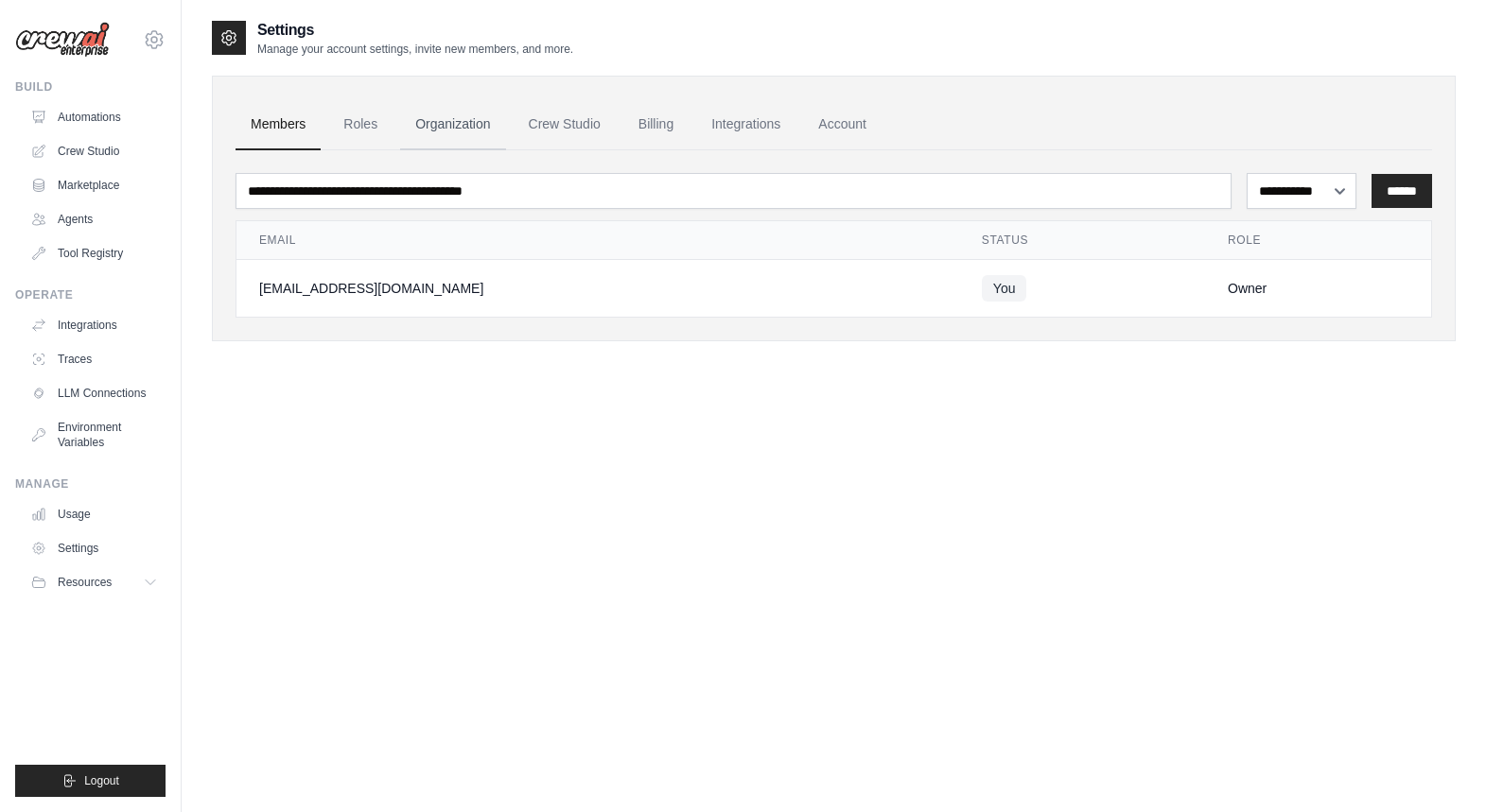
click at [424, 122] on link "Organization" at bounding box center [452, 125] width 105 height 51
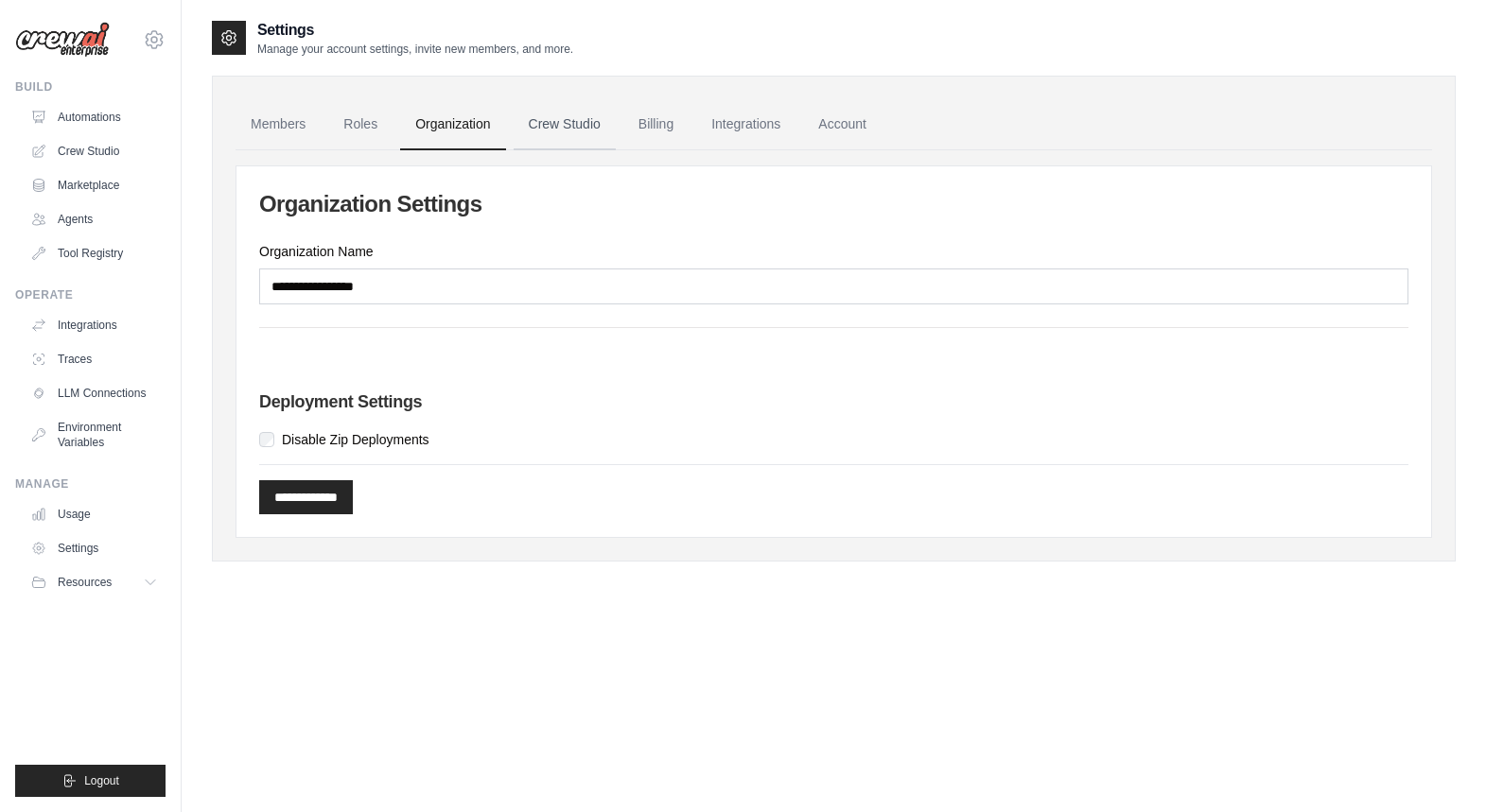
click at [555, 120] on link "Crew Studio" at bounding box center [565, 125] width 102 height 51
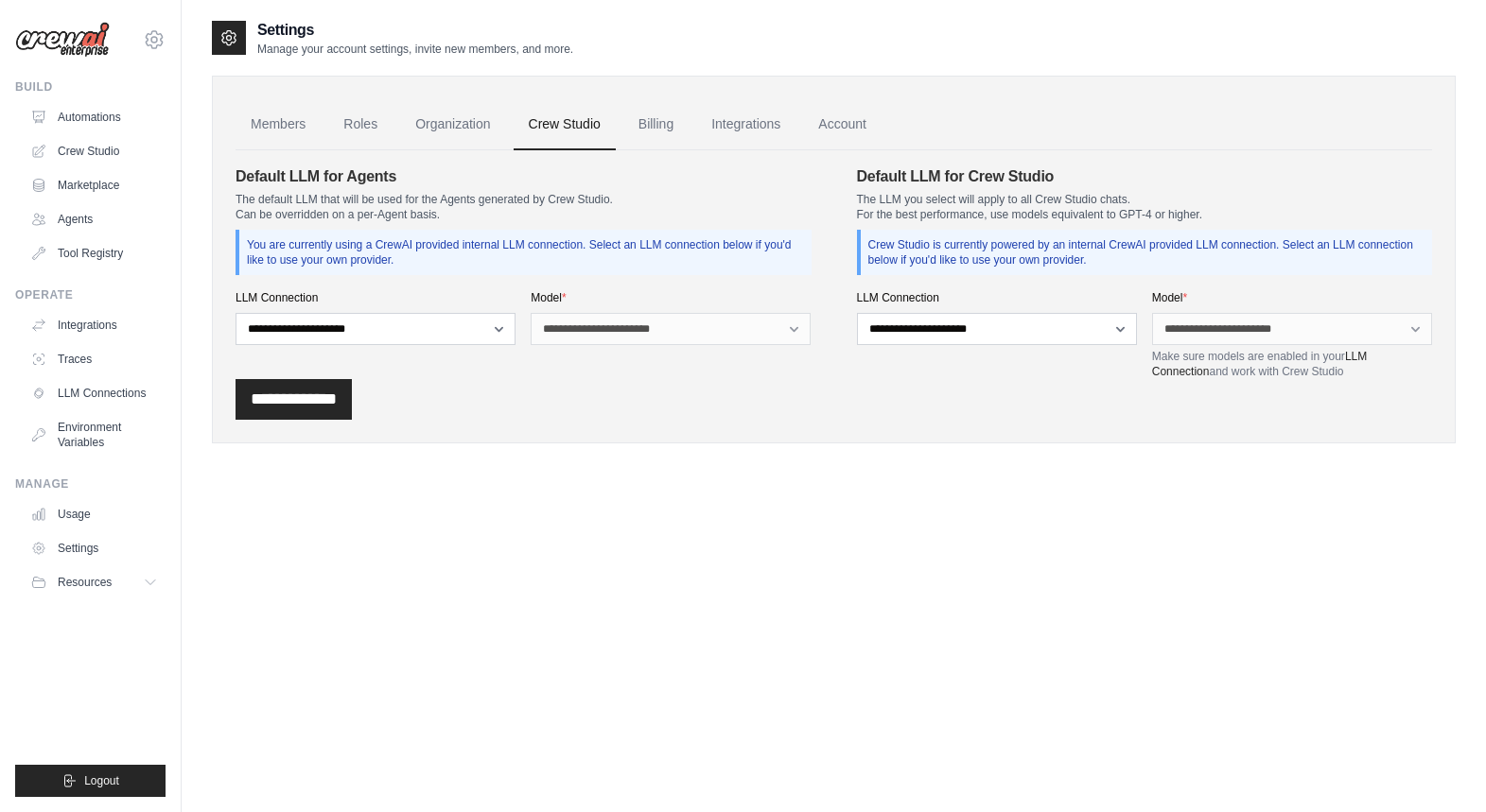
click at [645, 121] on link "Billing" at bounding box center [656, 125] width 65 height 51
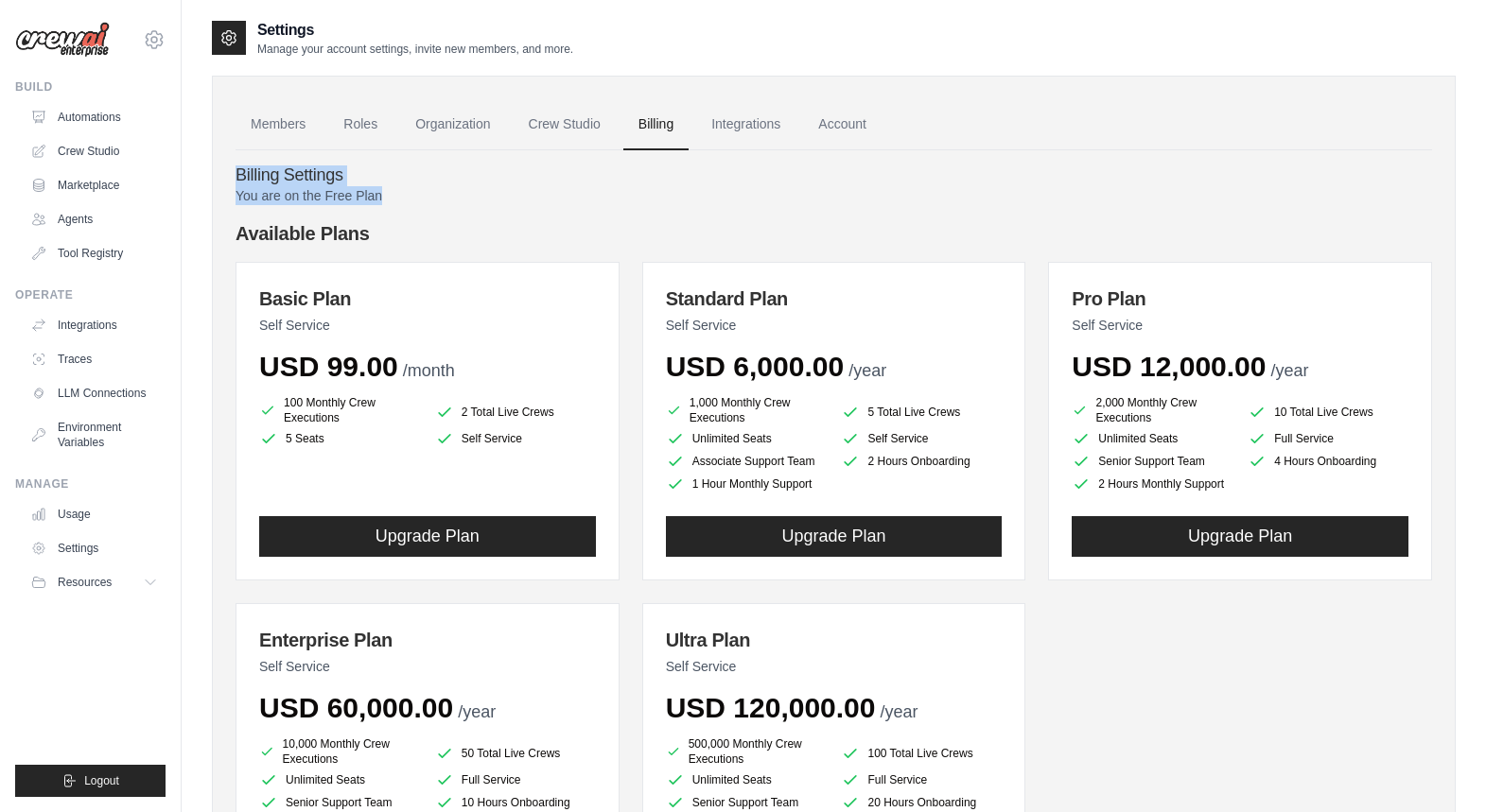
drag, startPoint x: 238, startPoint y: 178, endPoint x: 427, endPoint y: 190, distance: 189.4
click at [427, 190] on div "Billing Settings You are on the Free Plan Available Plans Basic Plan Self Servi…" at bounding box center [834, 556] width 1197 height 812
click at [427, 190] on p "You are on the Free Plan" at bounding box center [834, 196] width 1197 height 19
